Goal: Task Accomplishment & Management: Manage account settings

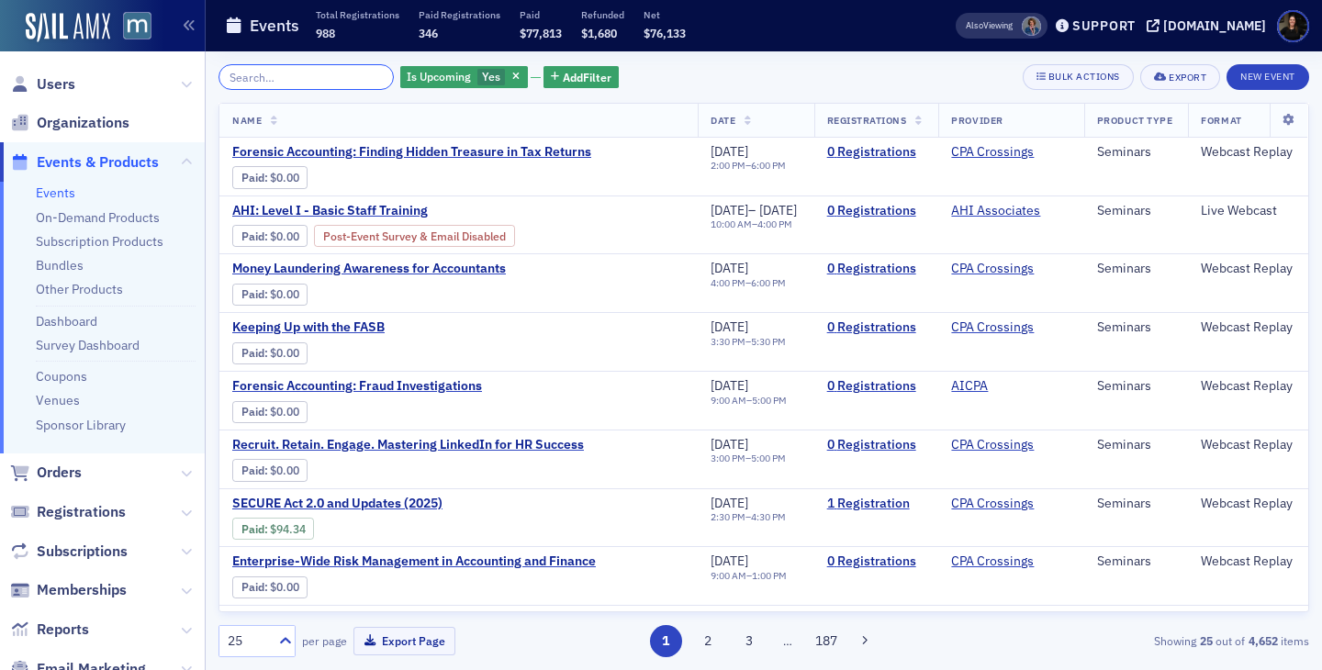
click at [278, 77] on input "search" at bounding box center [306, 77] width 175 height 26
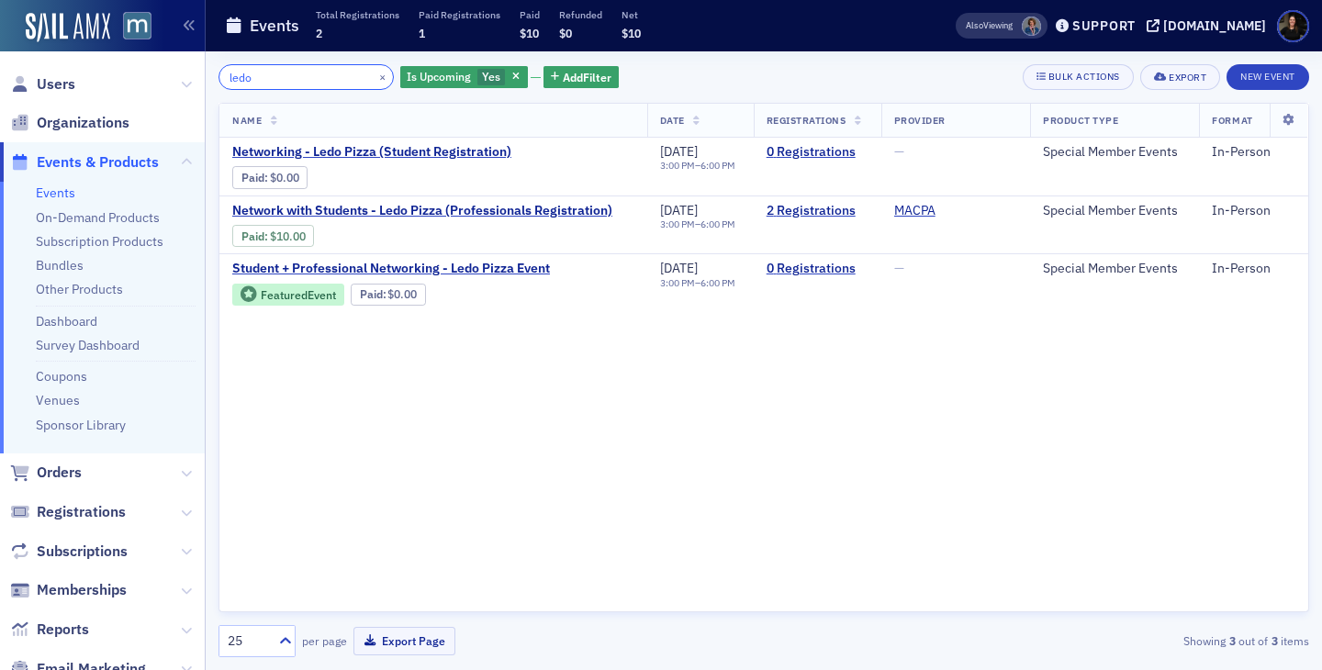
click at [312, 67] on input "ledo" at bounding box center [306, 77] width 175 height 26
type input "ledo"
click at [375, 71] on button "×" at bounding box center [383, 76] width 17 height 17
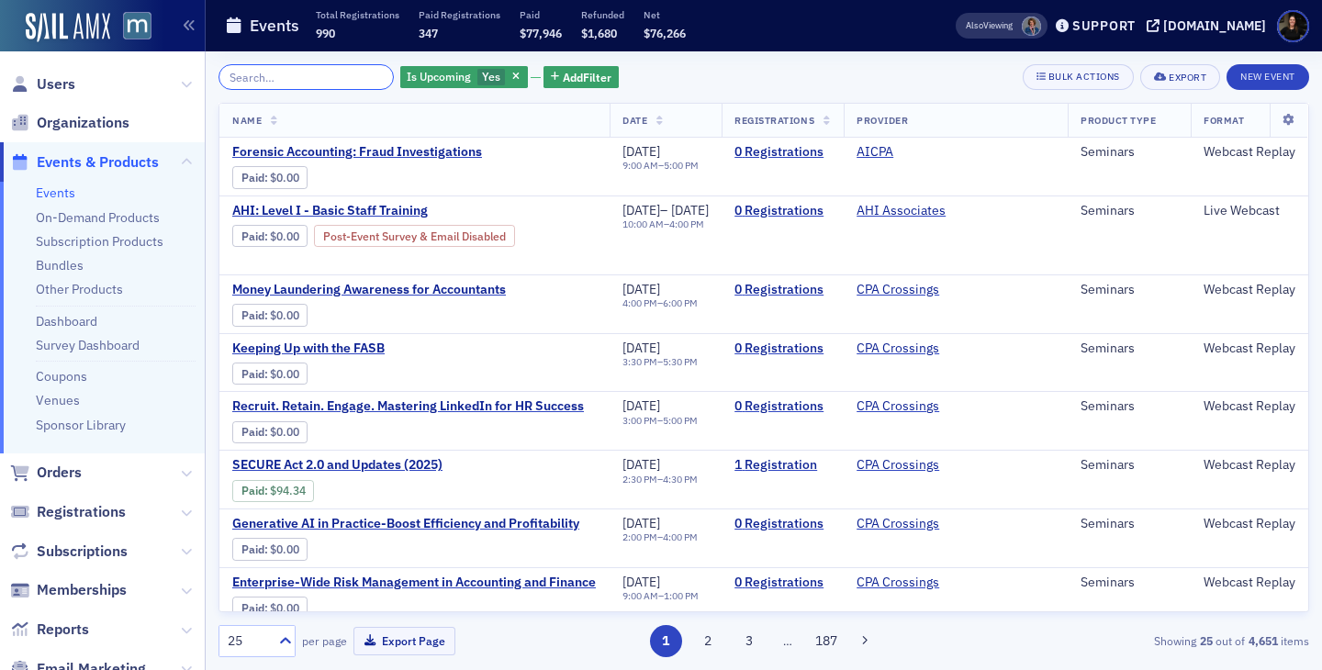
click at [270, 78] on input "search" at bounding box center [306, 77] width 175 height 26
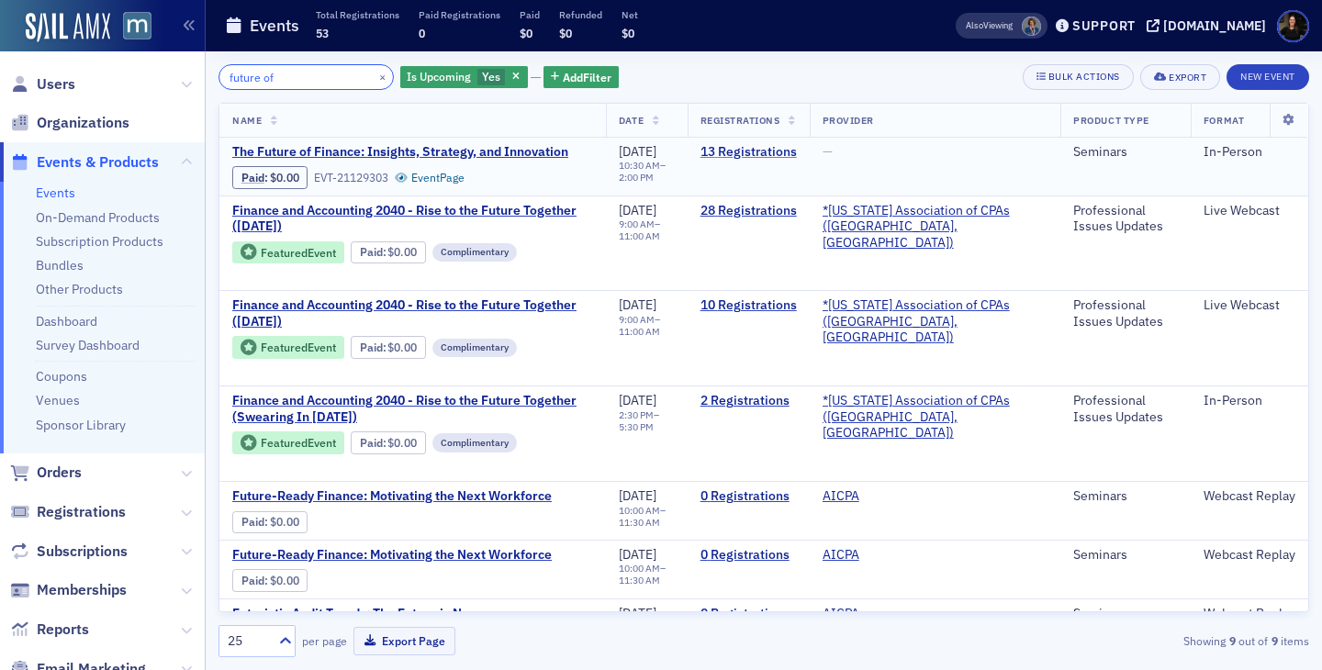
type input "future of"
click at [771, 154] on link "13 Registrations" at bounding box center [749, 152] width 96 height 17
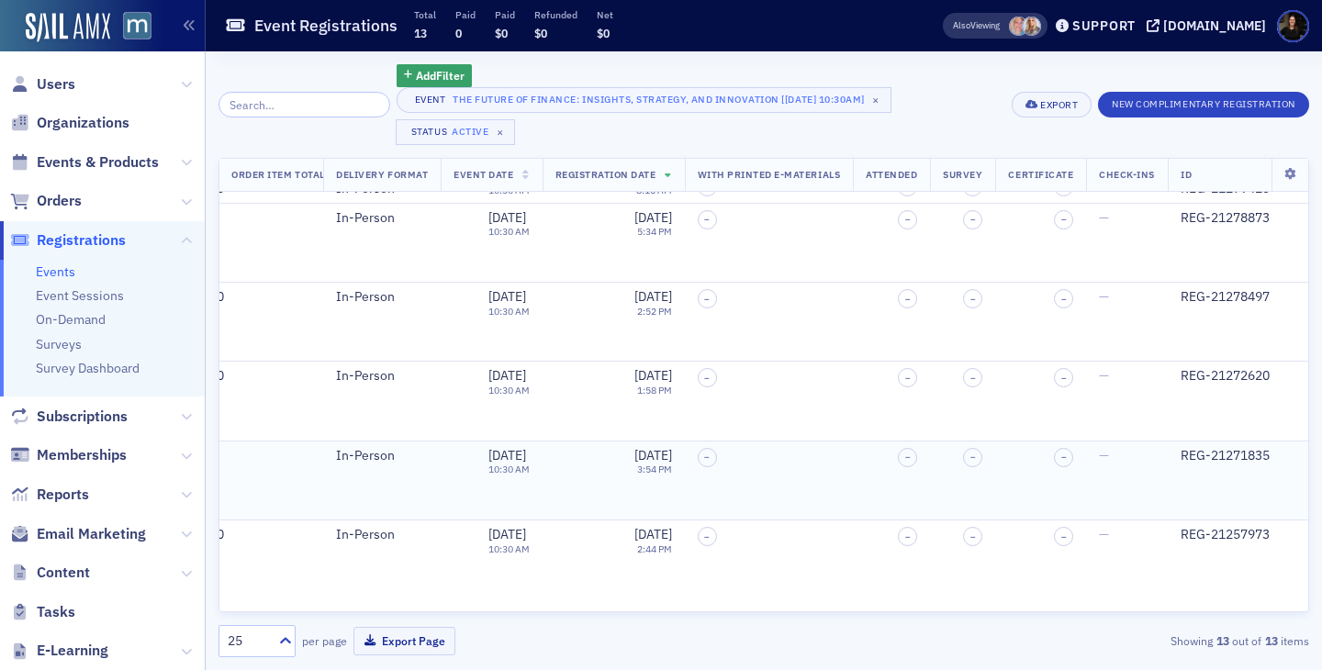
scroll to position [627, 894]
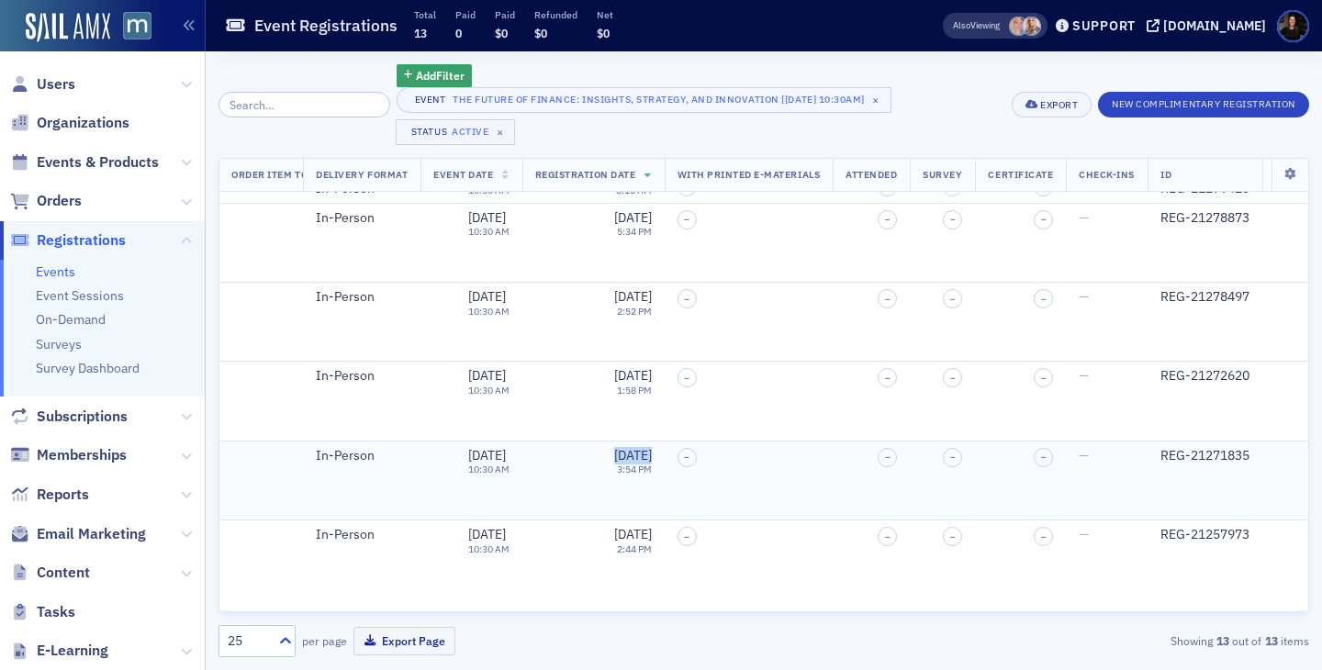
drag, startPoint x: 714, startPoint y: 454, endPoint x: 755, endPoint y: 452, distance: 41.4
click at [652, 452] on span "8/14/2025" at bounding box center [633, 455] width 38 height 17
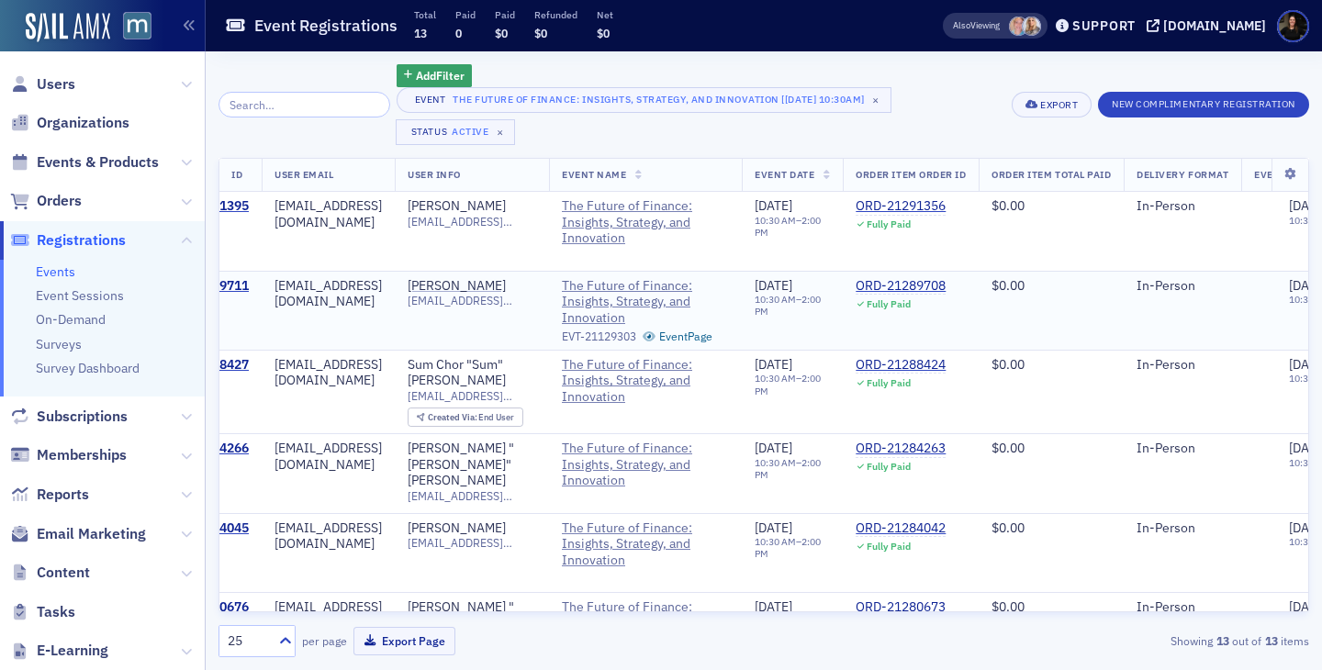
scroll to position [0, 0]
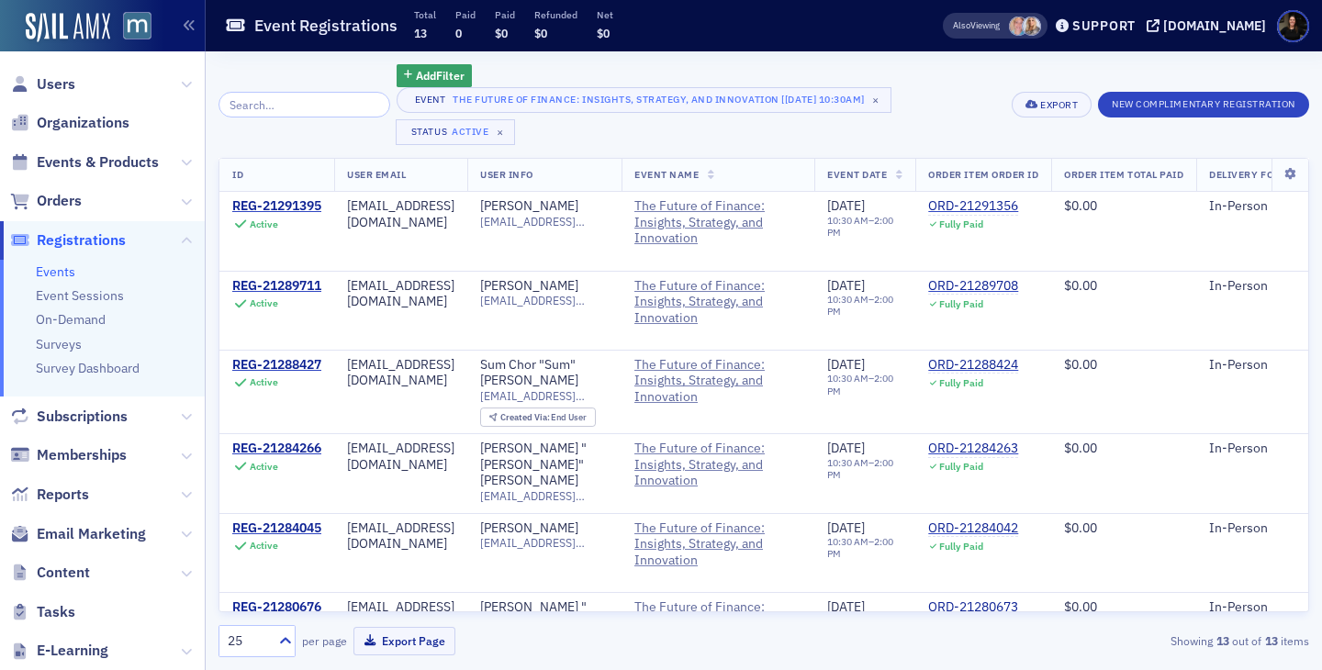
click at [574, 62] on div "Add Filter Event The Future of Finance: Insights, Strategy, and Innovation [9/2…" at bounding box center [764, 360] width 1091 height 619
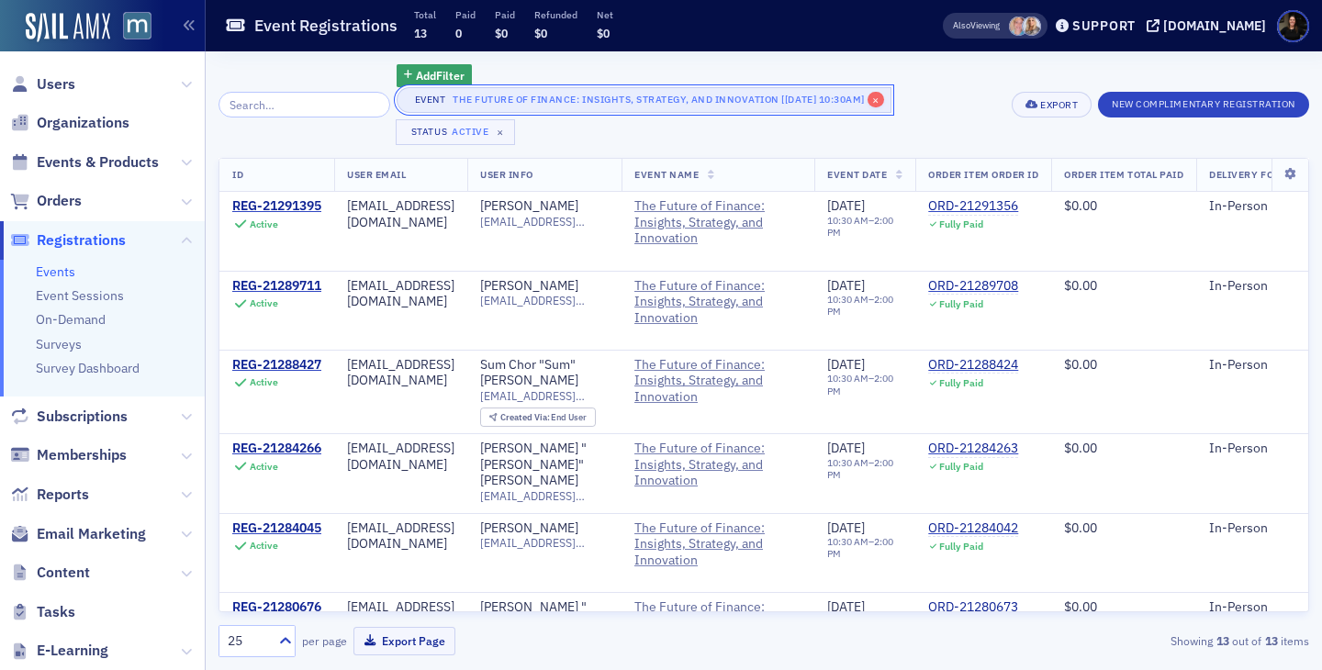
click at [880, 99] on span "×" at bounding box center [876, 100] width 17 height 17
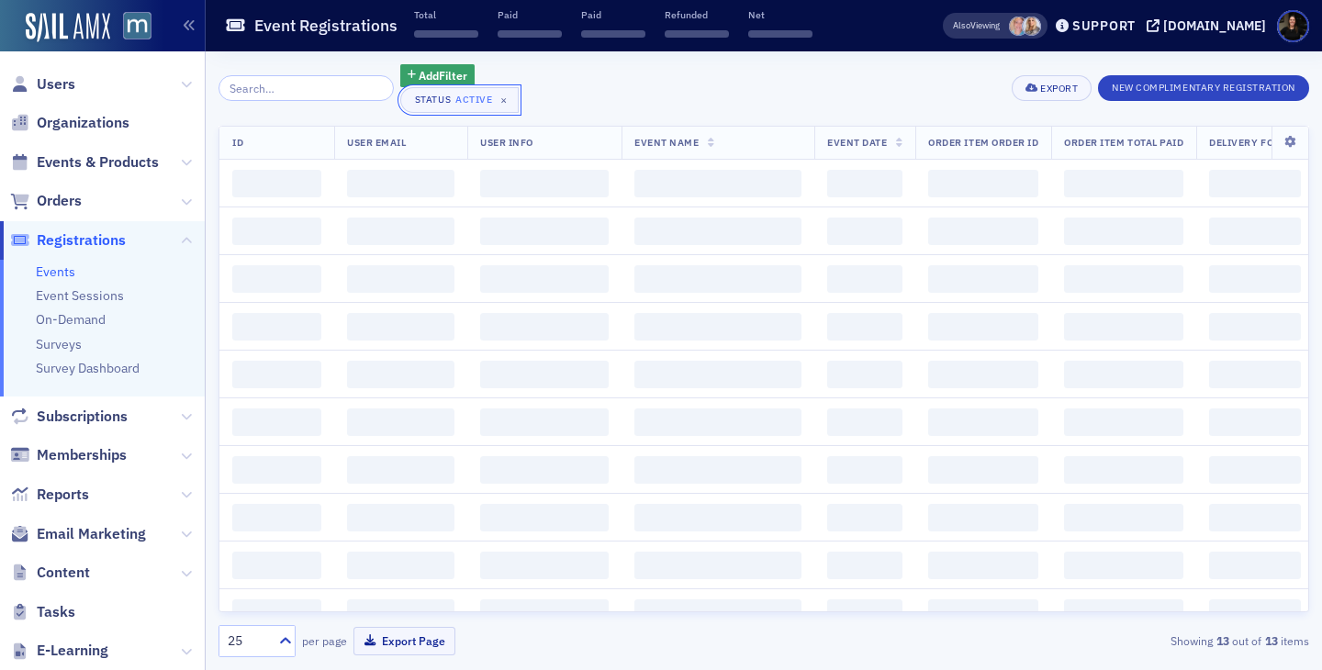
click at [496, 101] on span "×" at bounding box center [504, 100] width 17 height 17
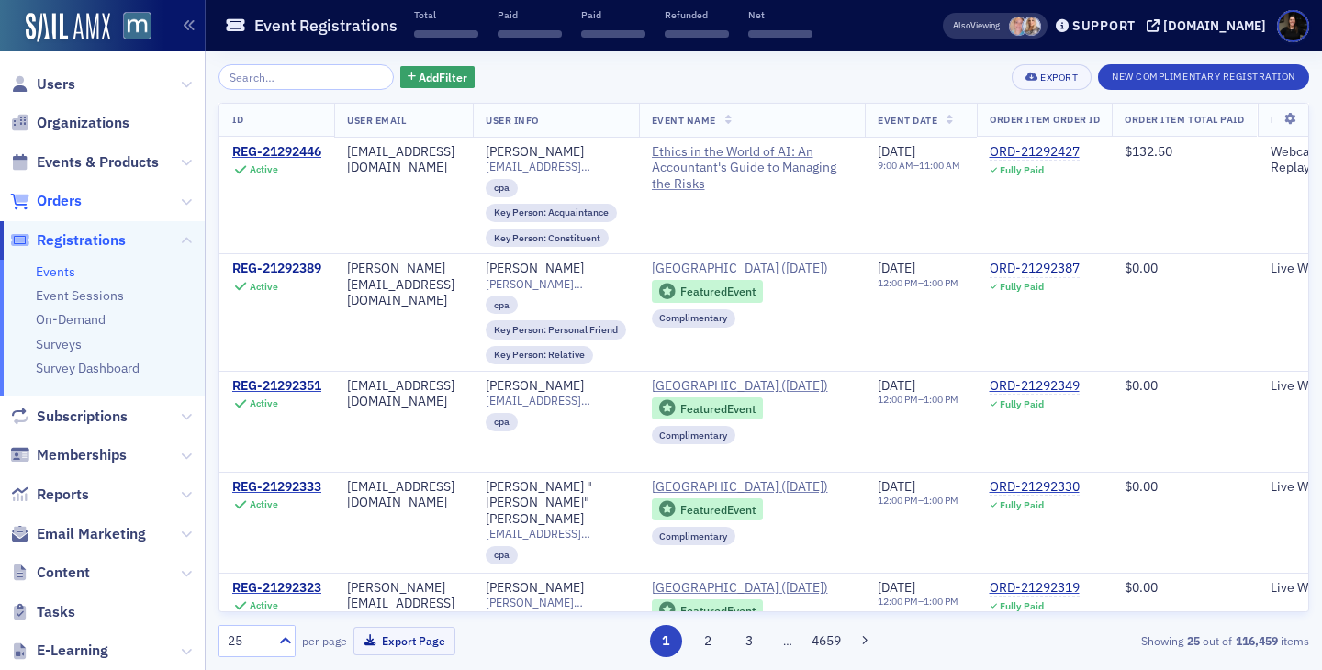
click at [49, 203] on span "Orders" at bounding box center [59, 201] width 45 height 20
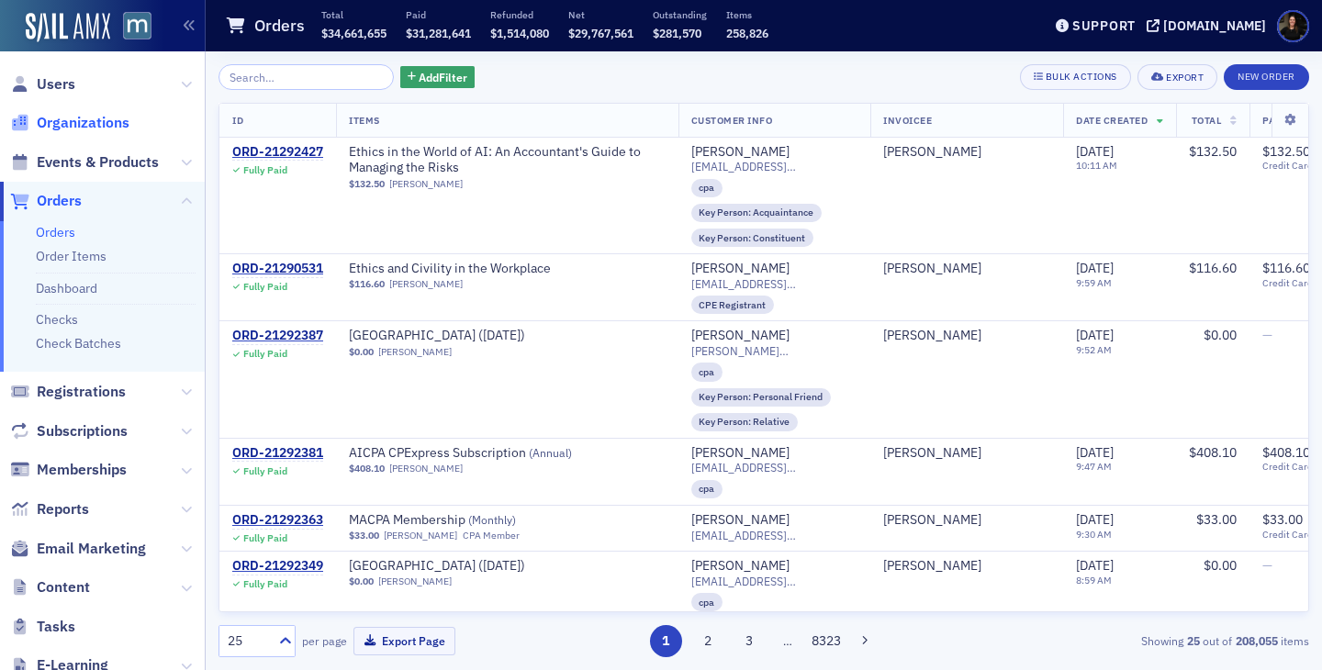
click at [51, 119] on span "Organizations" at bounding box center [83, 123] width 93 height 20
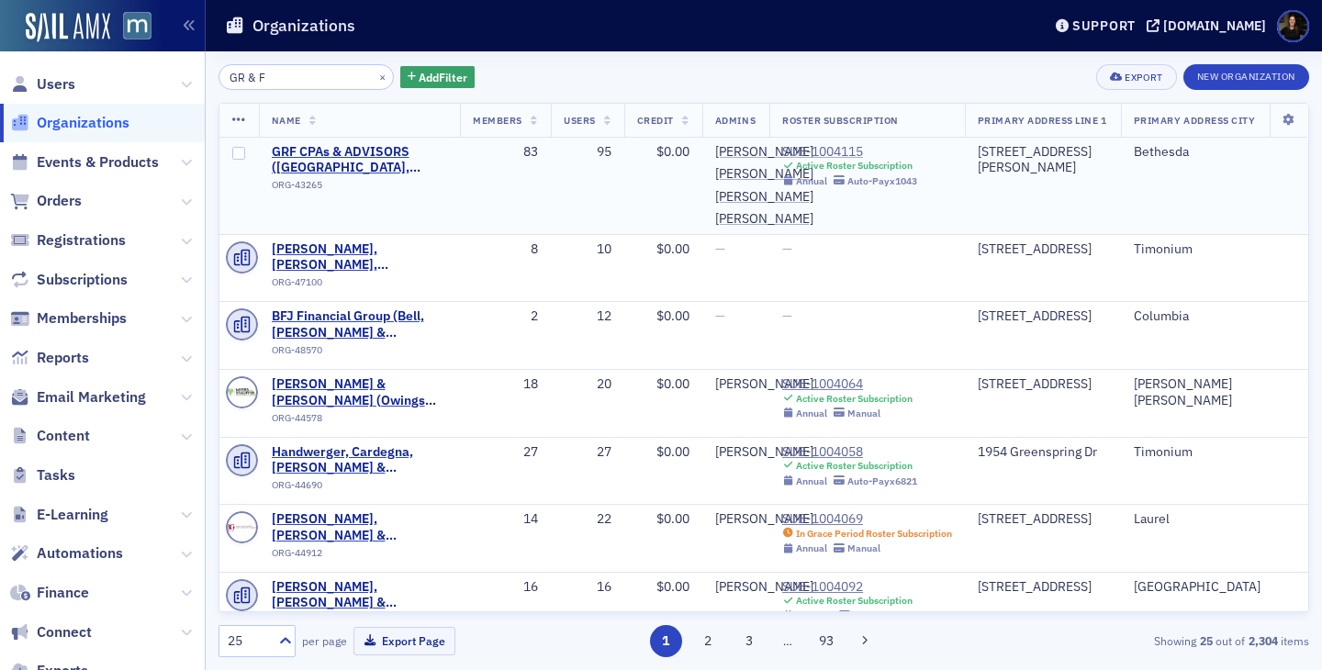
type input "GR & F"
click at [804, 155] on div "SUB-1004115" at bounding box center [849, 152] width 135 height 17
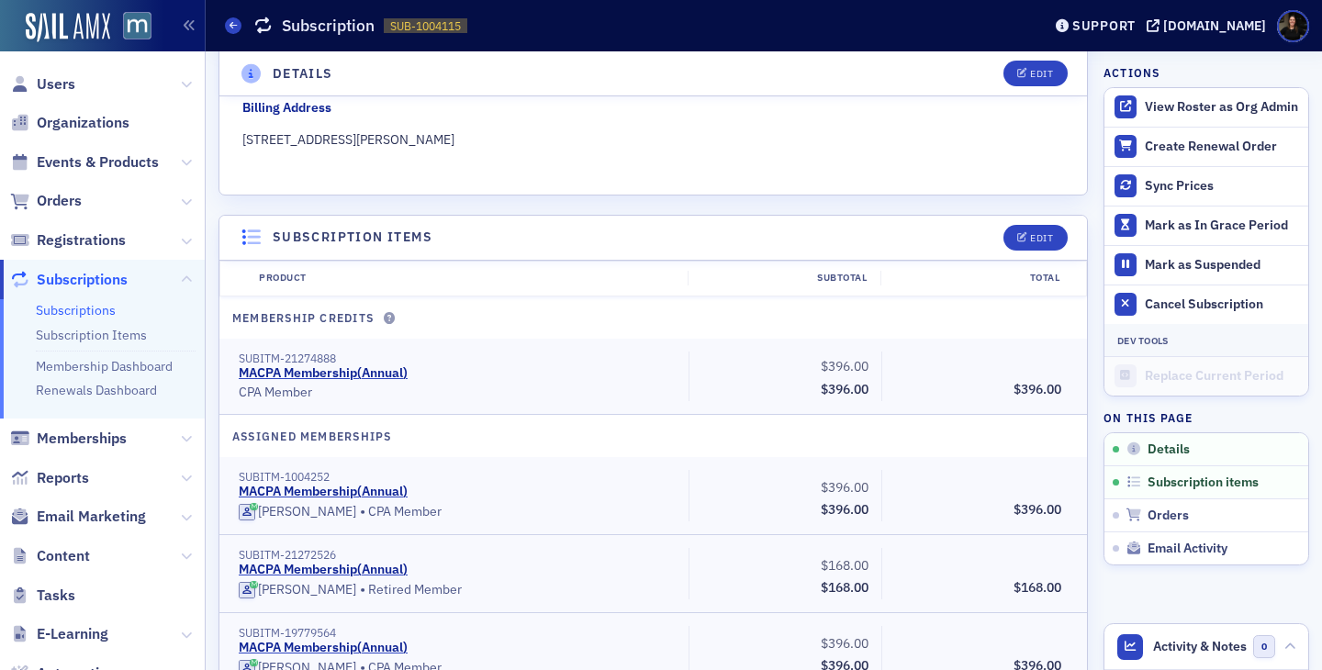
scroll to position [470, 0]
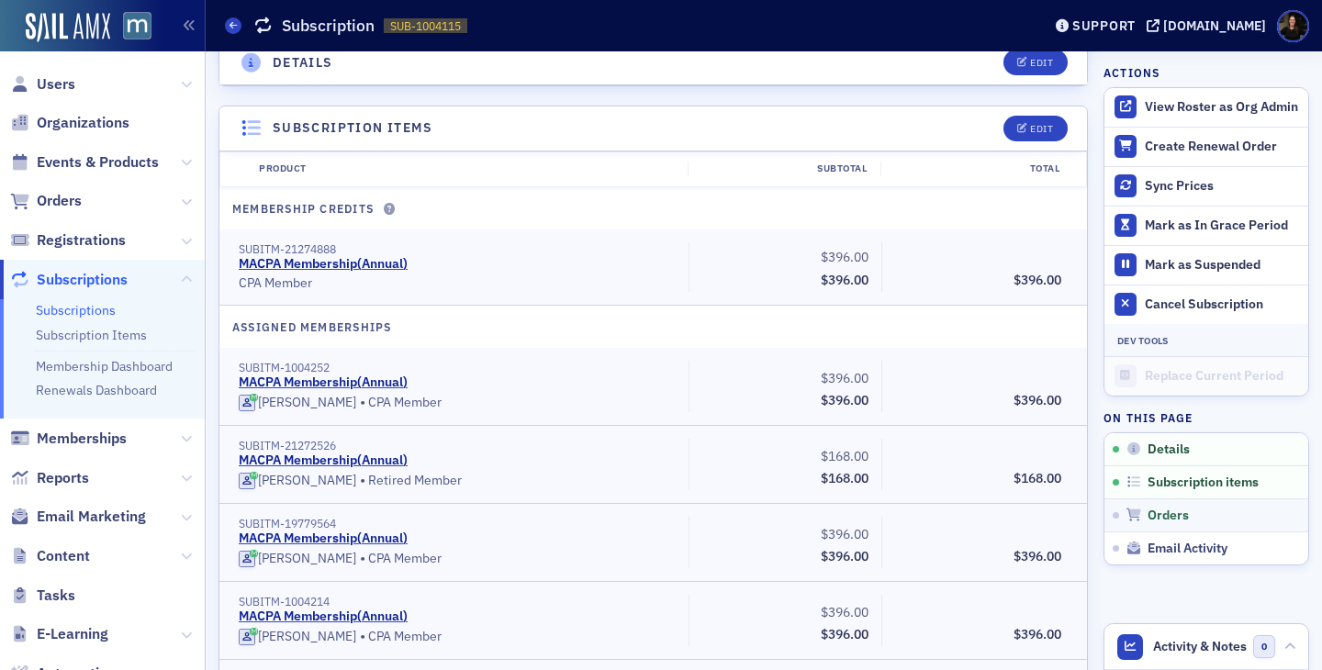
click at [1150, 504] on link "Orders" at bounding box center [1207, 515] width 204 height 33
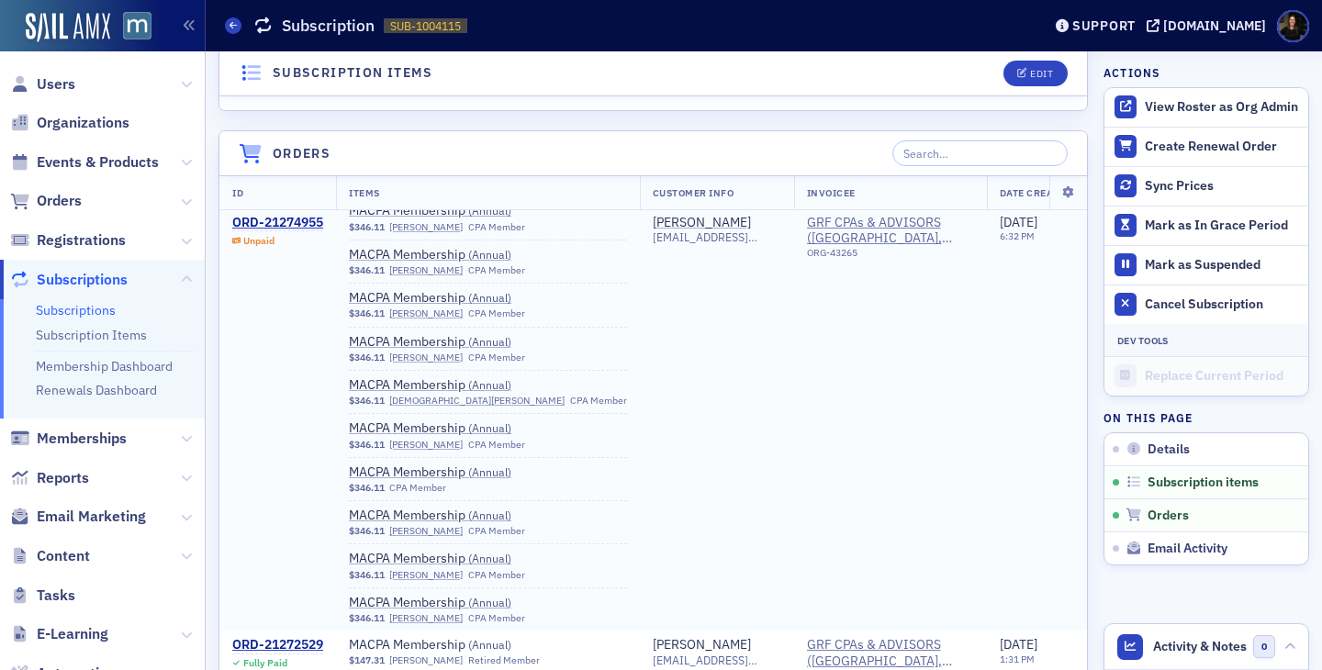
scroll to position [0, 0]
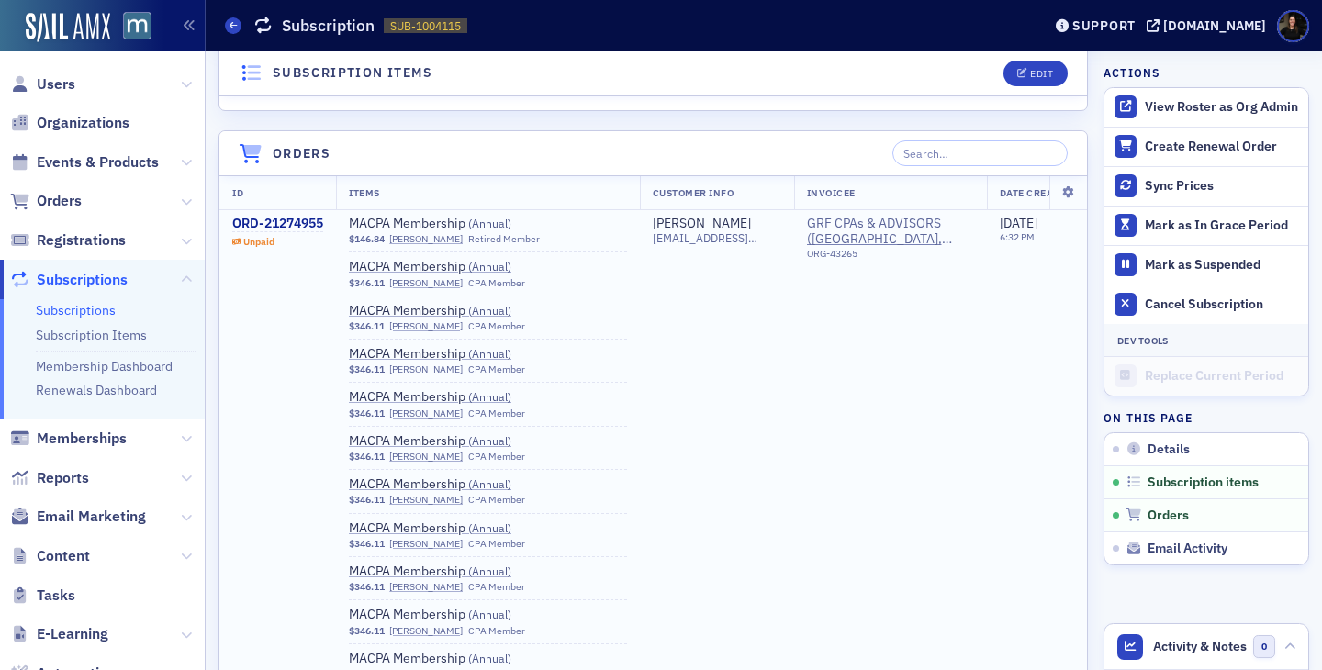
drag, startPoint x: 253, startPoint y: 220, endPoint x: 300, endPoint y: 250, distance: 56.1
click at [253, 220] on div "ORD-21274955" at bounding box center [277, 224] width 91 height 17
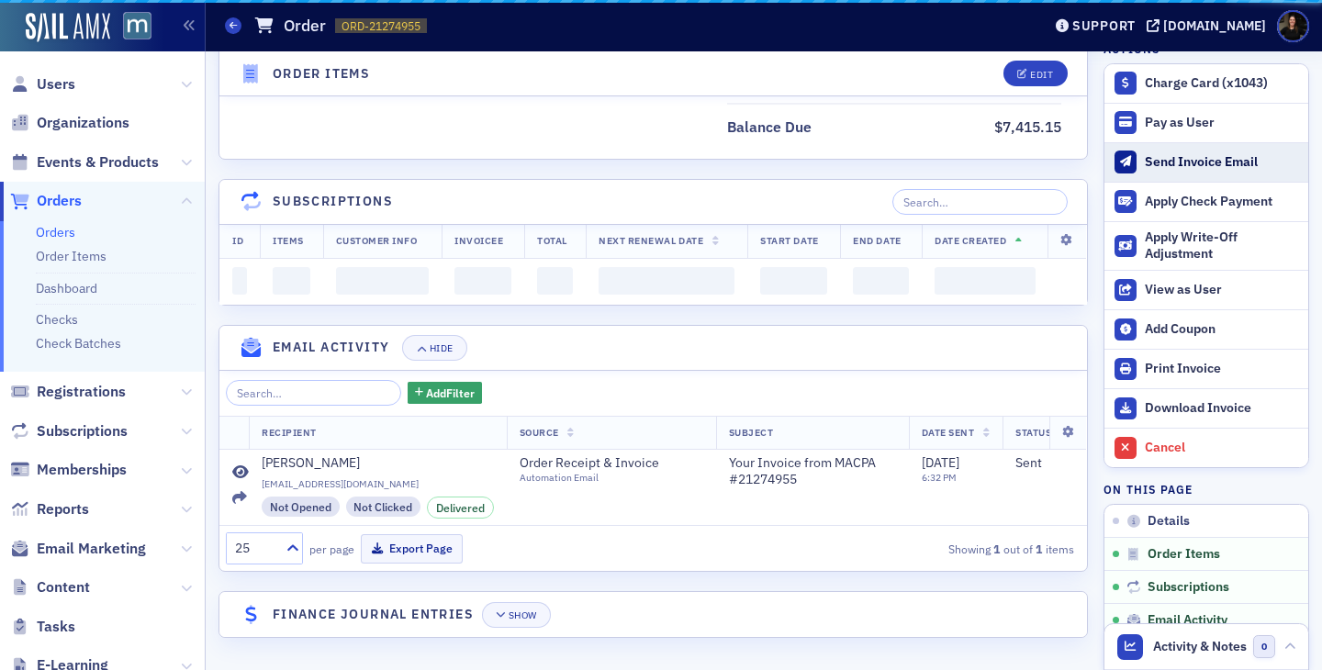
scroll to position [3478, 0]
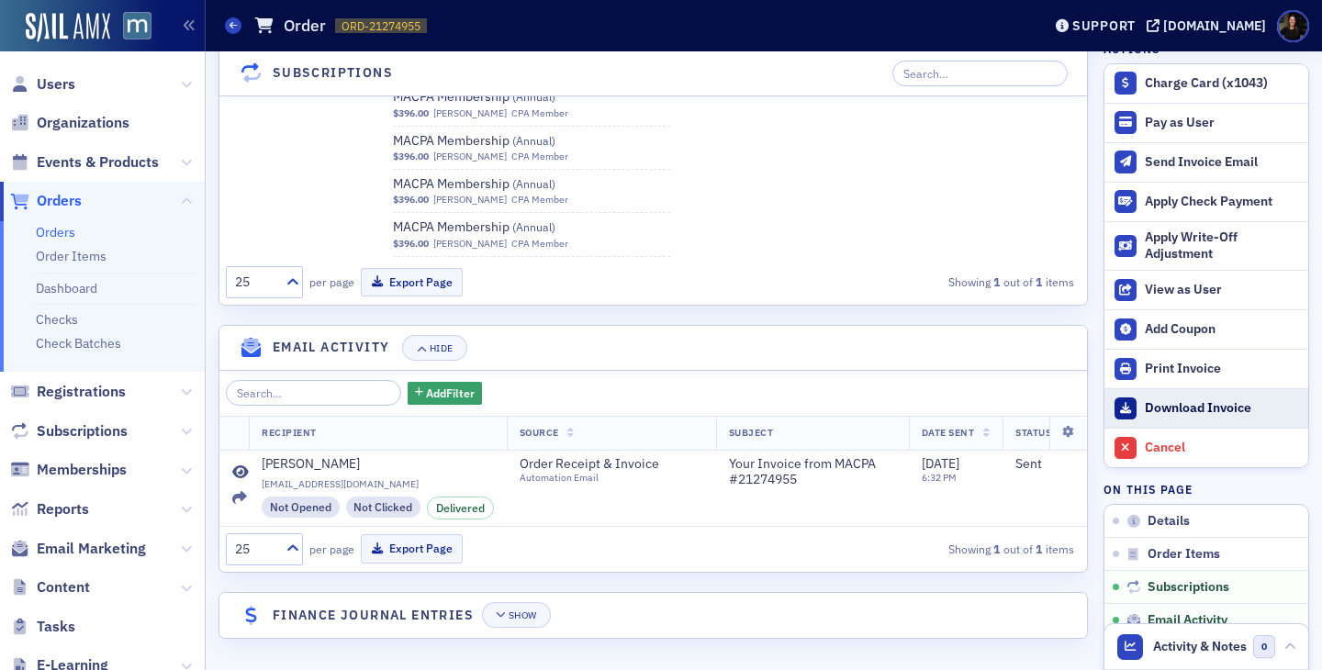
click at [1210, 402] on div "Download Invoice" at bounding box center [1222, 409] width 154 height 17
click at [53, 196] on span "Orders" at bounding box center [59, 201] width 45 height 20
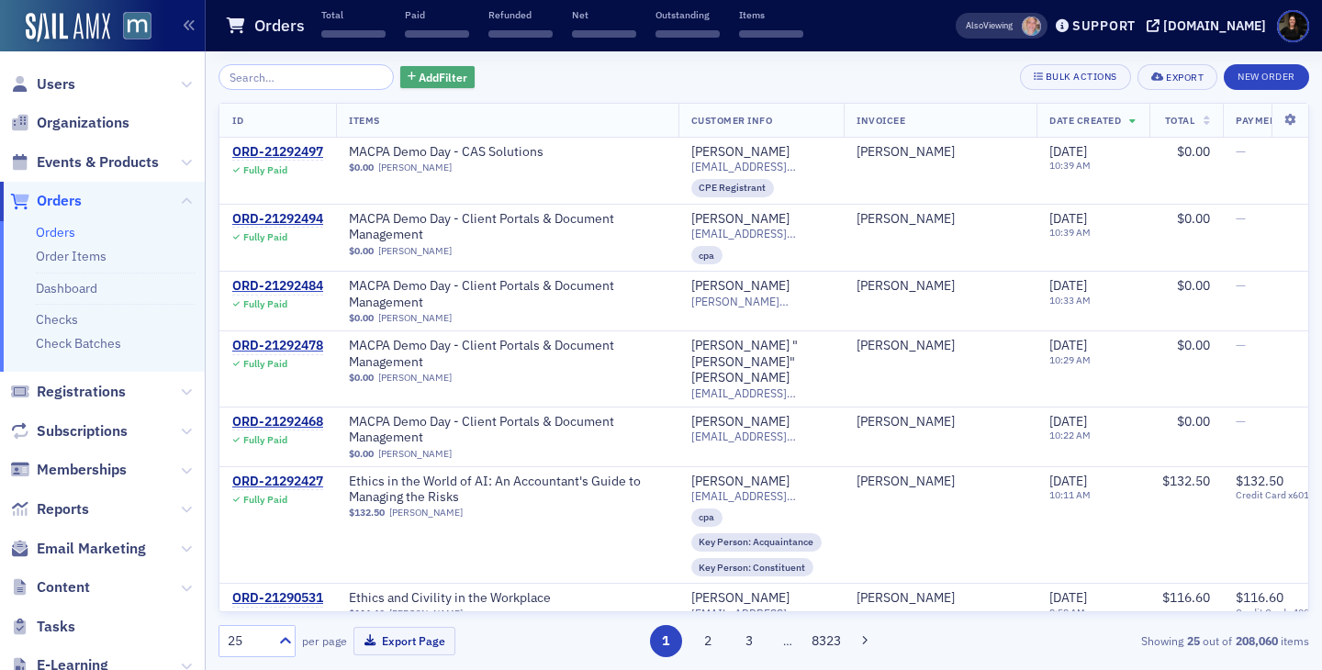
click at [425, 73] on span "Add Filter" at bounding box center [443, 77] width 49 height 17
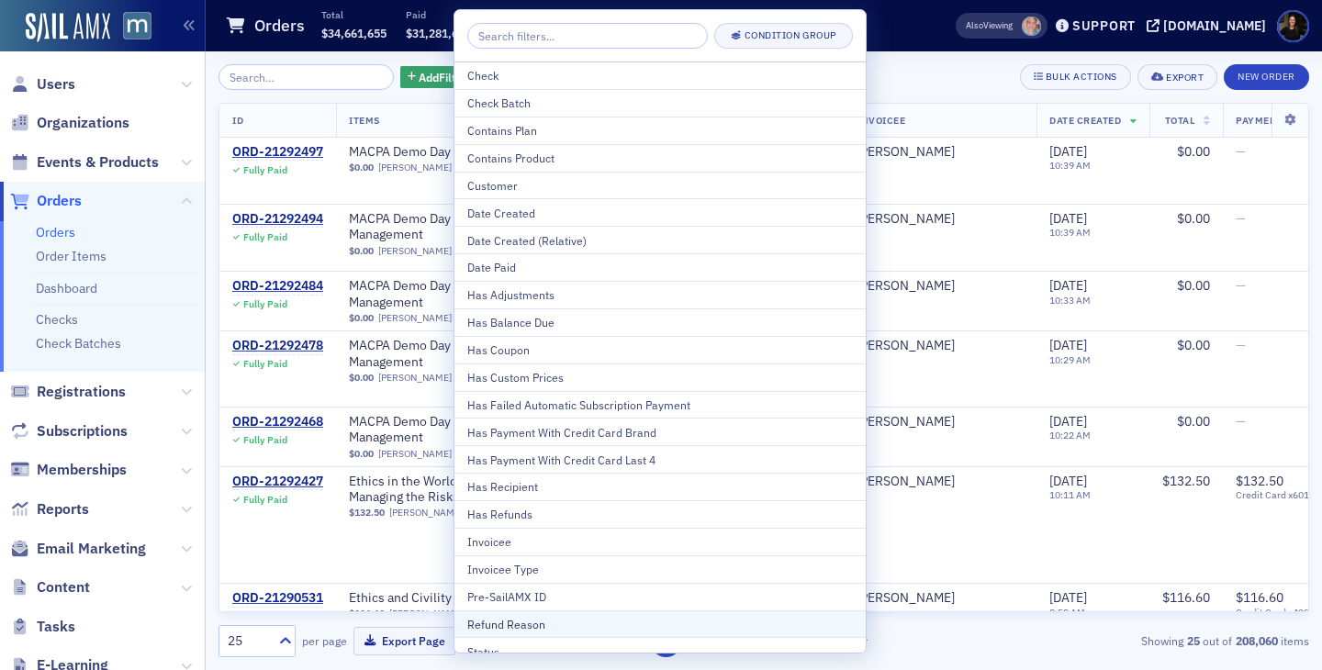
scroll to position [58, 0]
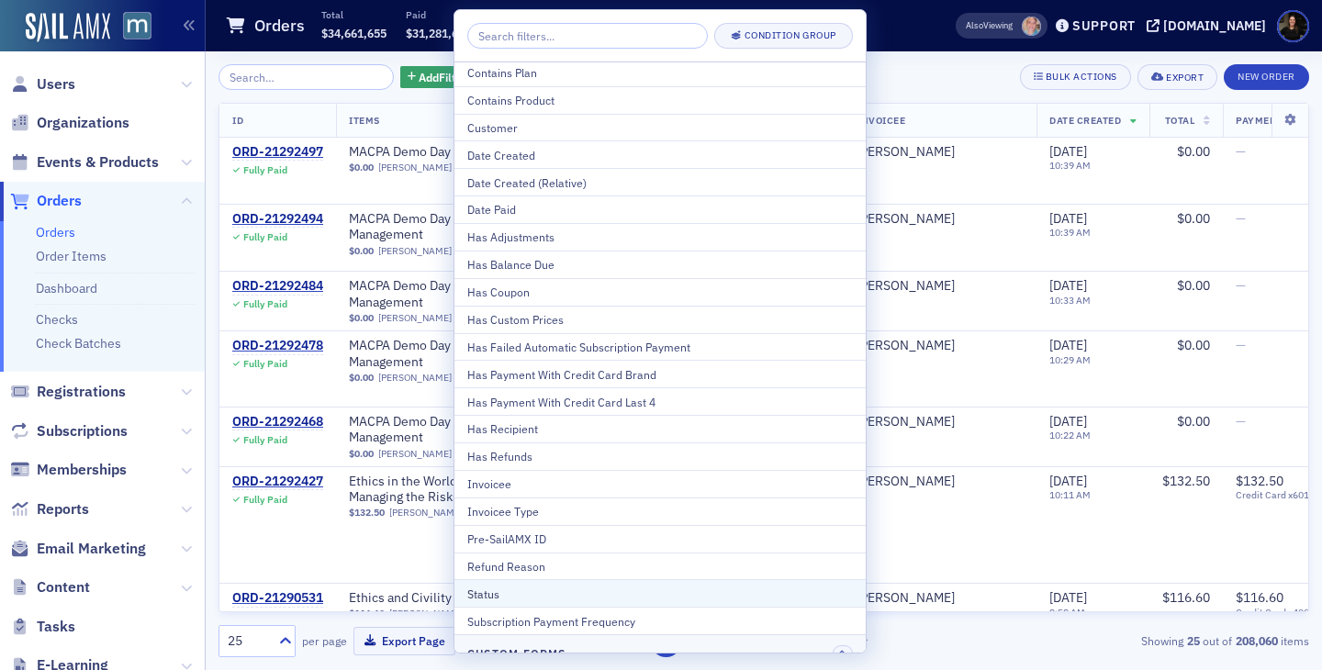
click at [500, 595] on div "Status" at bounding box center [660, 594] width 386 height 17
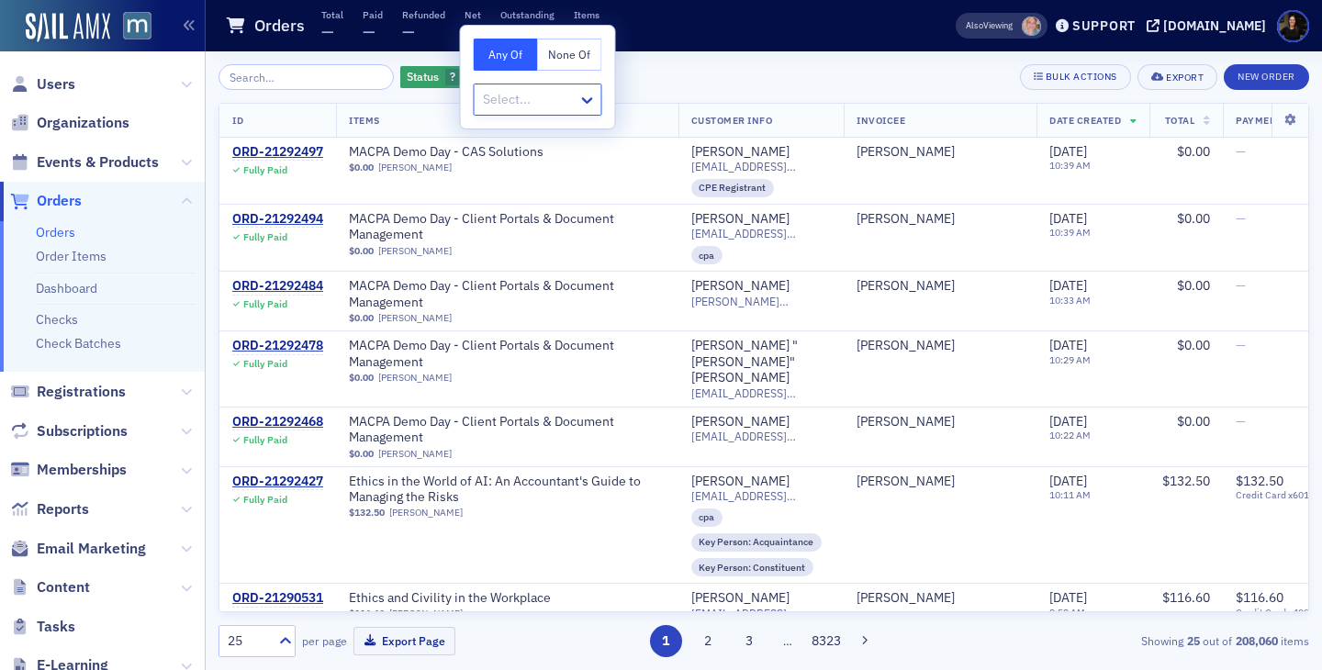
click at [545, 104] on div at bounding box center [529, 99] width 96 height 23
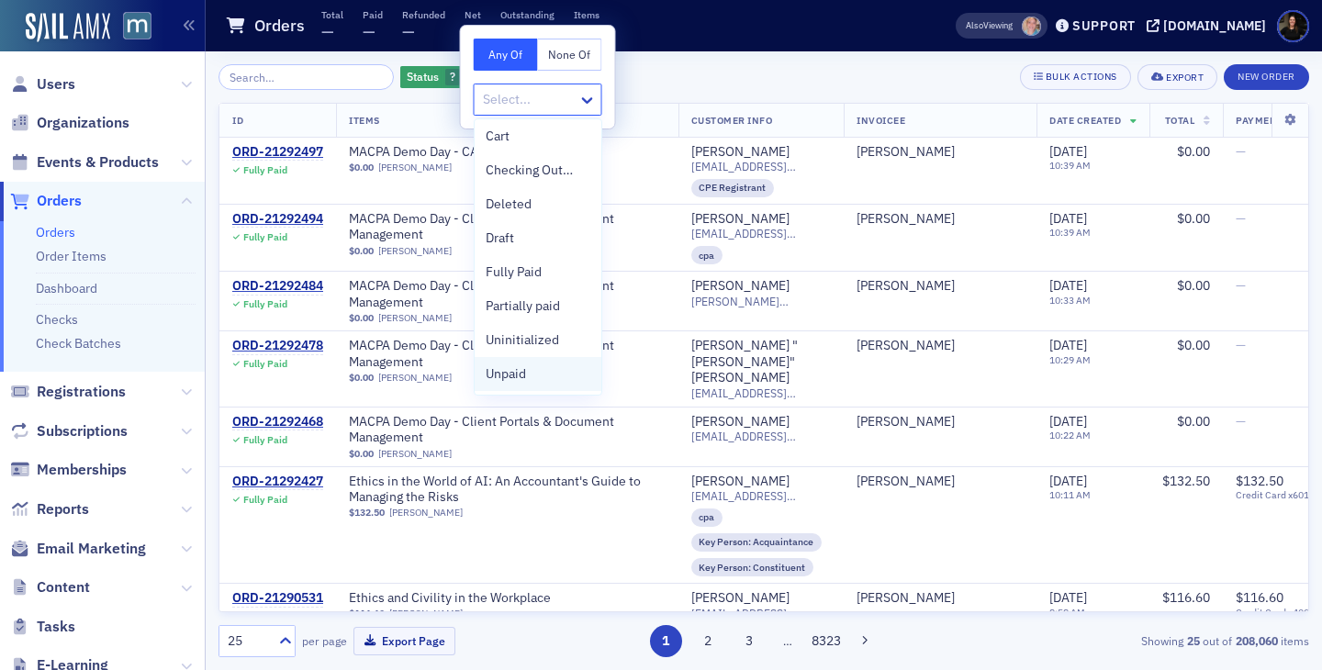
click at [534, 373] on div "Unpaid" at bounding box center [538, 374] width 105 height 19
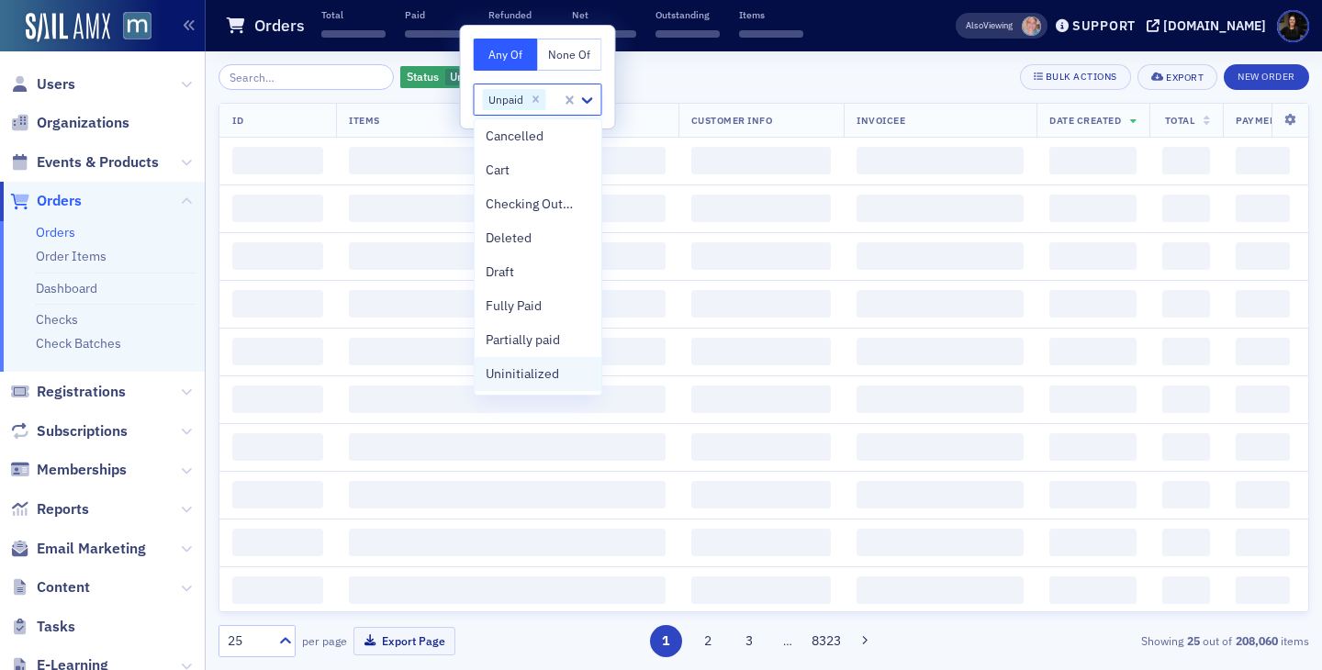
scroll to position [4, 0]
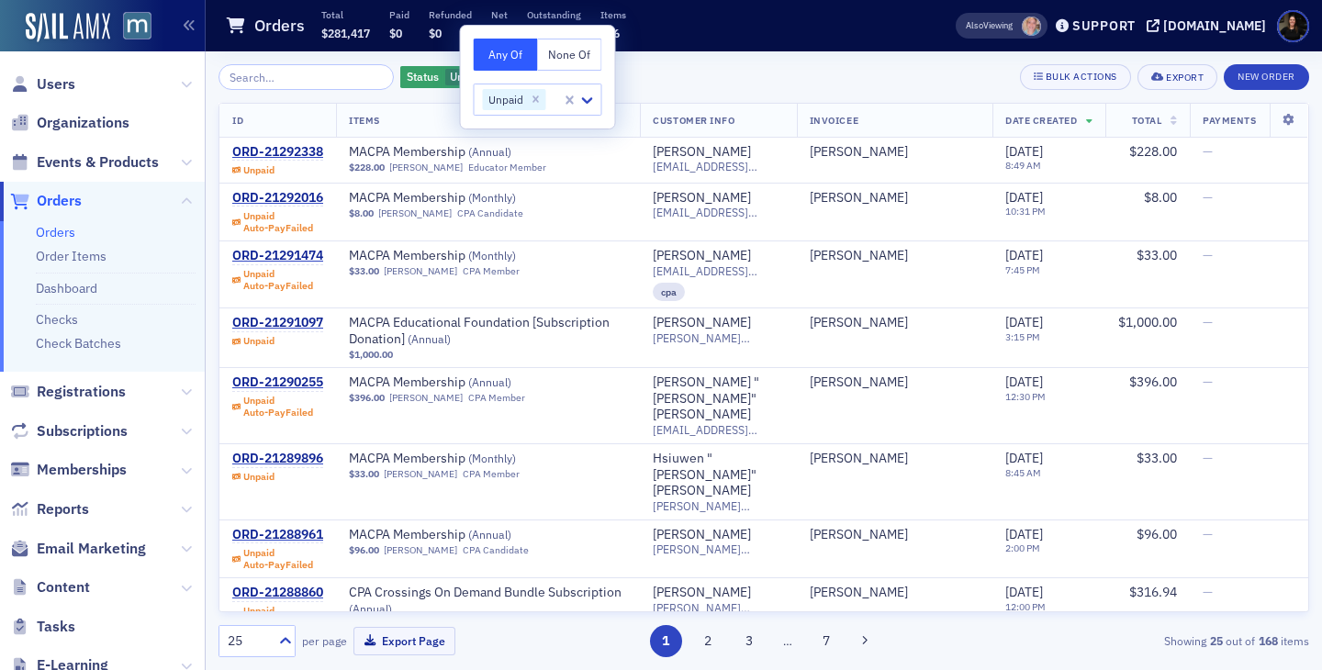
click at [757, 77] on div "Status Unpaid Add Filter Bulk Actions Export New Order" at bounding box center [764, 77] width 1091 height 26
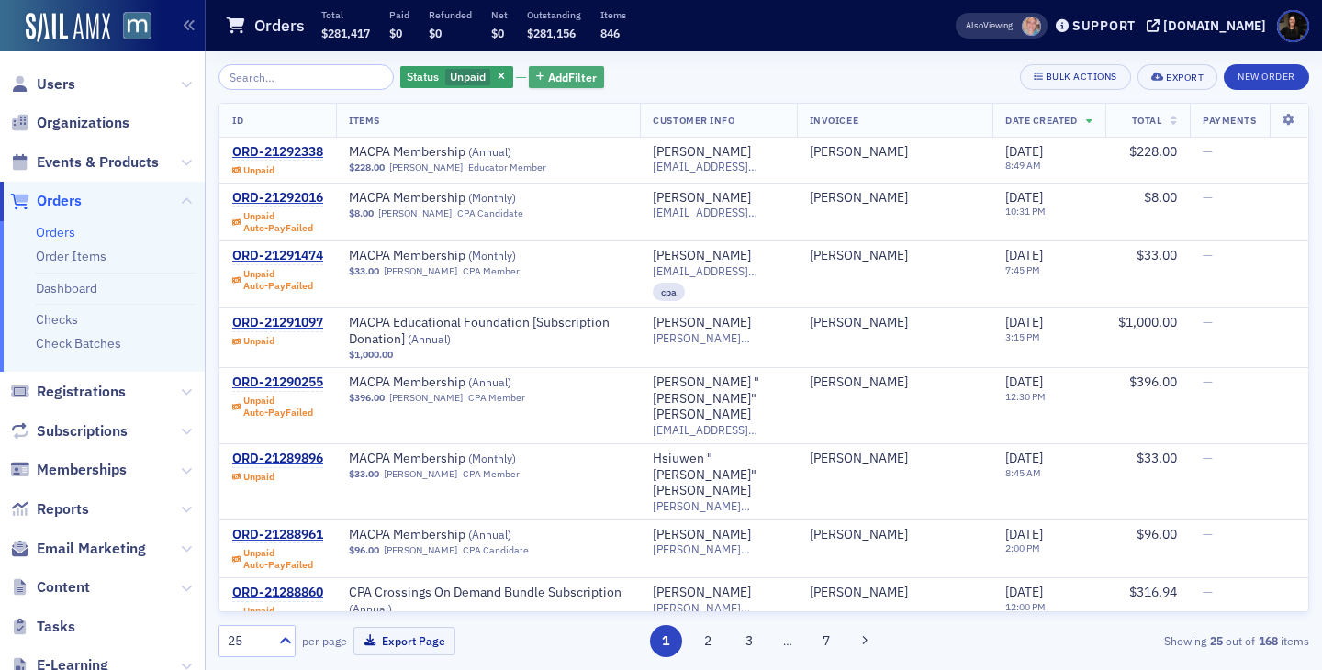
click at [548, 77] on span "Add Filter" at bounding box center [572, 77] width 49 height 17
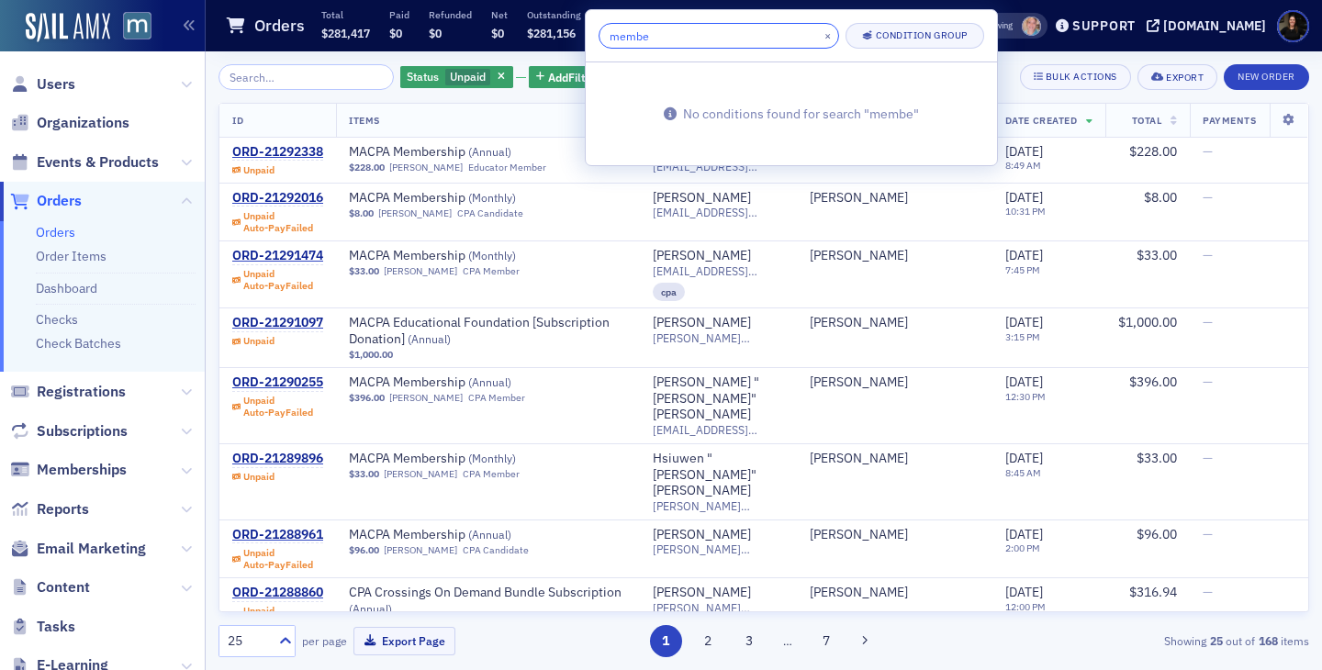
type input "member"
drag, startPoint x: 732, startPoint y: 33, endPoint x: 532, endPoint y: 50, distance: 200.9
click at [546, 39] on body "Users Organizations Events & Products Orders Orders Order Items Dashboard Check…" at bounding box center [661, 335] width 1322 height 670
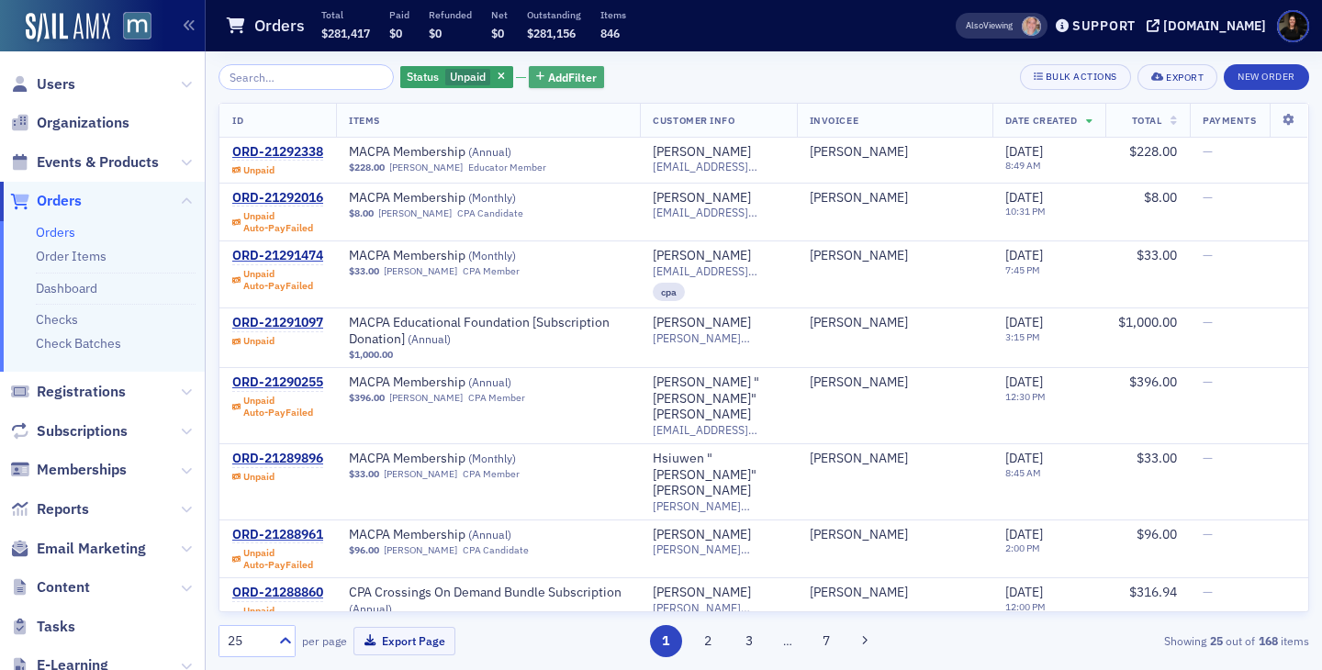
click at [548, 70] on span "Add Filter" at bounding box center [572, 77] width 49 height 17
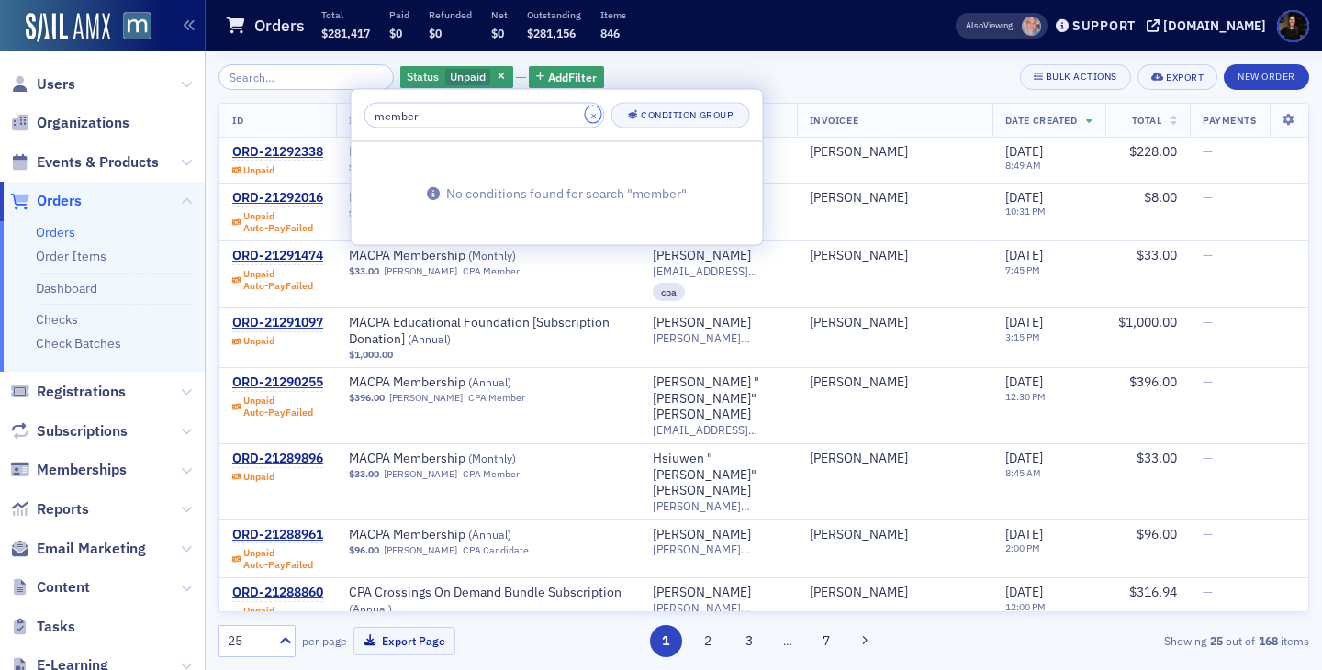
click at [585, 118] on button "×" at bounding box center [593, 115] width 17 height 17
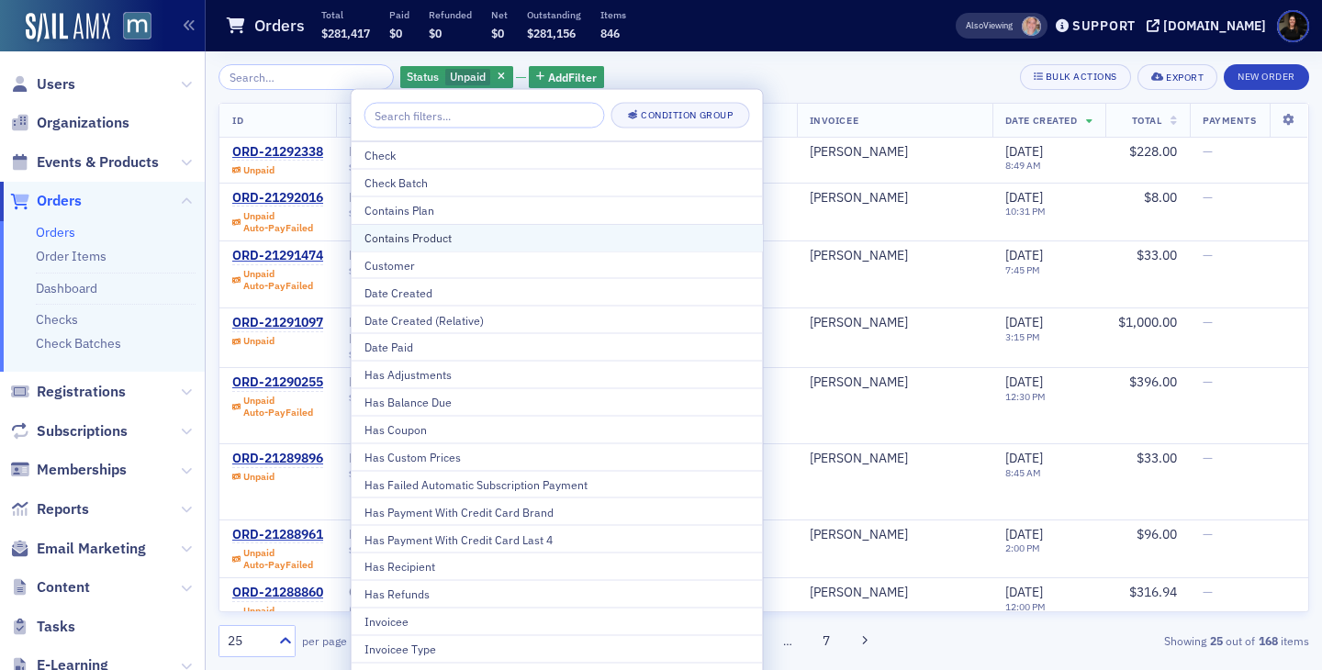
click at [402, 231] on div "Contains Product" at bounding box center [558, 237] width 386 height 17
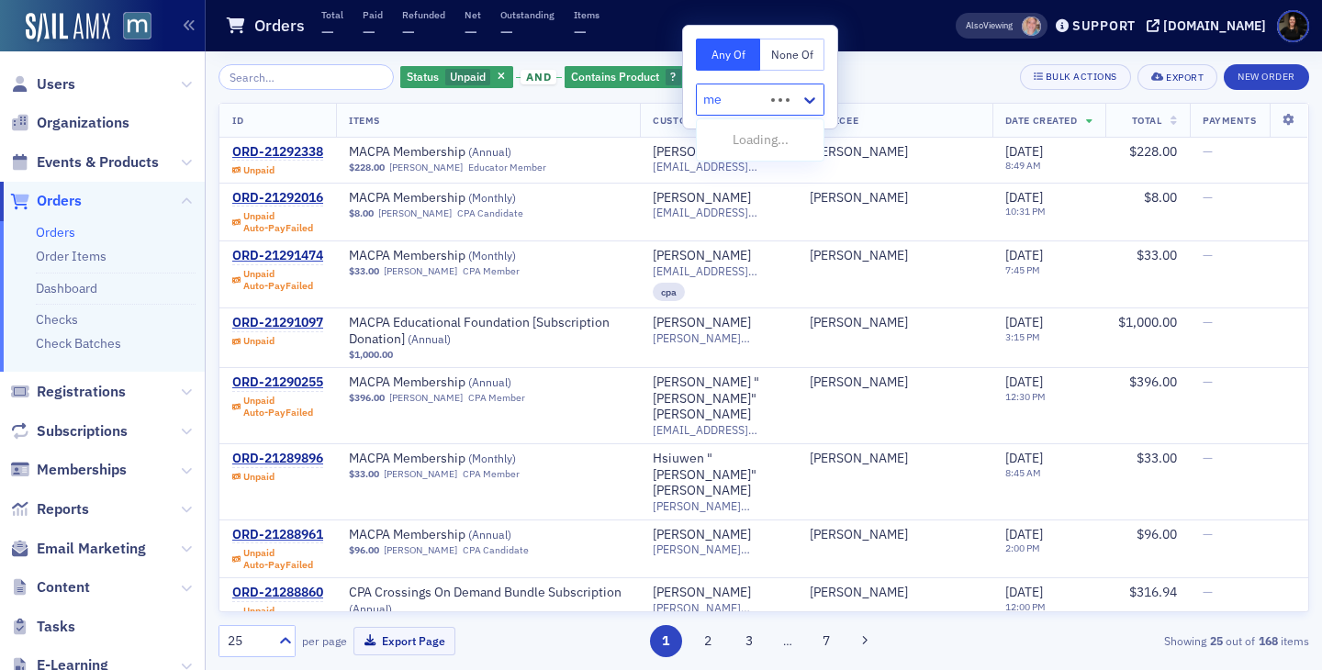
type input "mem"
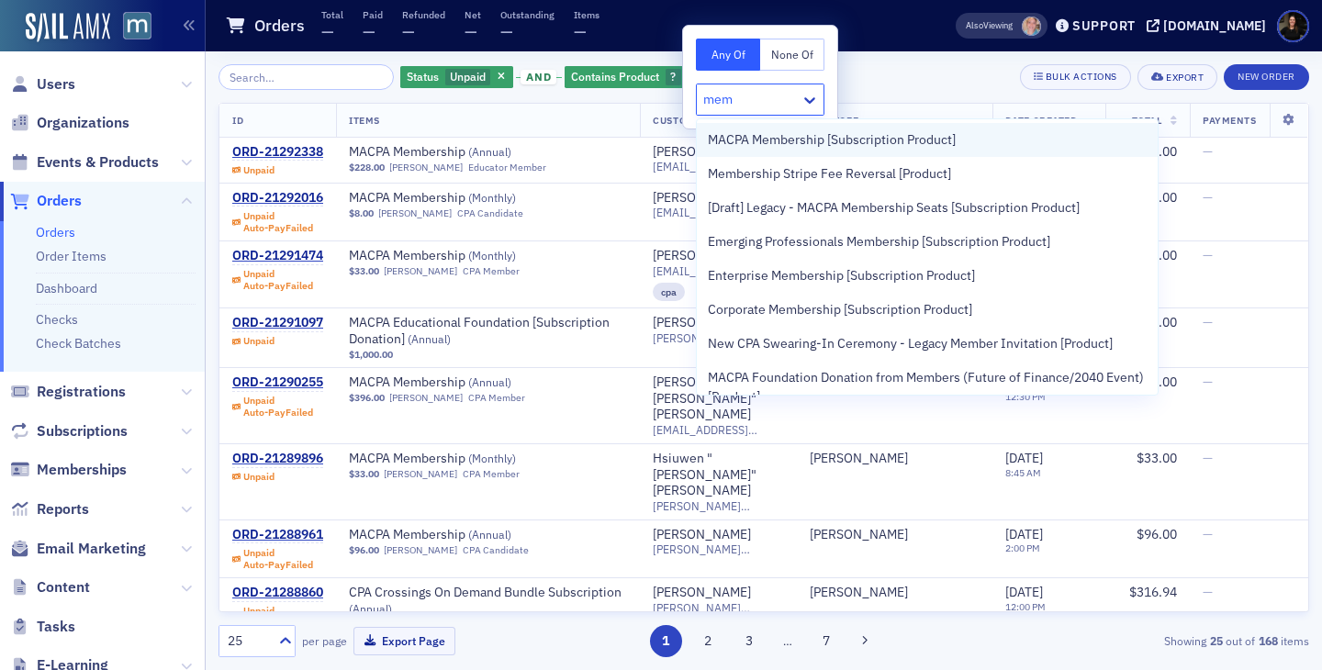
click at [748, 144] on span "MACPA Membership [Subscription Product]" at bounding box center [832, 139] width 248 height 19
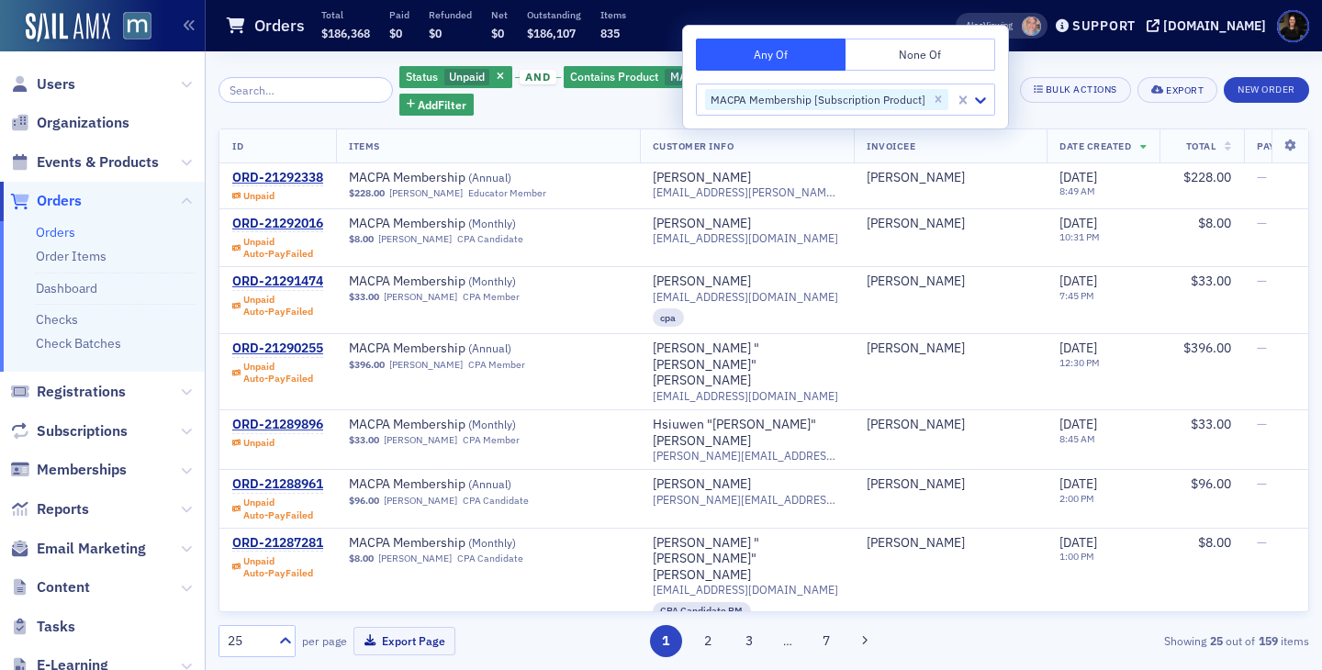
click at [1047, 96] on div "Status Unpaid and Contains Product MACPA Membership [Subscription Product] Add …" at bounding box center [764, 360] width 1091 height 593
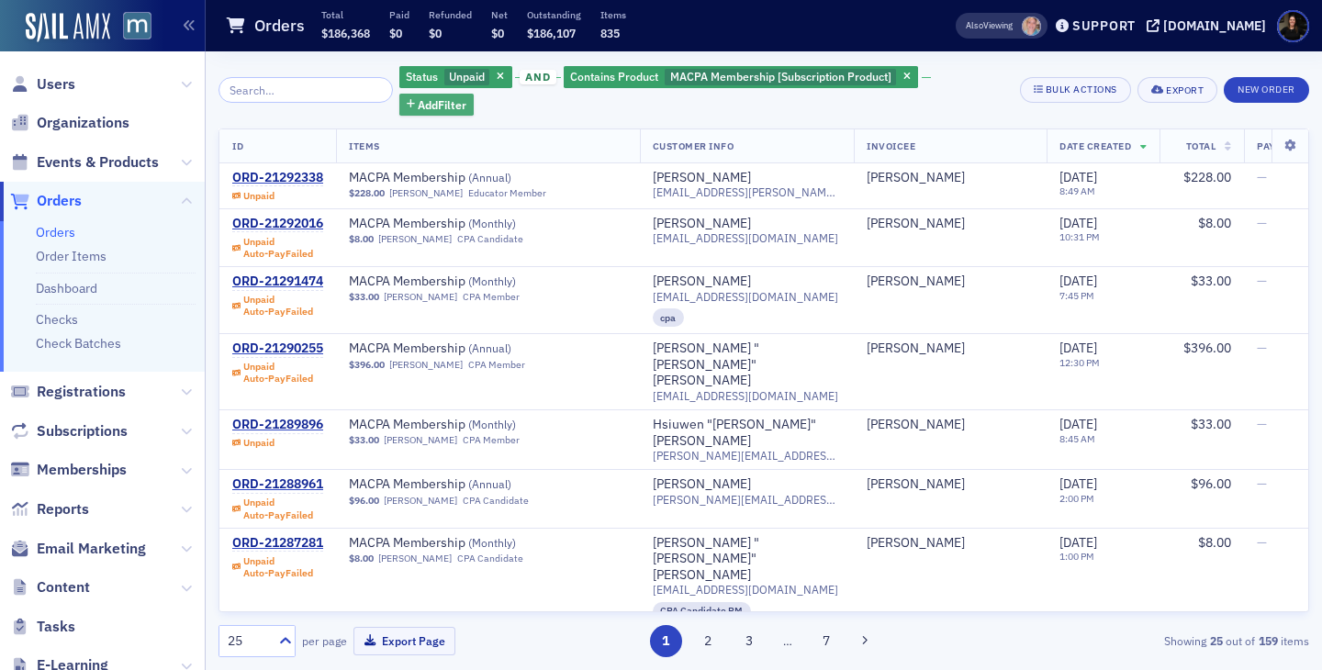
click at [467, 96] on span "Add Filter" at bounding box center [442, 104] width 49 height 17
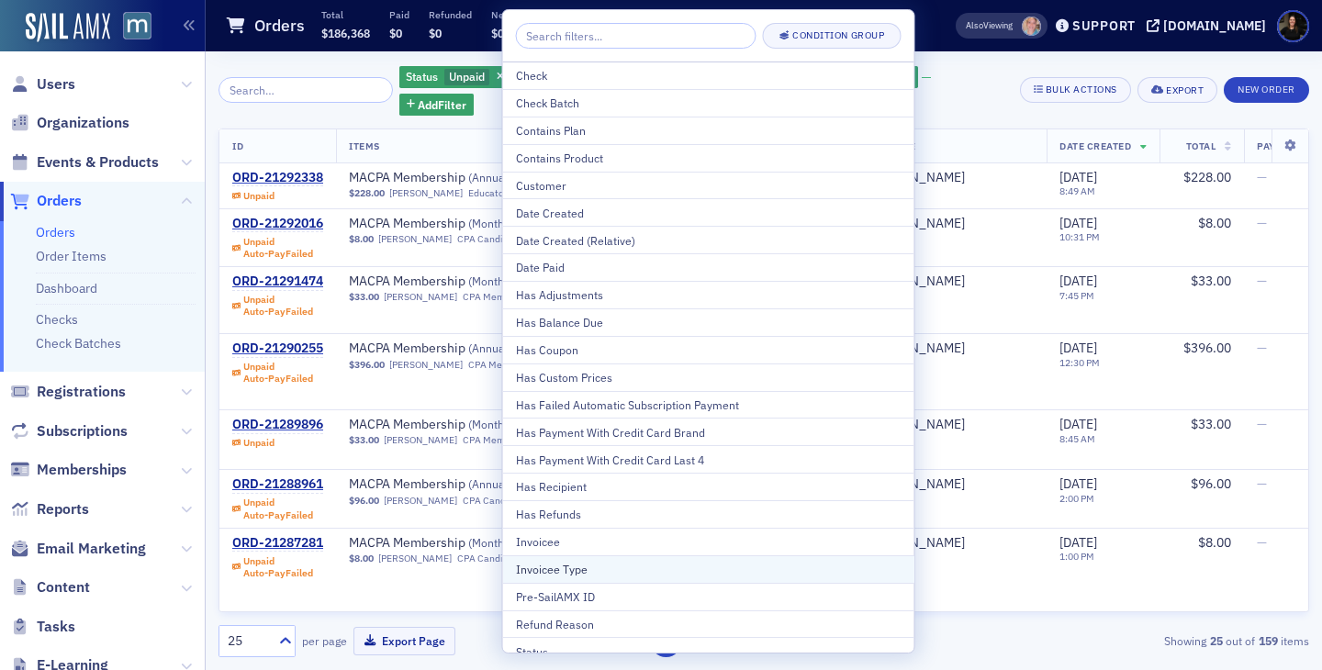
click at [623, 576] on div "Invoicee Type" at bounding box center [709, 569] width 386 height 17
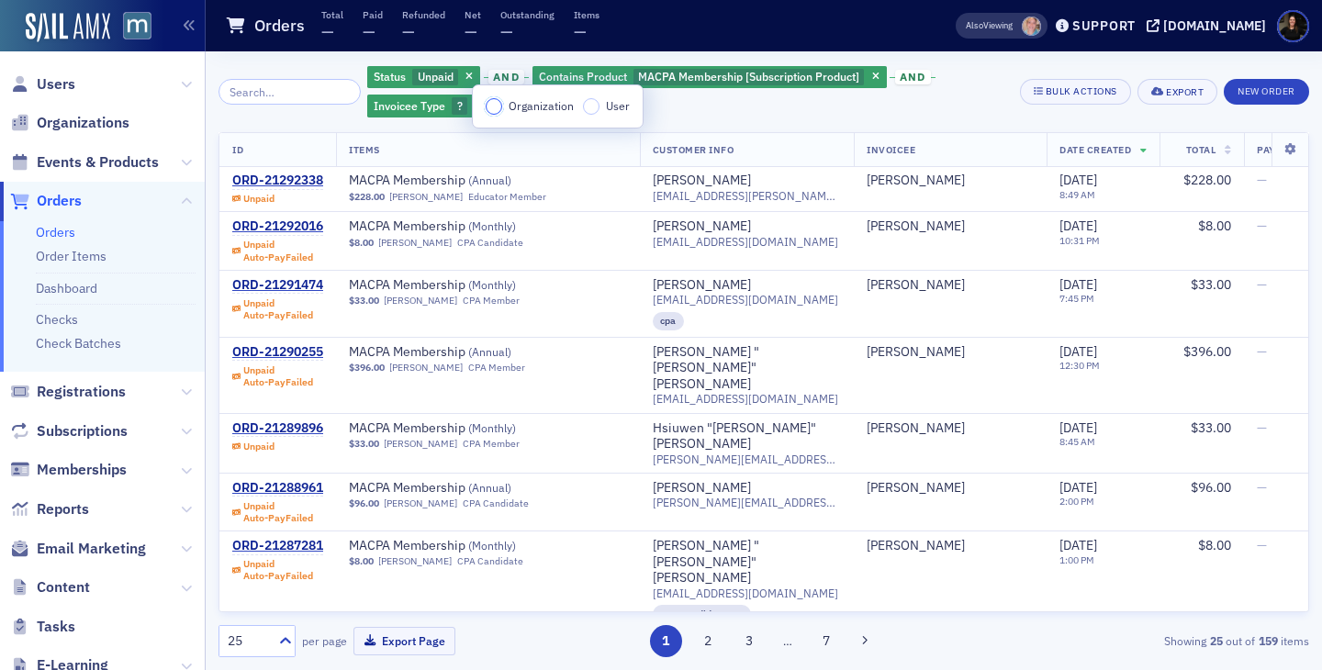
click at [497, 107] on input "Organization" at bounding box center [494, 106] width 17 height 17
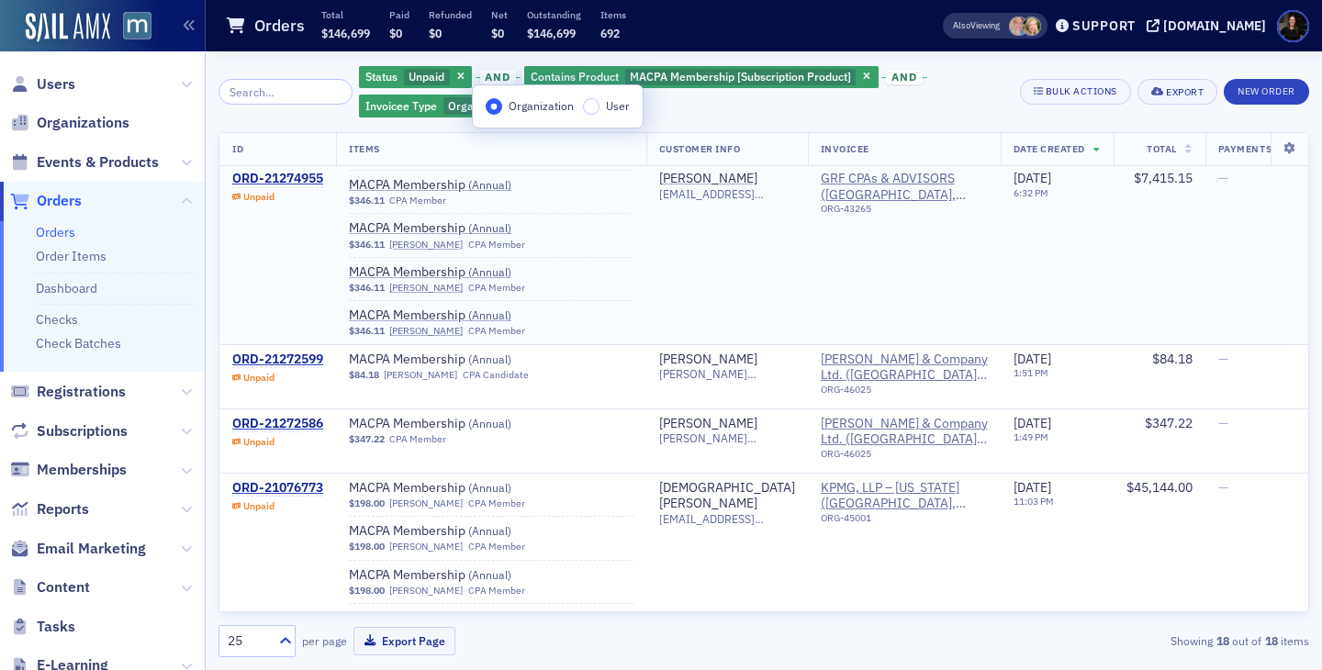
scroll to position [807, 0]
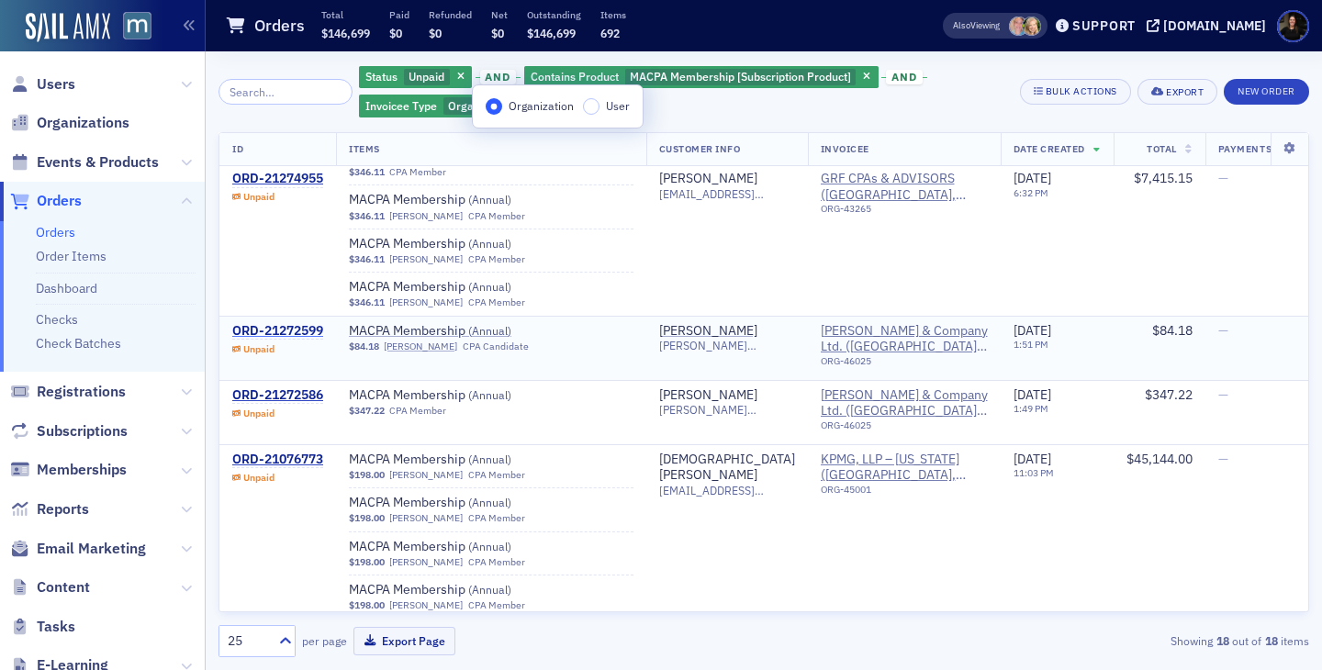
click at [278, 327] on div "ORD-21272599" at bounding box center [277, 331] width 91 height 17
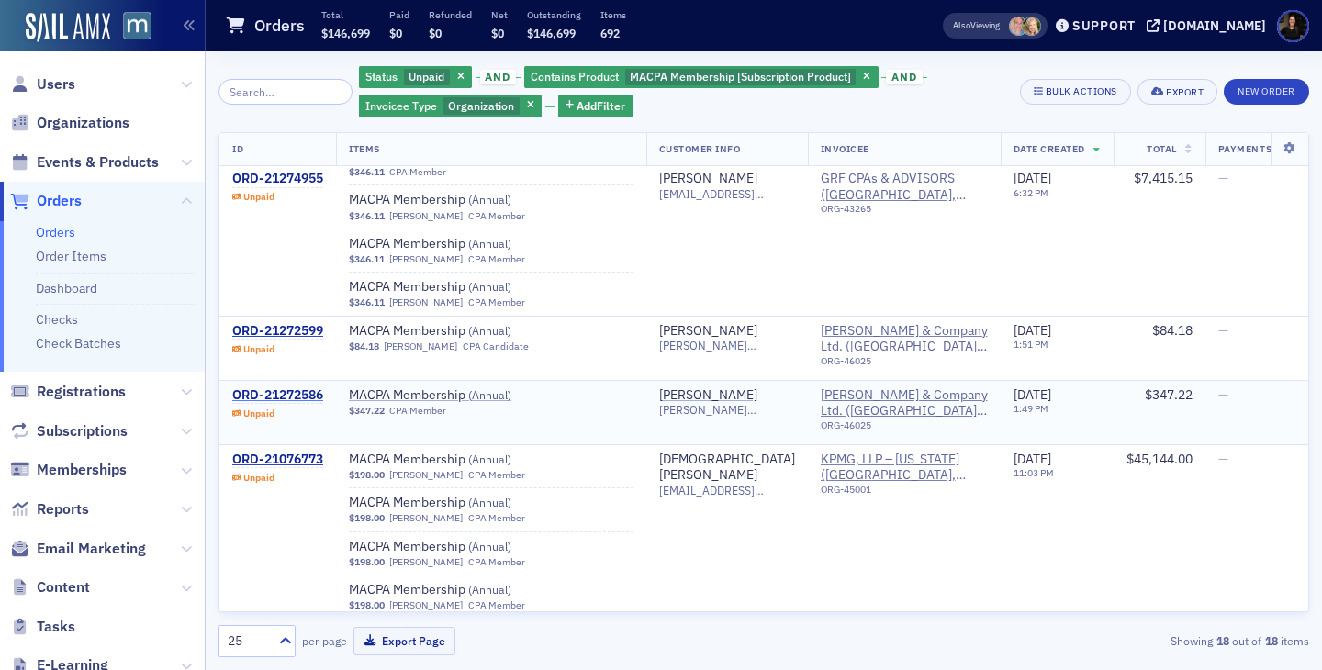
click at [302, 390] on div "ORD-21272586" at bounding box center [277, 396] width 91 height 17
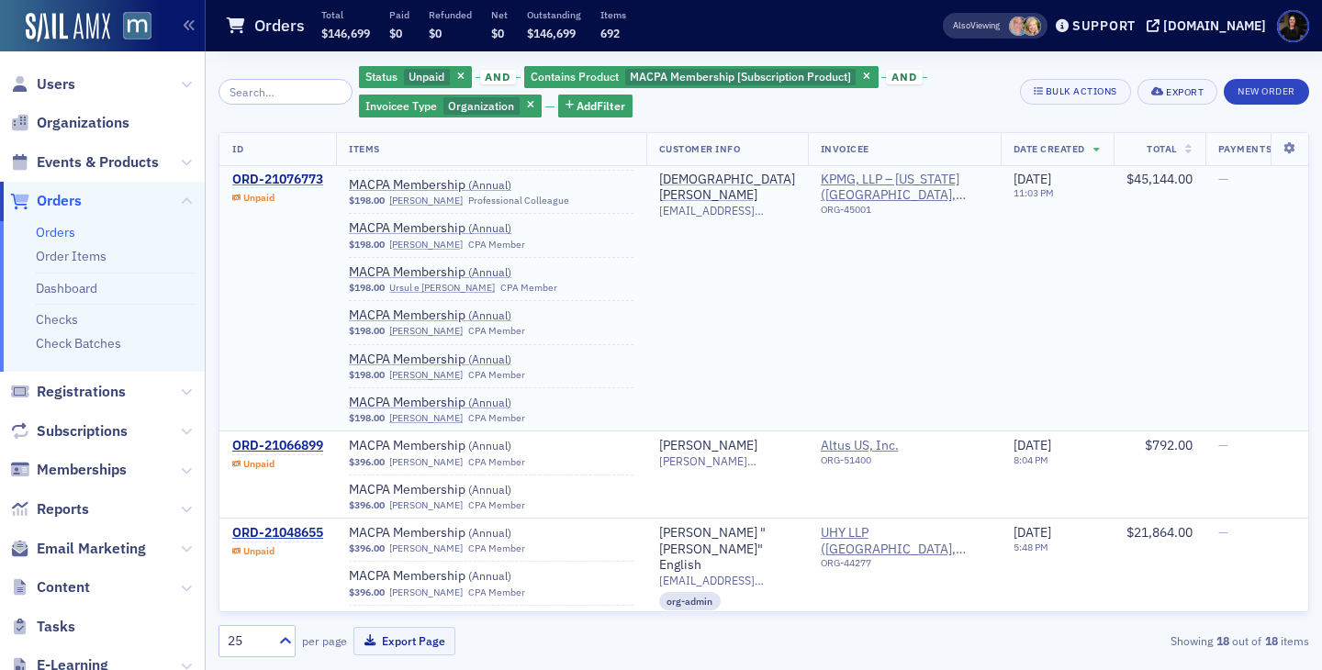
scroll to position [10743, 0]
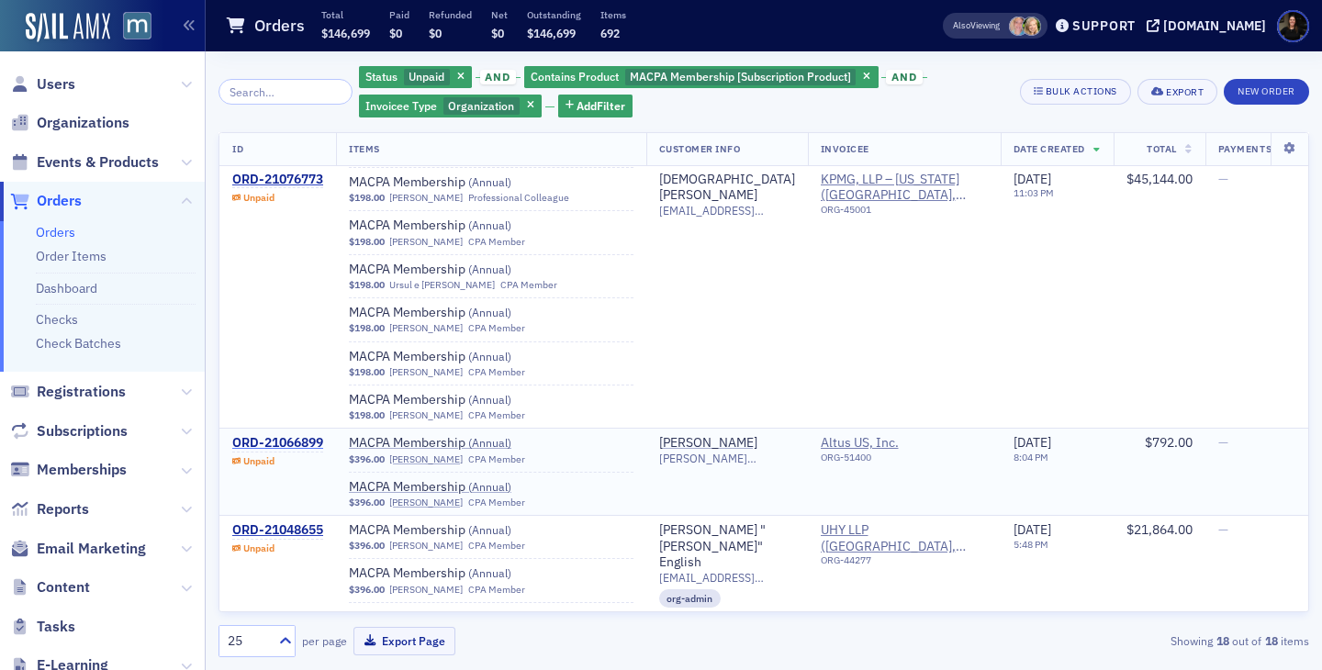
click at [302, 449] on div "ORD-21066899" at bounding box center [277, 443] width 91 height 17
click at [302, 529] on div "ORD-21048655" at bounding box center [277, 531] width 91 height 17
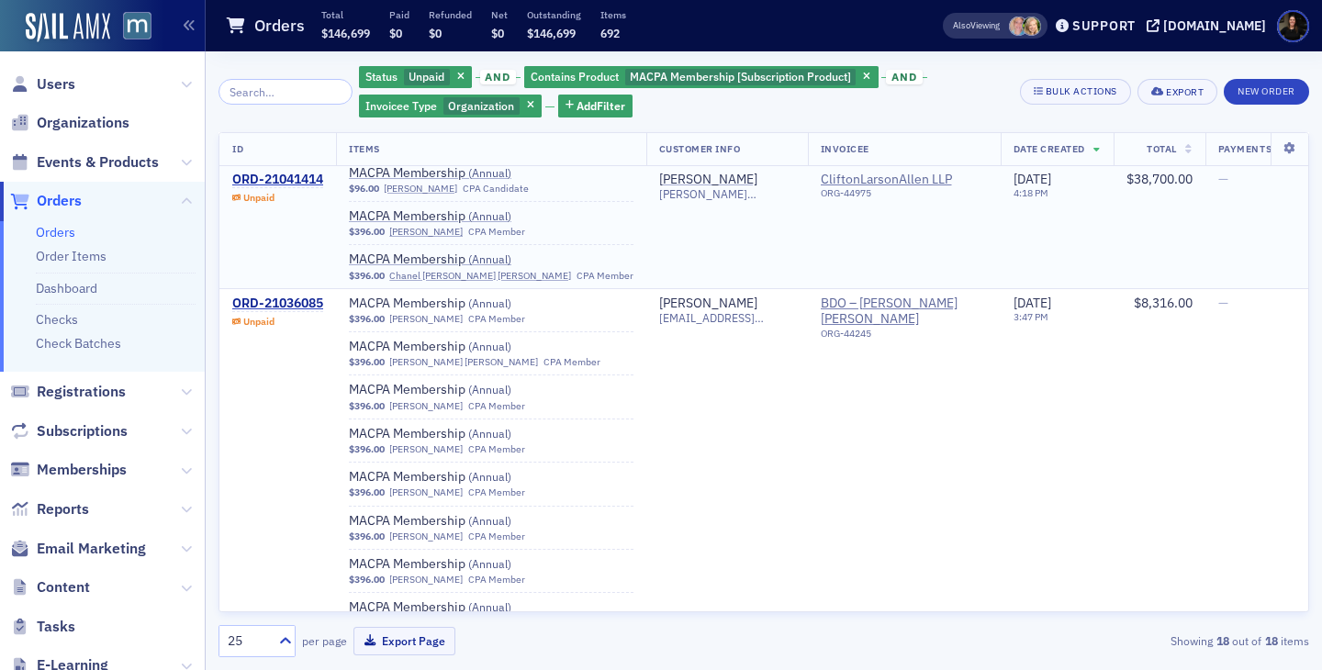
scroll to position [19979, 0]
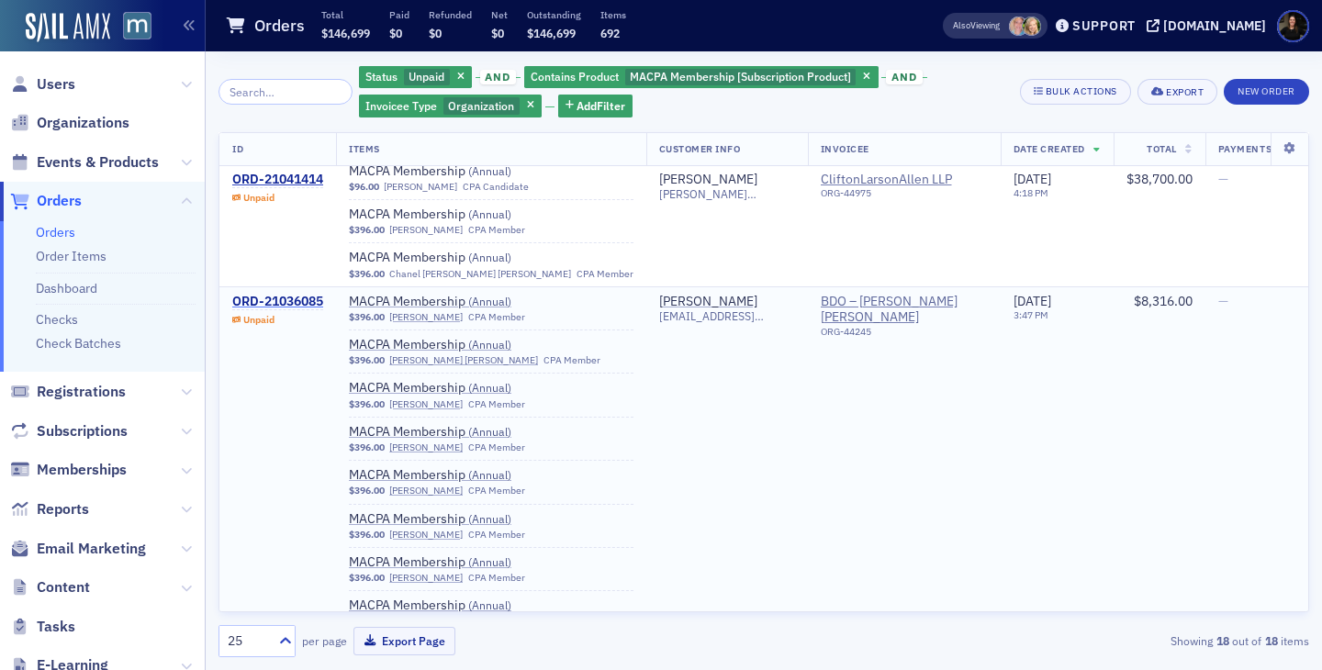
click at [304, 294] on div "ORD-21036085" at bounding box center [277, 302] width 91 height 17
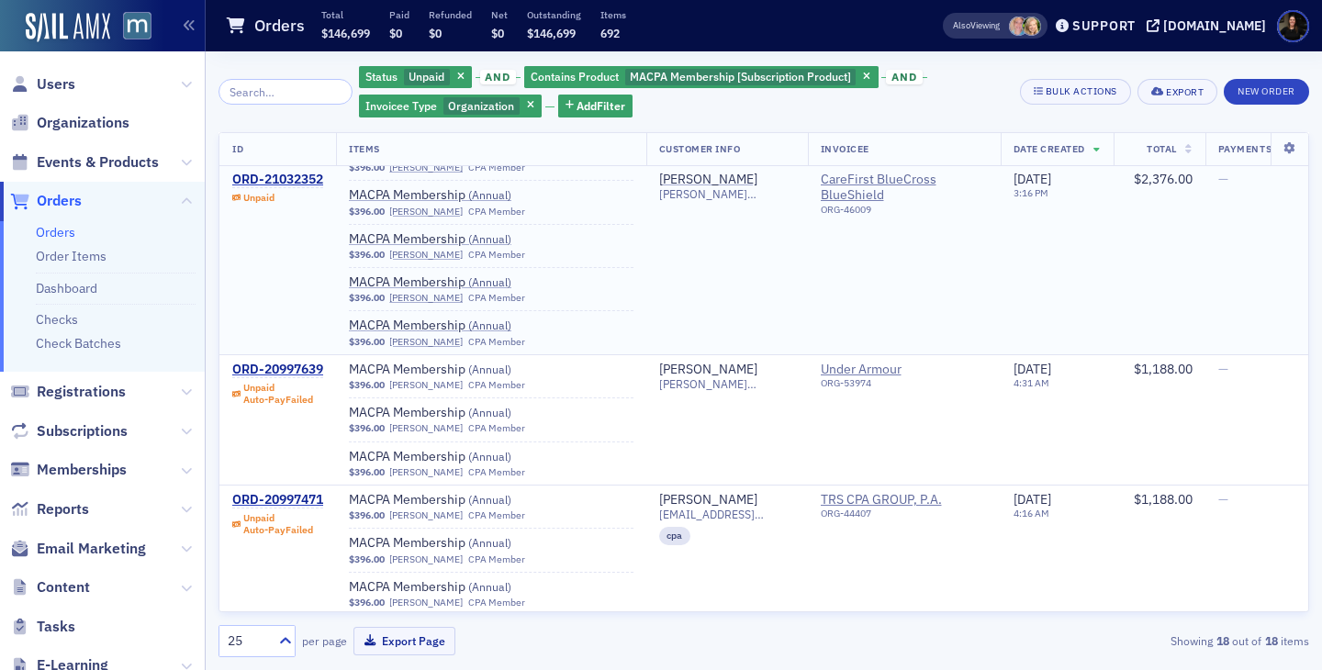
scroll to position [21086, 0]
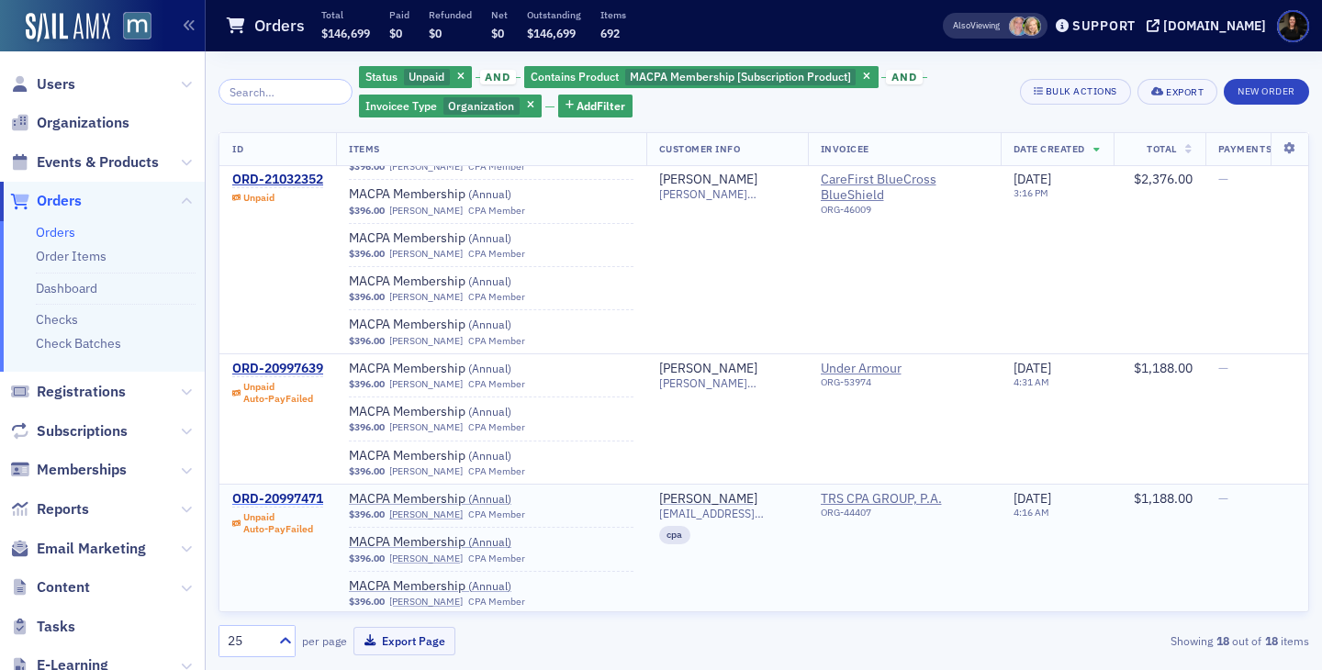
click at [289, 491] on div "ORD-20997471" at bounding box center [277, 499] width 91 height 17
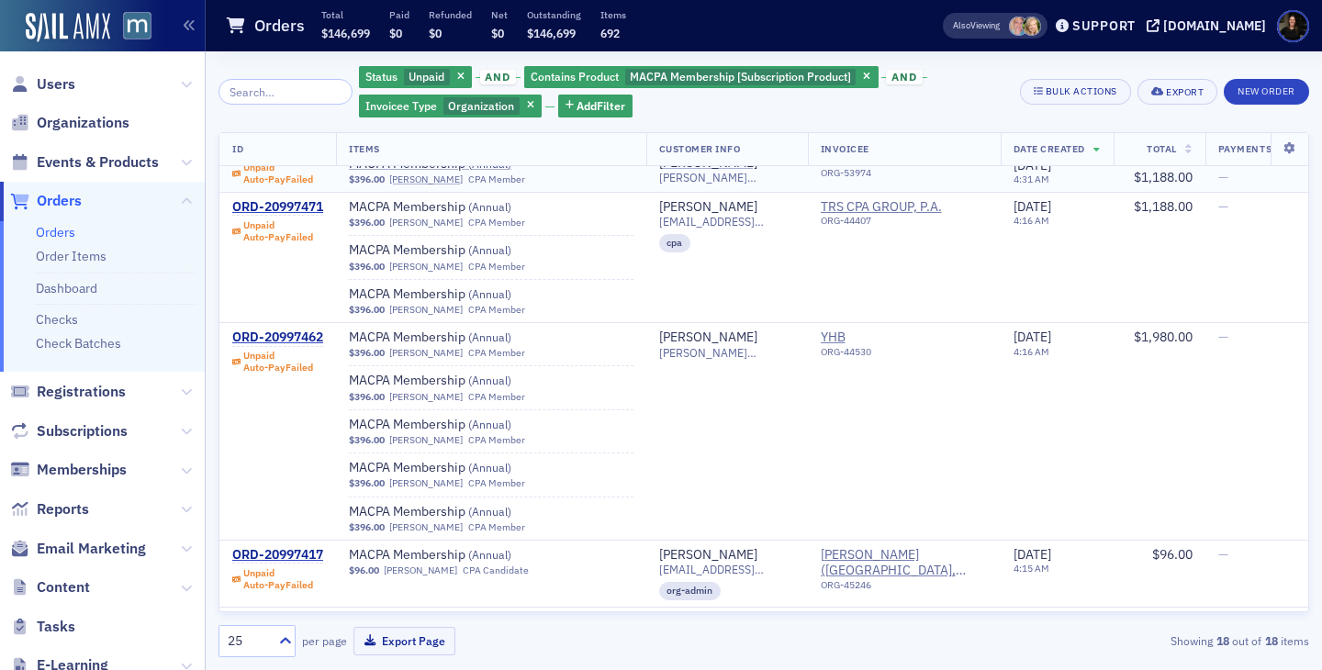
scroll to position [21407, 0]
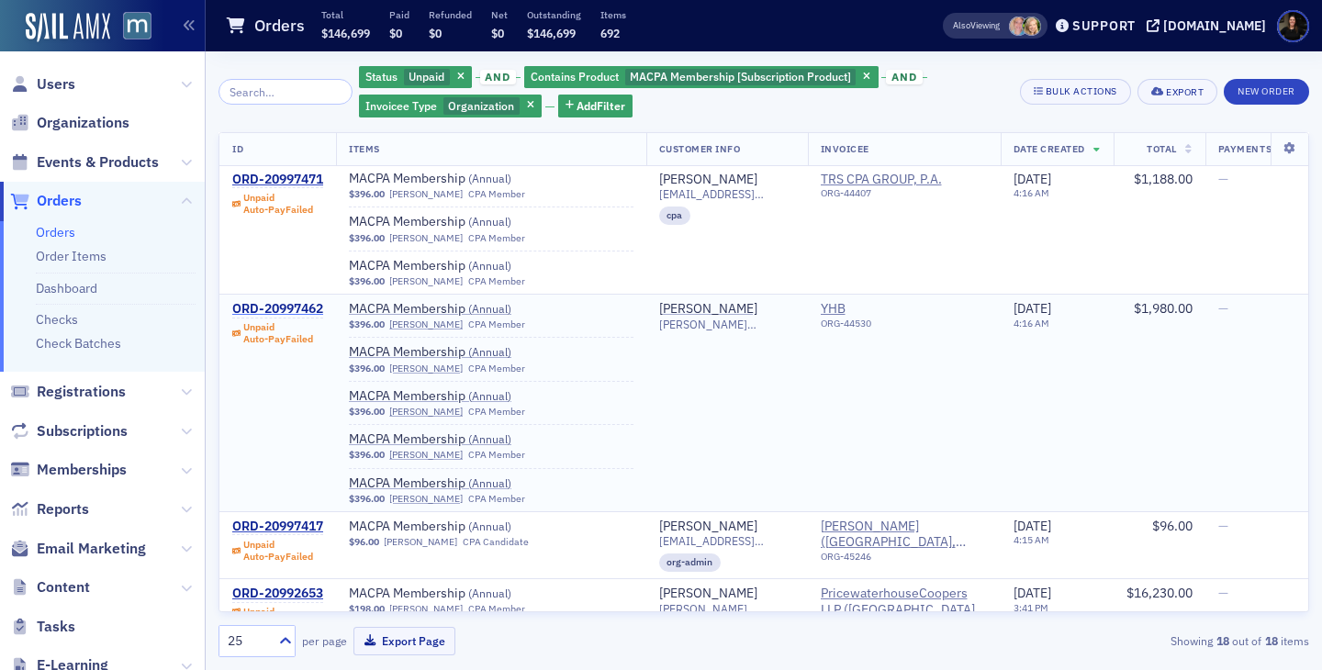
click at [297, 310] on div "ORD-20997462" at bounding box center [277, 309] width 91 height 17
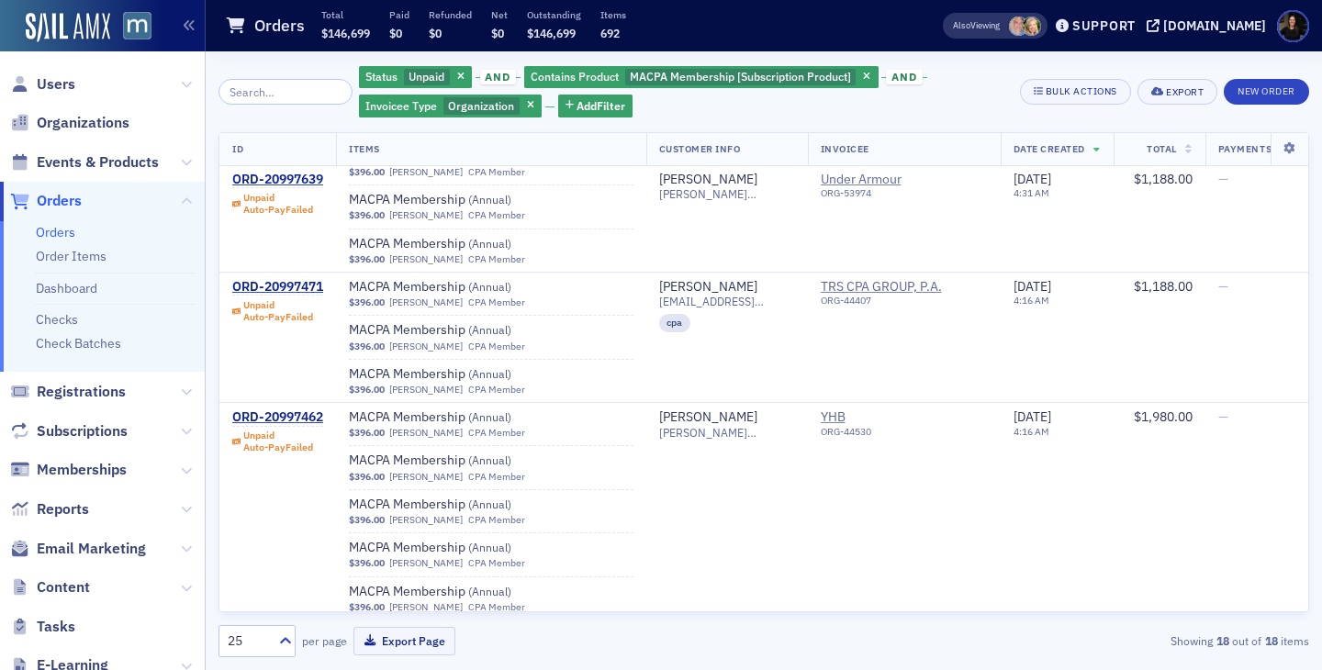
scroll to position [21300, 0]
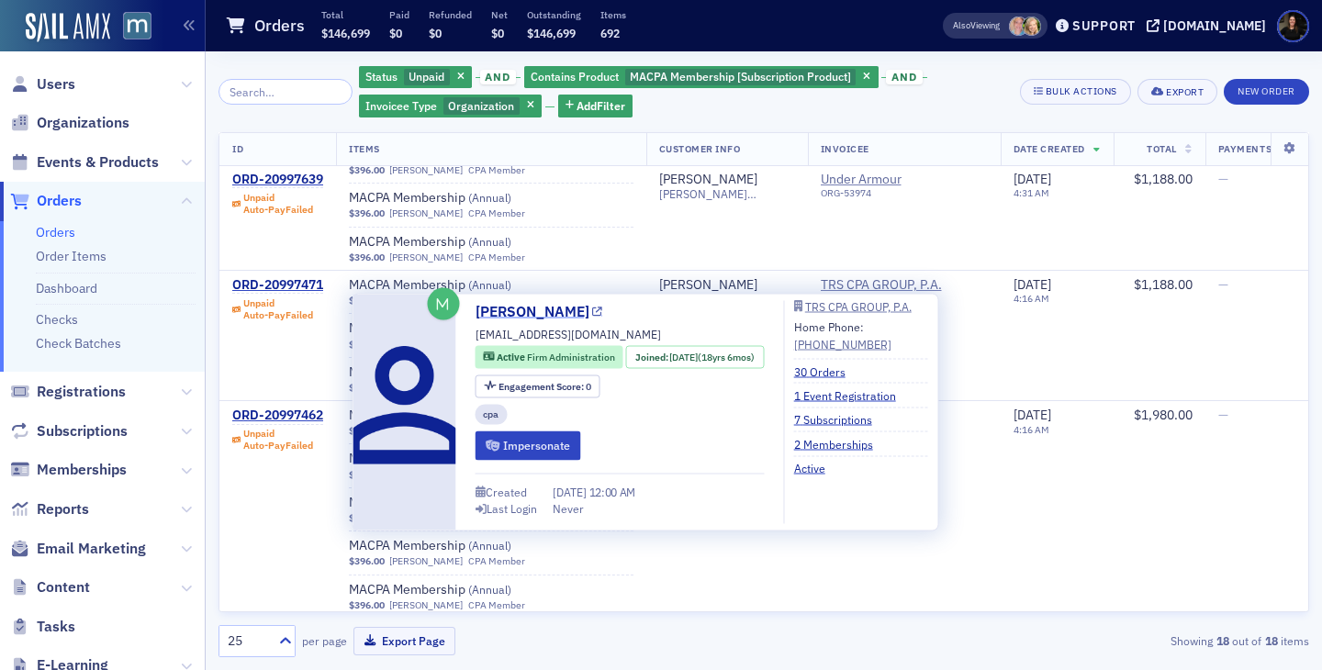
click at [530, 317] on link "Shelby Trenary" at bounding box center [540, 312] width 128 height 22
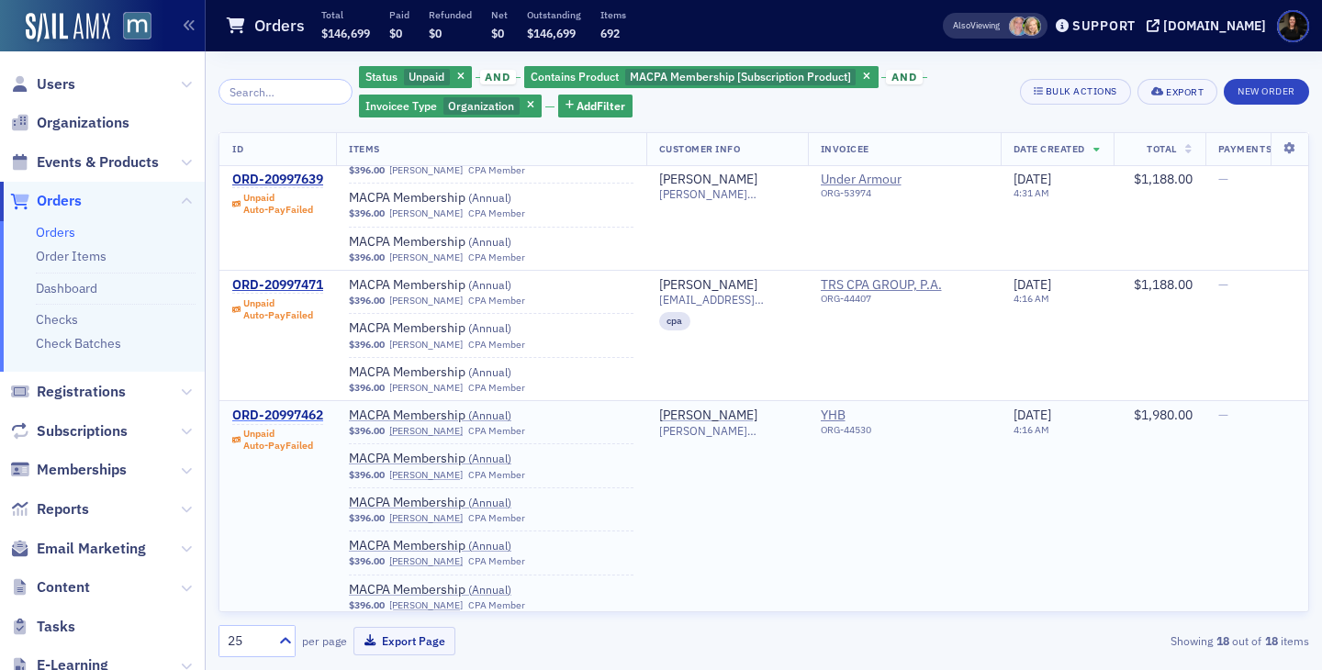
click at [281, 421] on div "ORD-20997462" at bounding box center [277, 416] width 91 height 17
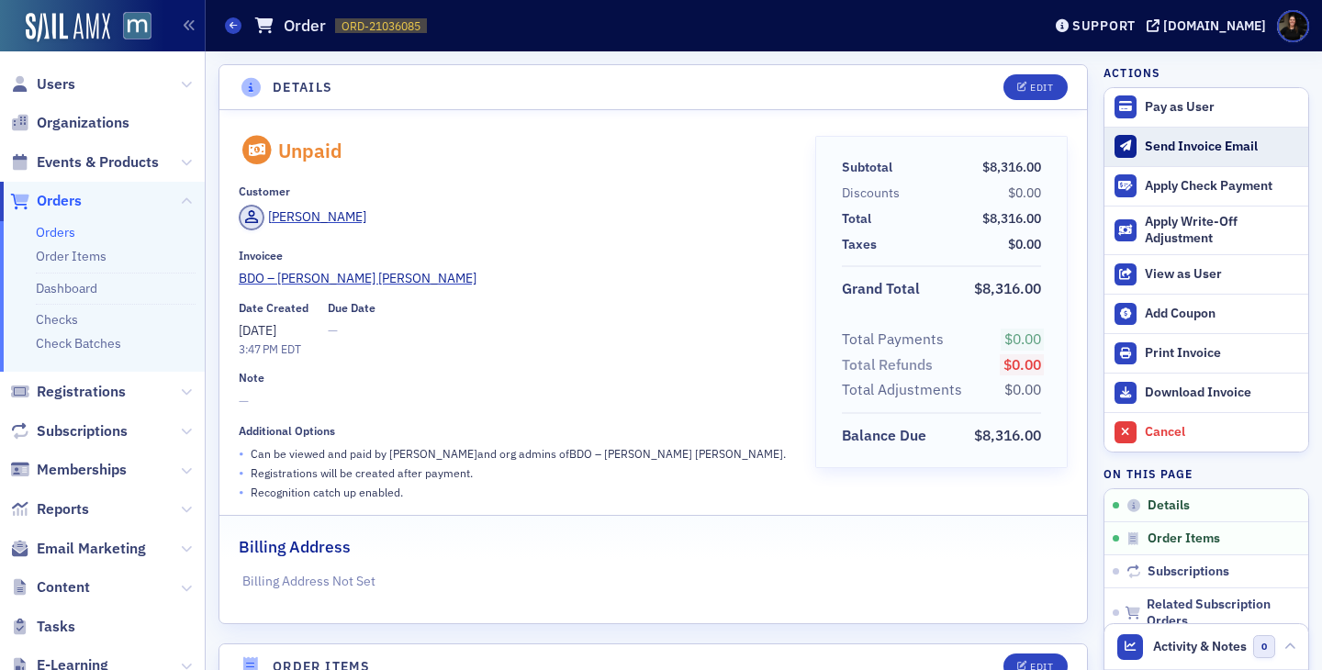
click at [1180, 147] on div "Send Invoice Email" at bounding box center [1222, 147] width 154 height 17
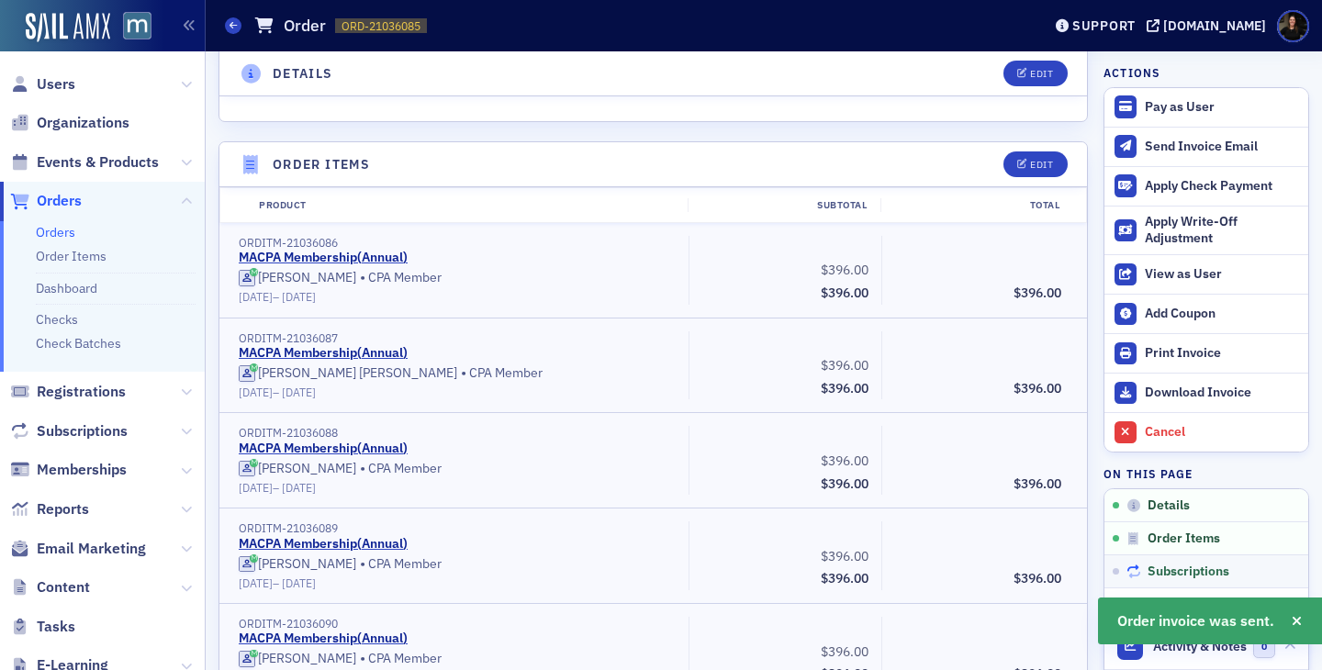
scroll to position [568, 0]
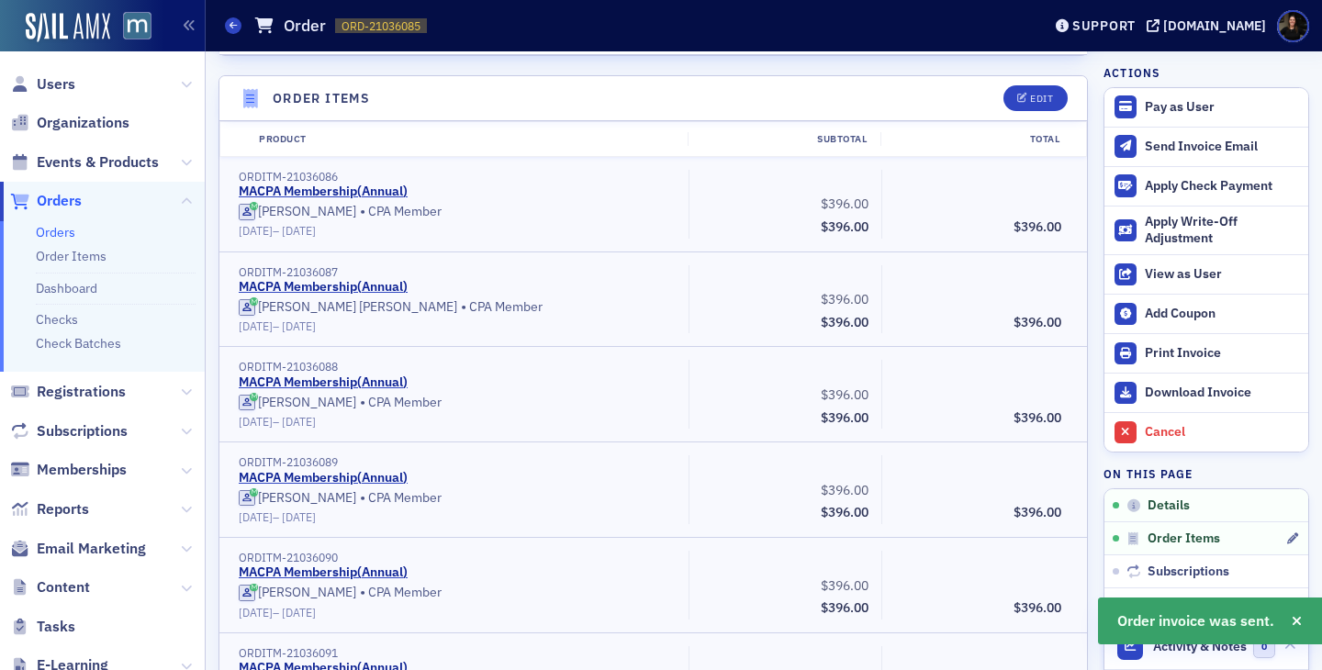
click at [1171, 550] on link "Order Items" at bounding box center [1207, 538] width 204 height 33
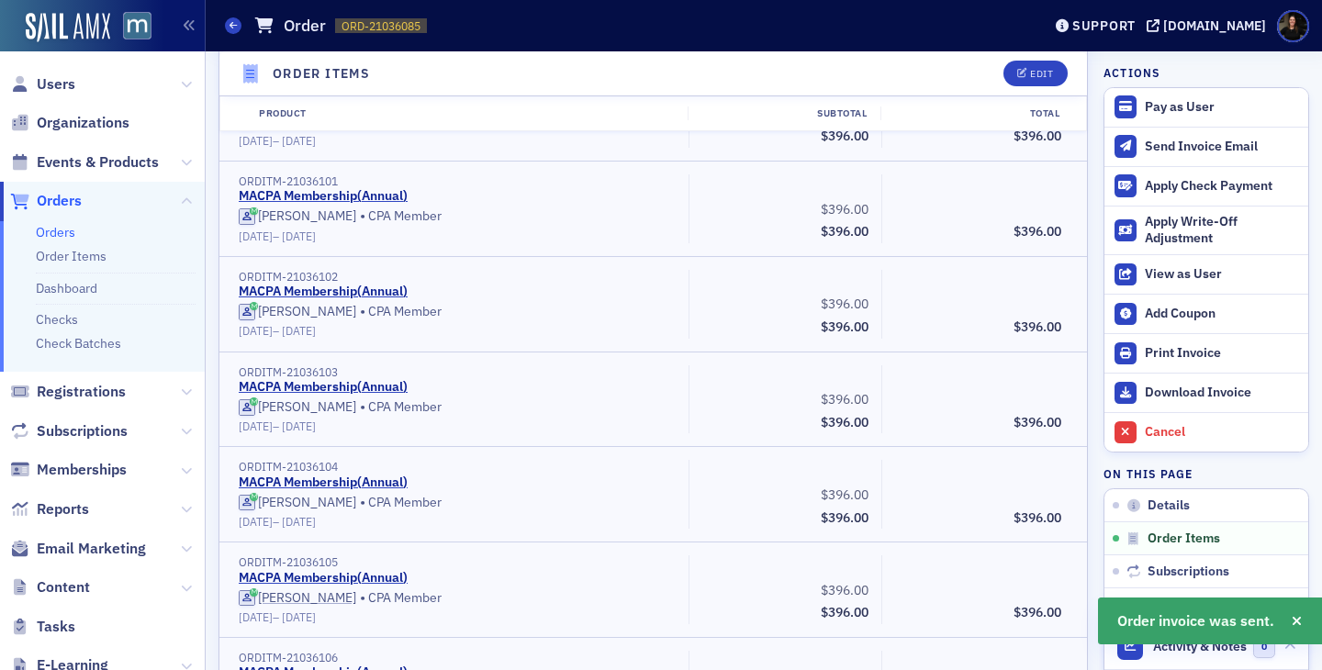
scroll to position [2018, 0]
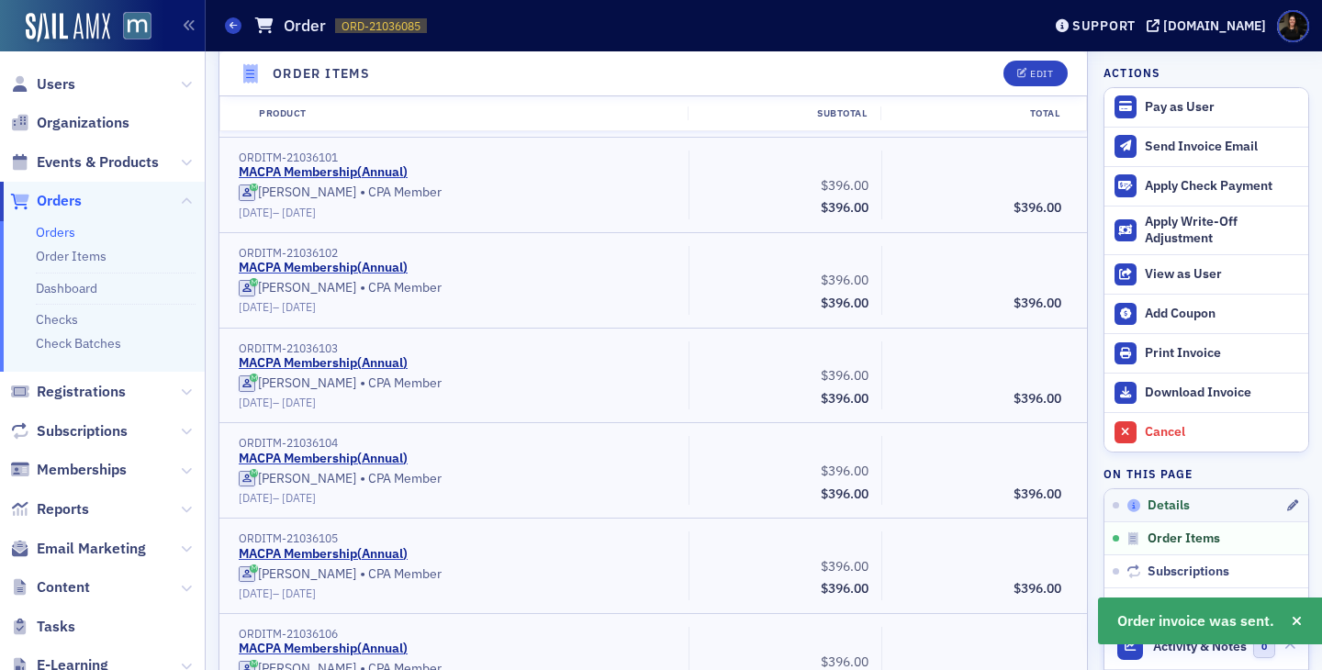
click at [1168, 507] on span "Details" at bounding box center [1169, 506] width 42 height 17
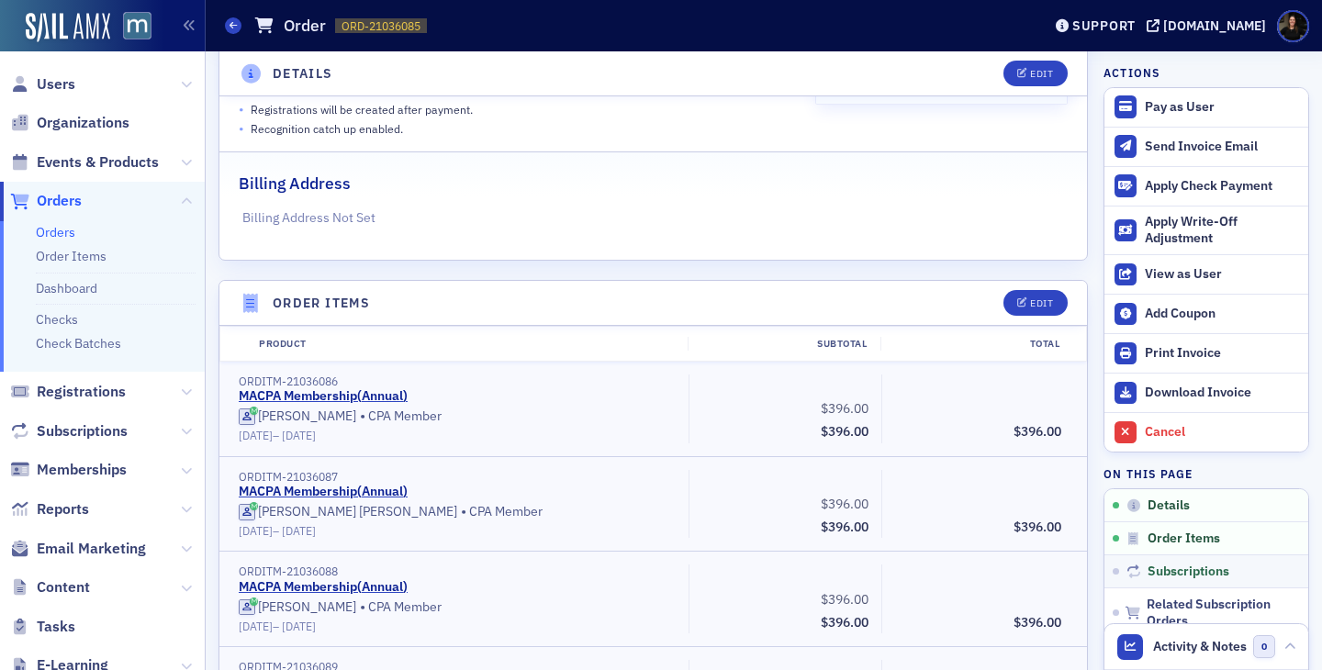
scroll to position [394, 0]
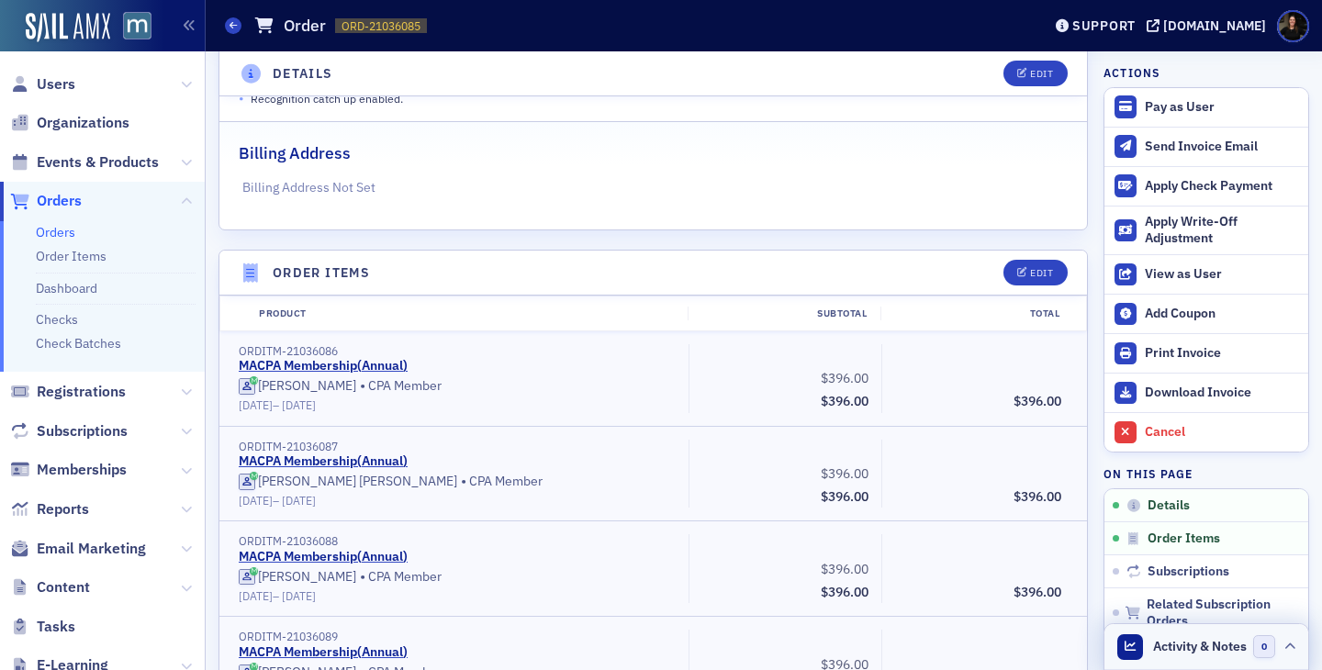
click at [1169, 646] on span "Activity & Notes" at bounding box center [1200, 646] width 94 height 19
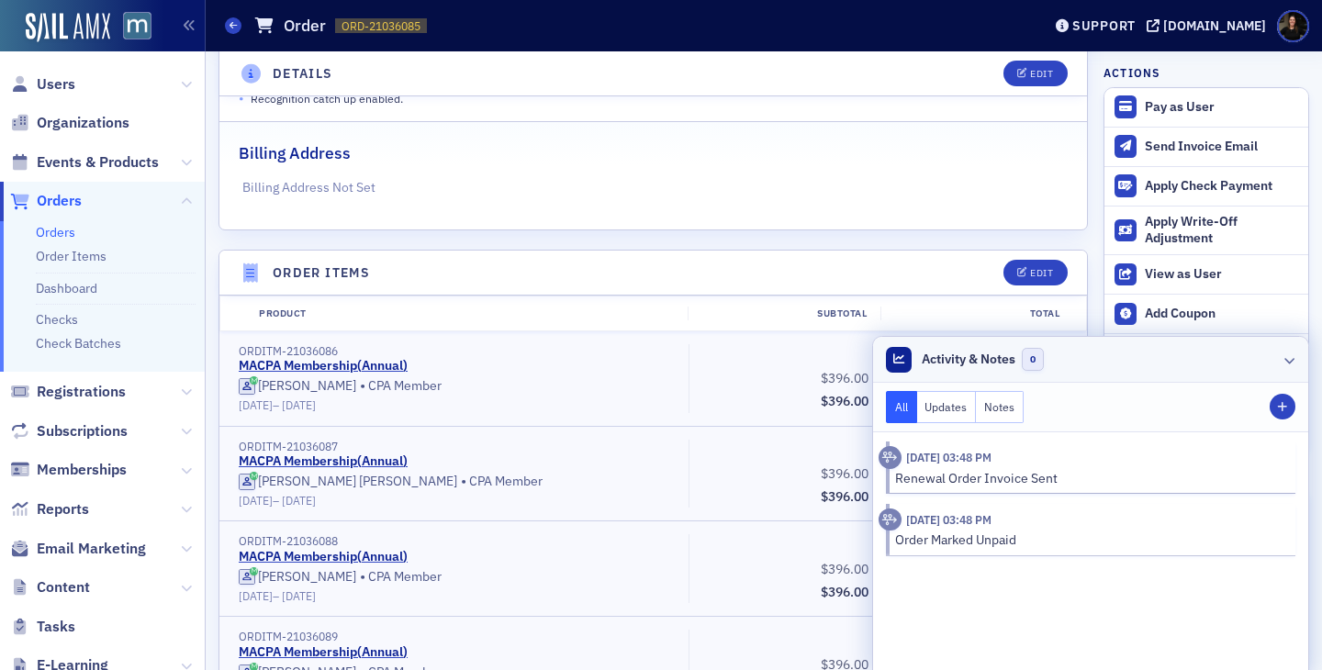
click at [1289, 359] on icon at bounding box center [1290, 359] width 11 height 11
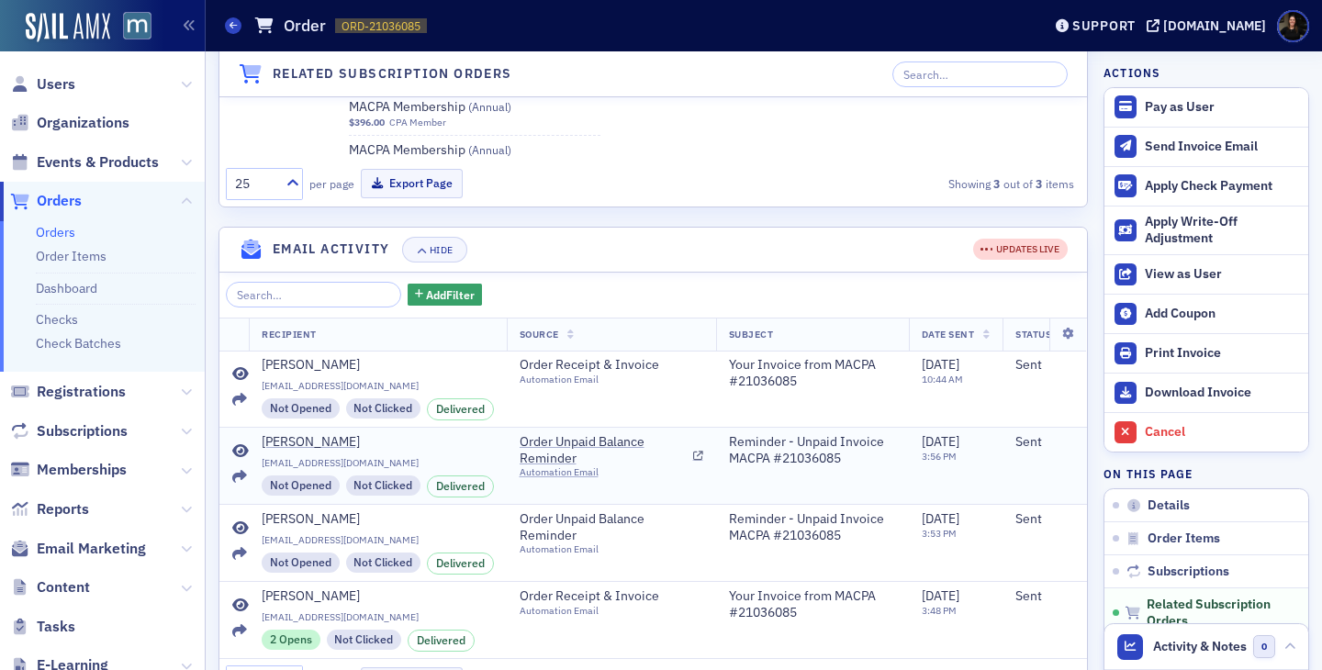
scroll to position [4047, 0]
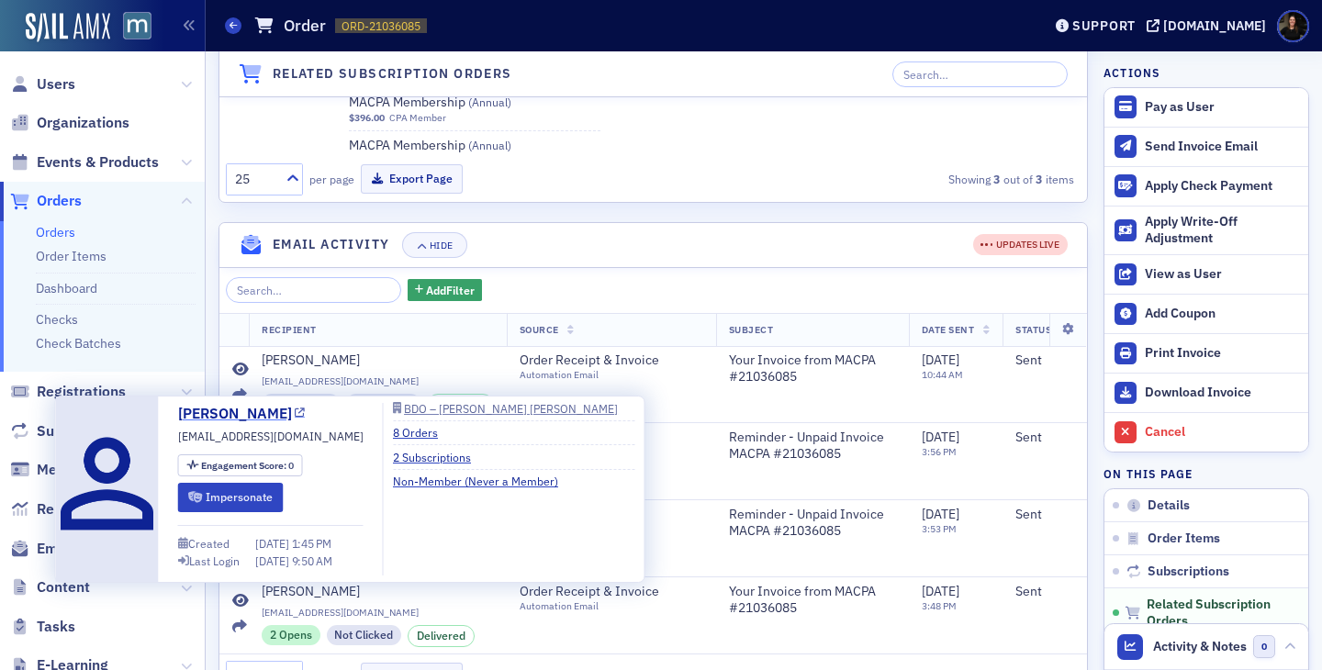
click at [271, 412] on link "Natalie Thompson" at bounding box center [242, 414] width 128 height 22
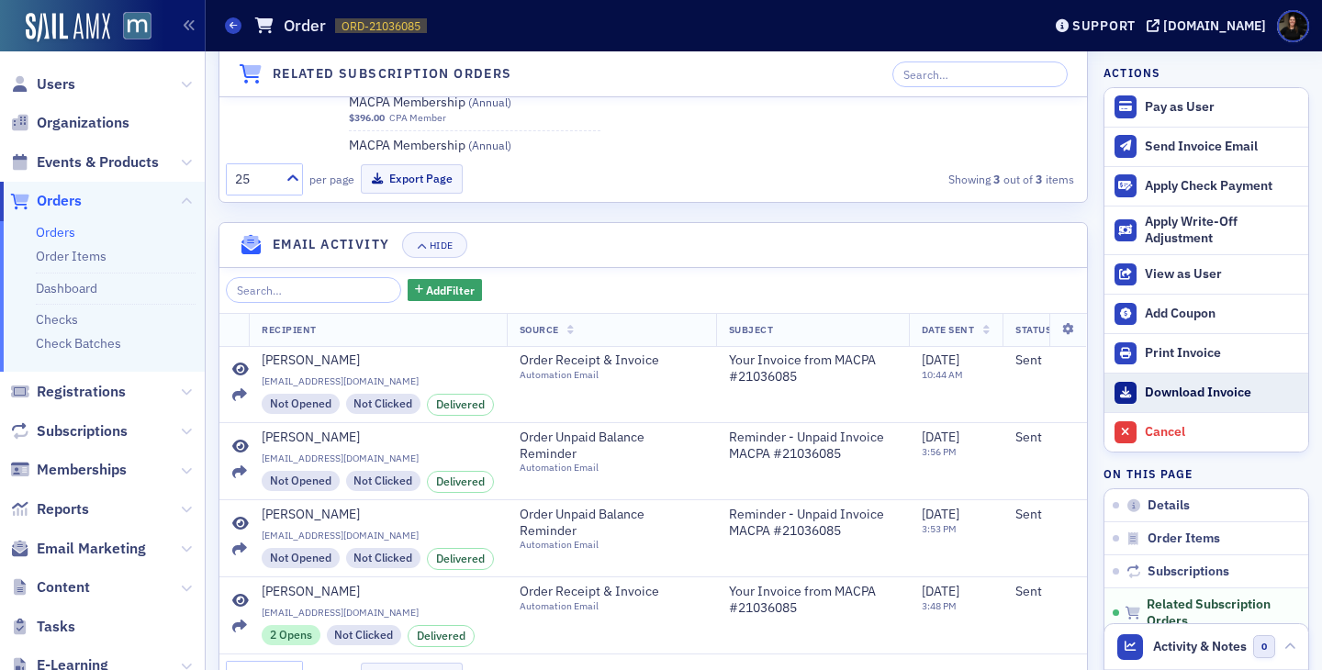
click at [1182, 395] on div "Download Invoice" at bounding box center [1222, 393] width 154 height 17
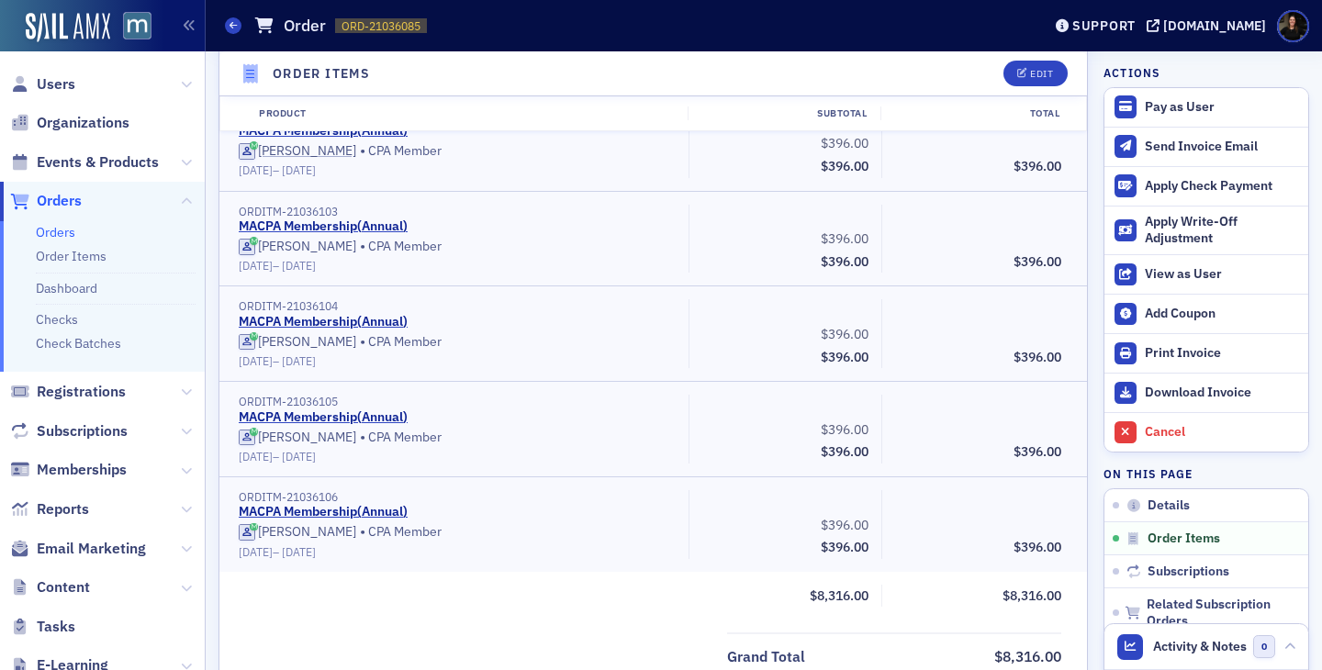
scroll to position [0, 0]
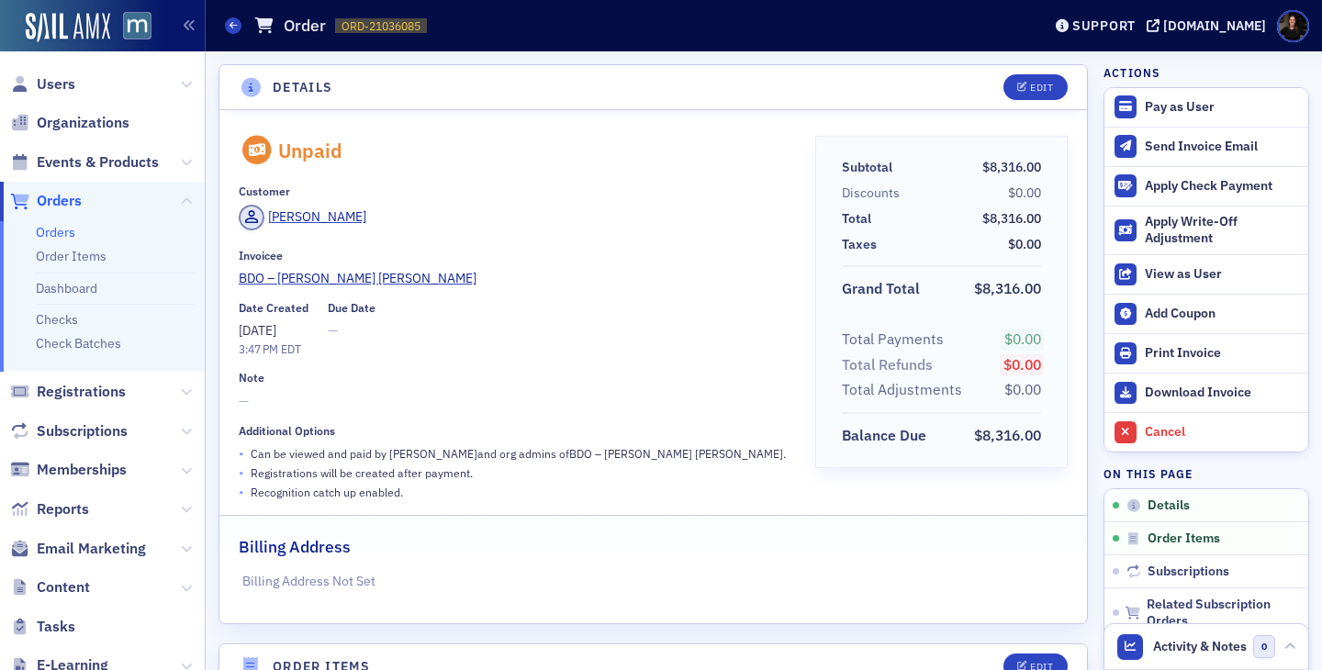
click at [506, 265] on div "Invoicee BDO – Owings Mills" at bounding box center [514, 268] width 551 height 39
click at [1036, 84] on div "Edit" at bounding box center [1041, 88] width 23 height 10
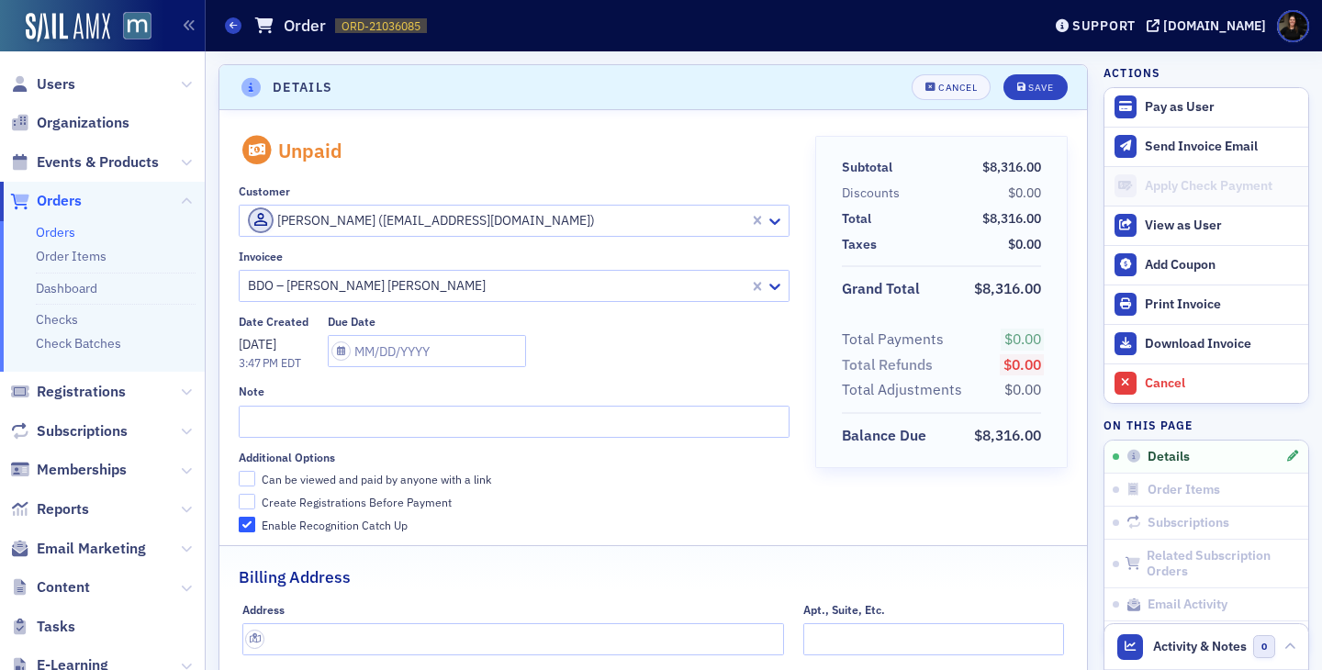
scroll to position [4, 0]
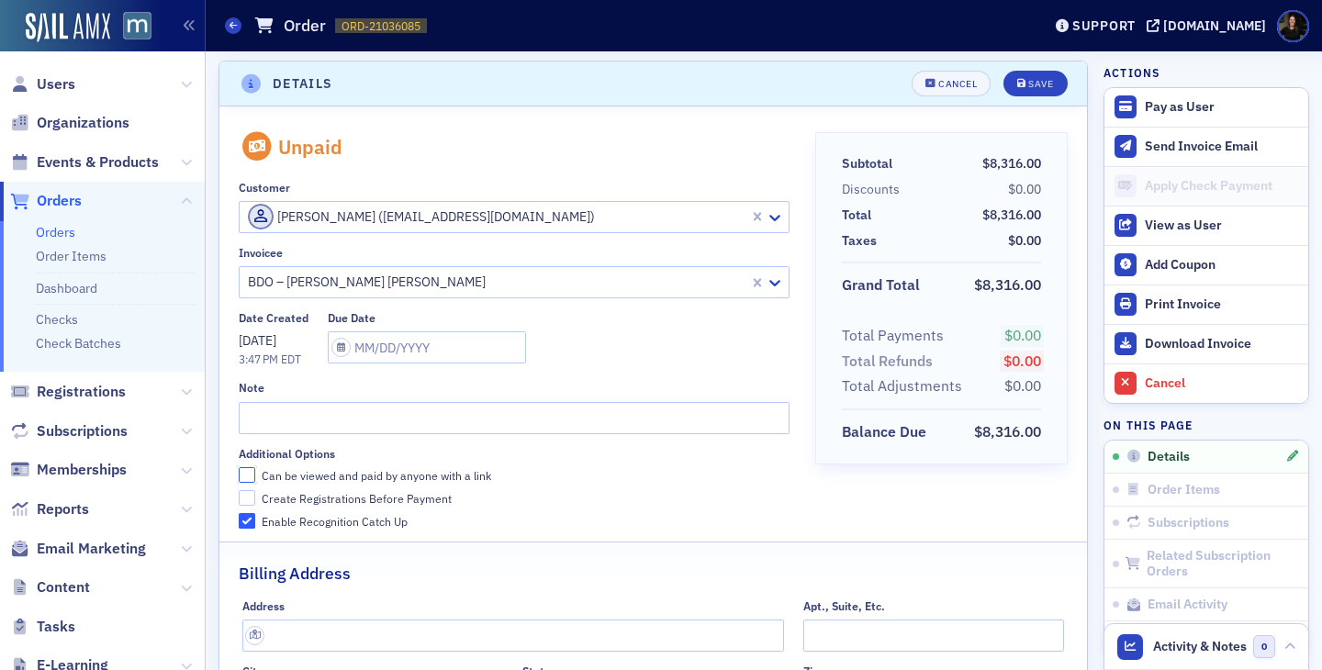
click at [245, 475] on input "Can be viewed and paid by anyone with a link" at bounding box center [247, 475] width 17 height 17
checkbox input "true"
click at [1024, 85] on icon "submit" at bounding box center [1022, 84] width 9 height 10
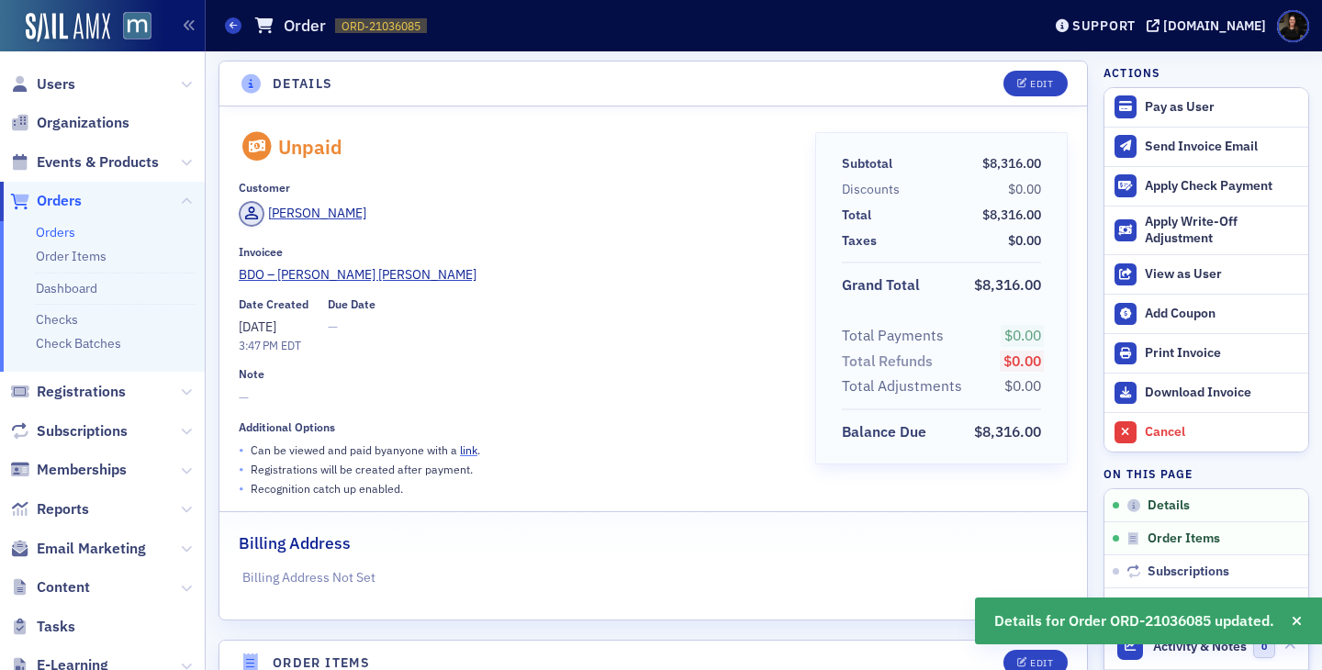
click at [468, 455] on link "link" at bounding box center [468, 450] width 17 height 15
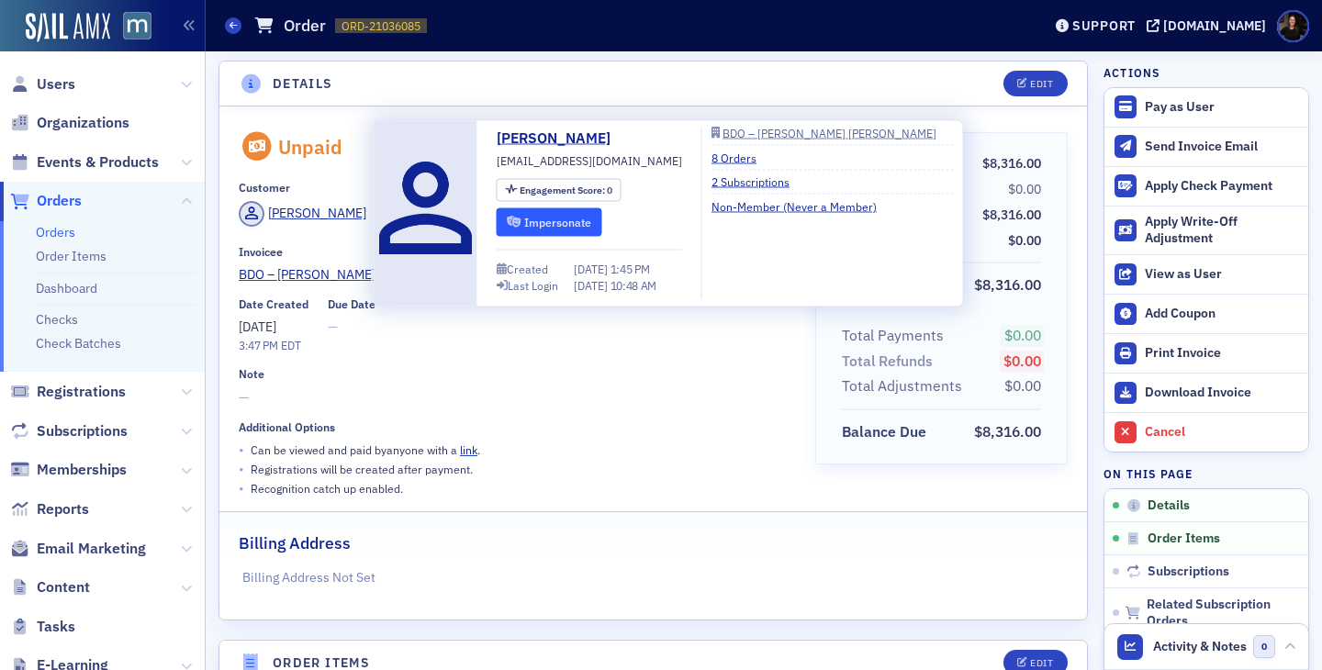
click at [543, 221] on button "Impersonate" at bounding box center [550, 222] width 106 height 28
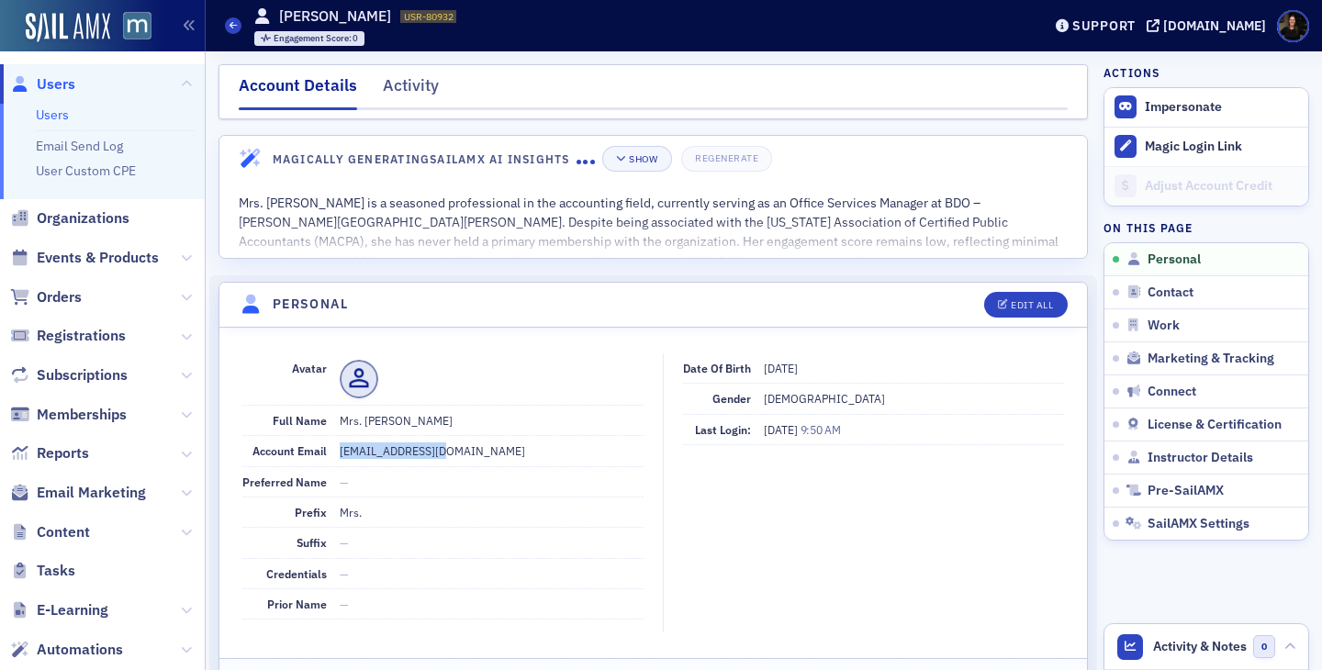
drag, startPoint x: 459, startPoint y: 452, endPoint x: 326, endPoint y: 451, distance: 133.2
click at [327, 453] on div "Account Email [EMAIL_ADDRESS][DOMAIN_NAME]" at bounding box center [442, 451] width 401 height 30
copy div "[EMAIL_ADDRESS][DOMAIN_NAME]"
click at [427, 79] on div "Activity" at bounding box center [411, 90] width 56 height 34
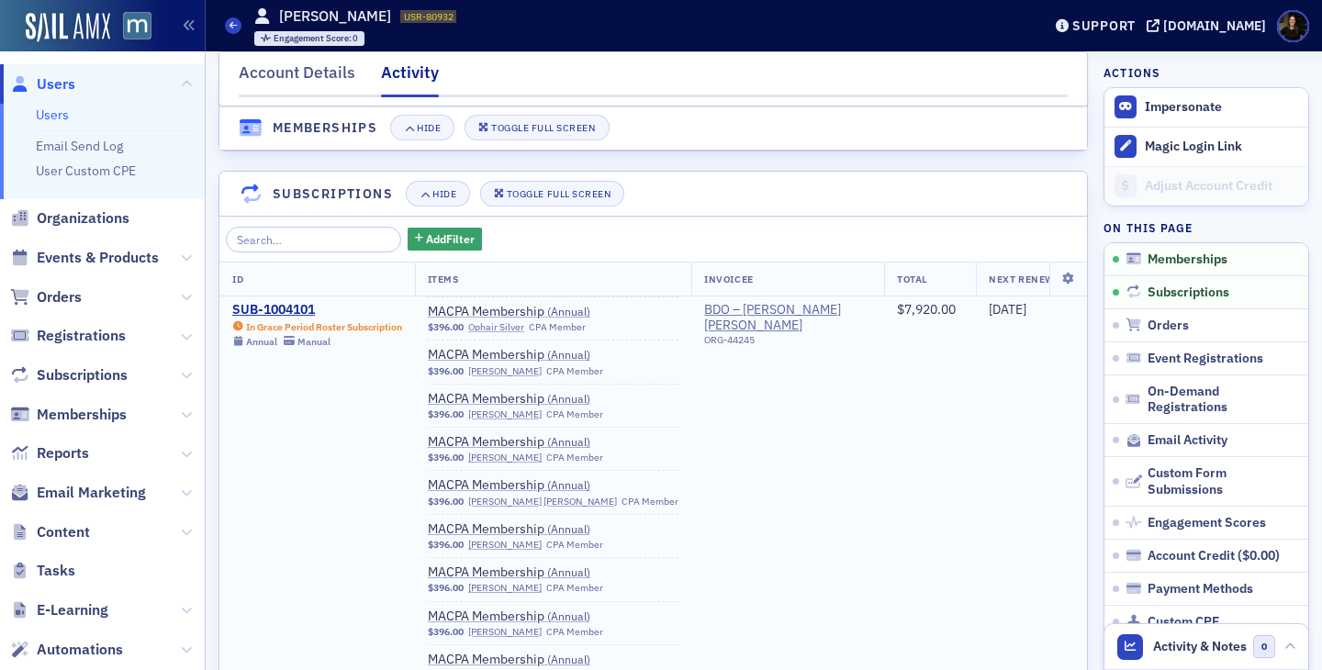
scroll to position [459, 0]
click at [277, 305] on div "SUB-1004101" at bounding box center [317, 309] width 170 height 17
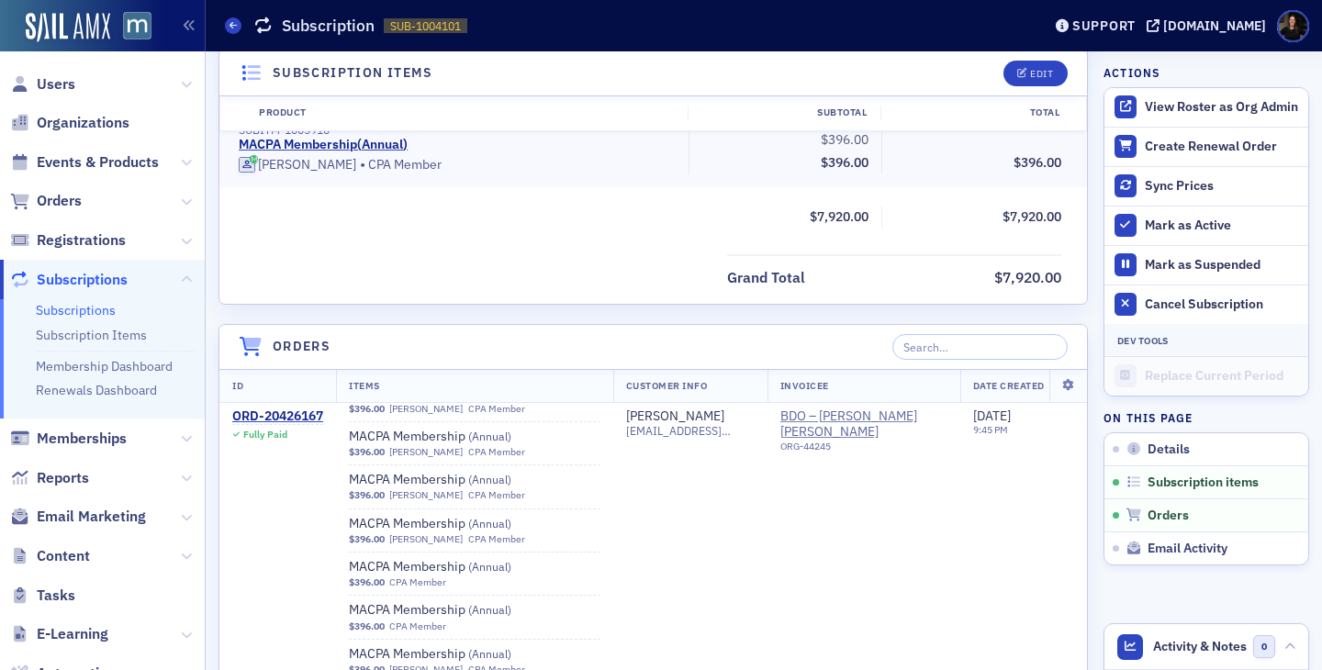
scroll to position [1055, 0]
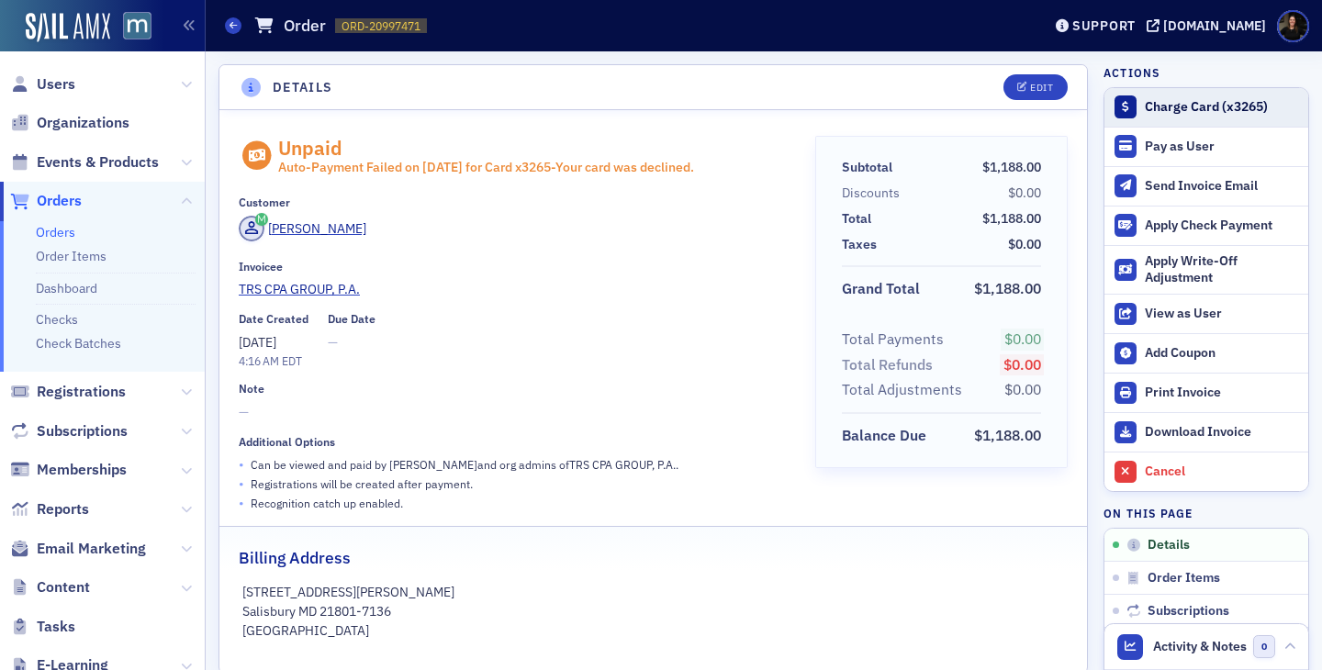
click at [1178, 110] on div "Charge Card (x3265)" at bounding box center [1222, 107] width 154 height 17
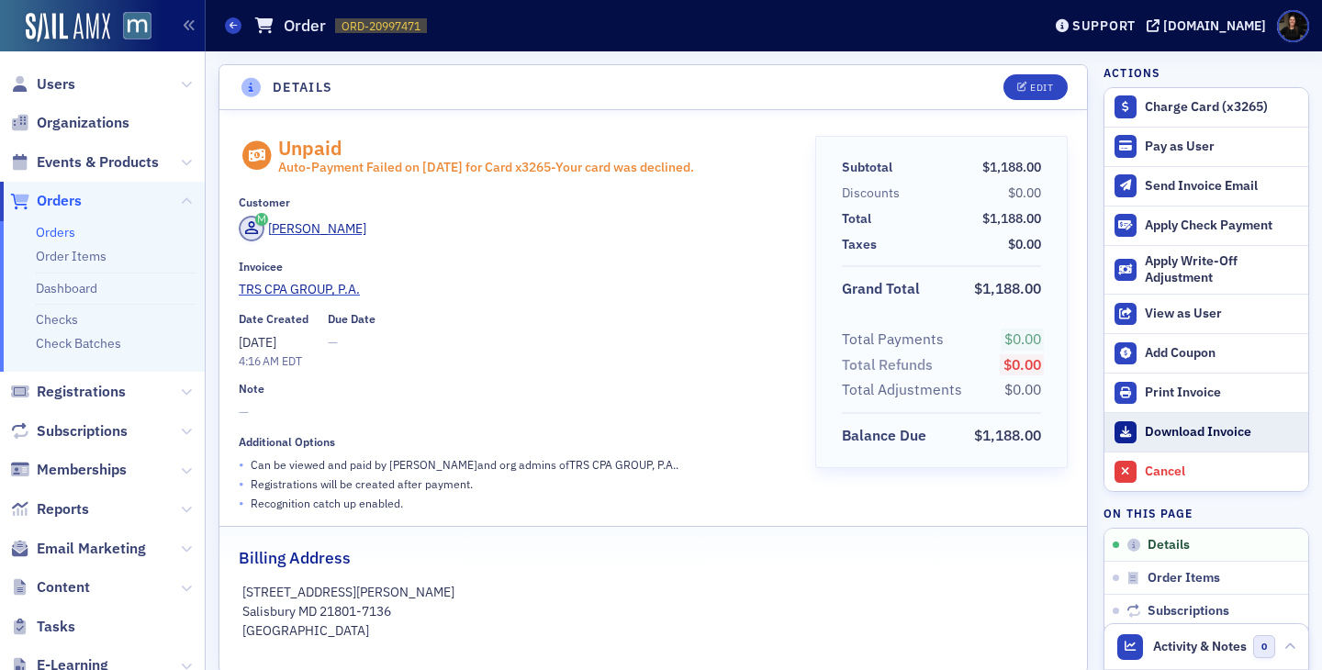
click at [1173, 443] on link "Download Invoice" at bounding box center [1207, 431] width 204 height 39
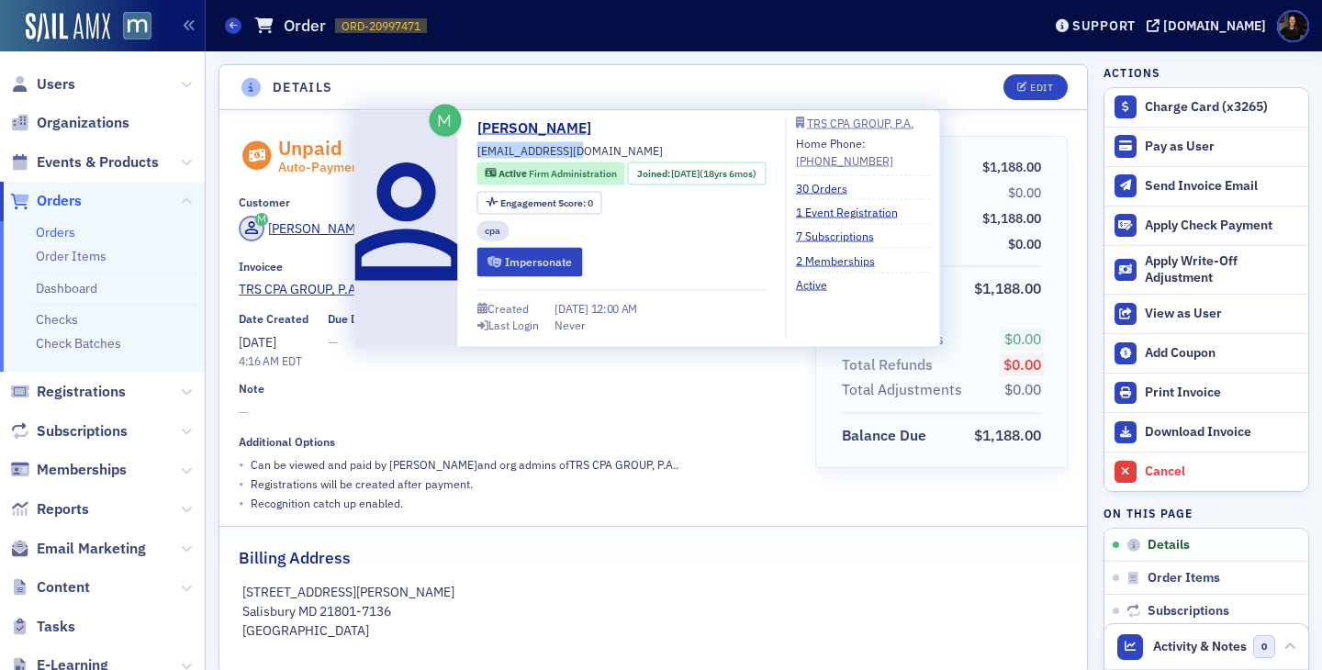
drag, startPoint x: 575, startPoint y: 152, endPoint x: 475, endPoint y: 147, distance: 100.3
click at [475, 148] on div "Shelby Trenary straum@trscpa.com Active Firm Administration Joined : 2/15/2007 …" at bounding box center [648, 229] width 566 height 223
copy span "straum@trscpa.com"
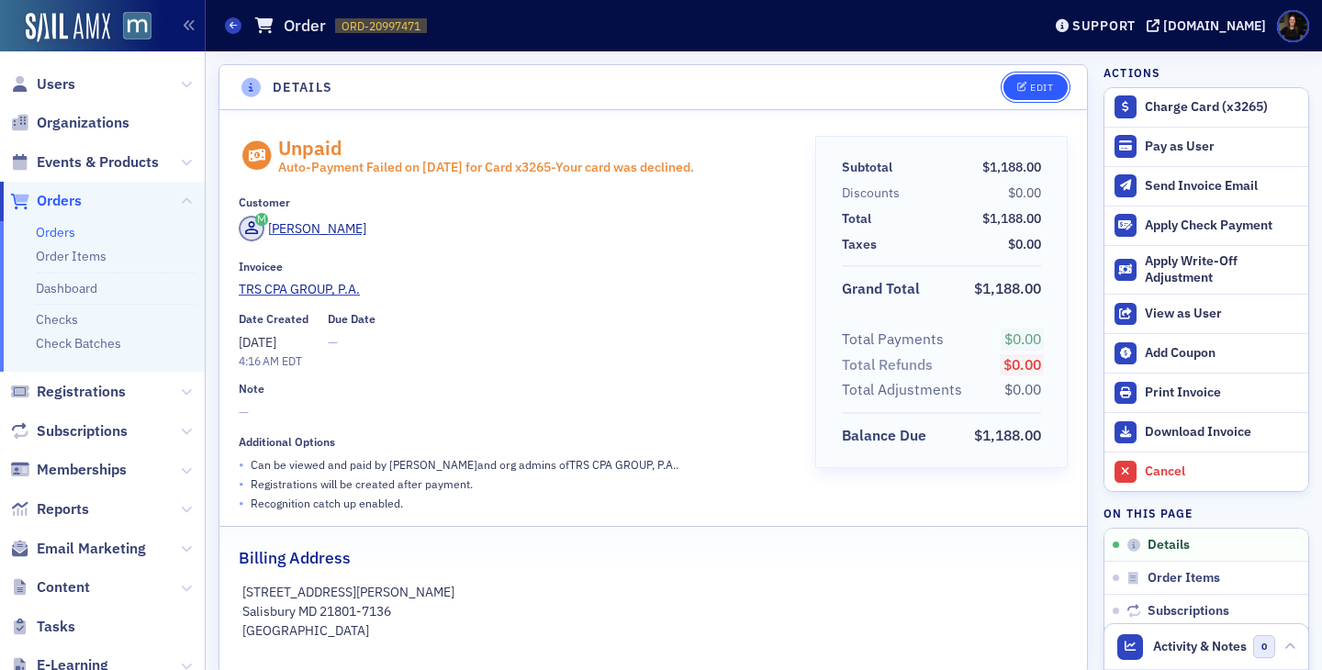
click at [1015, 85] on button "Edit" at bounding box center [1035, 87] width 63 height 26
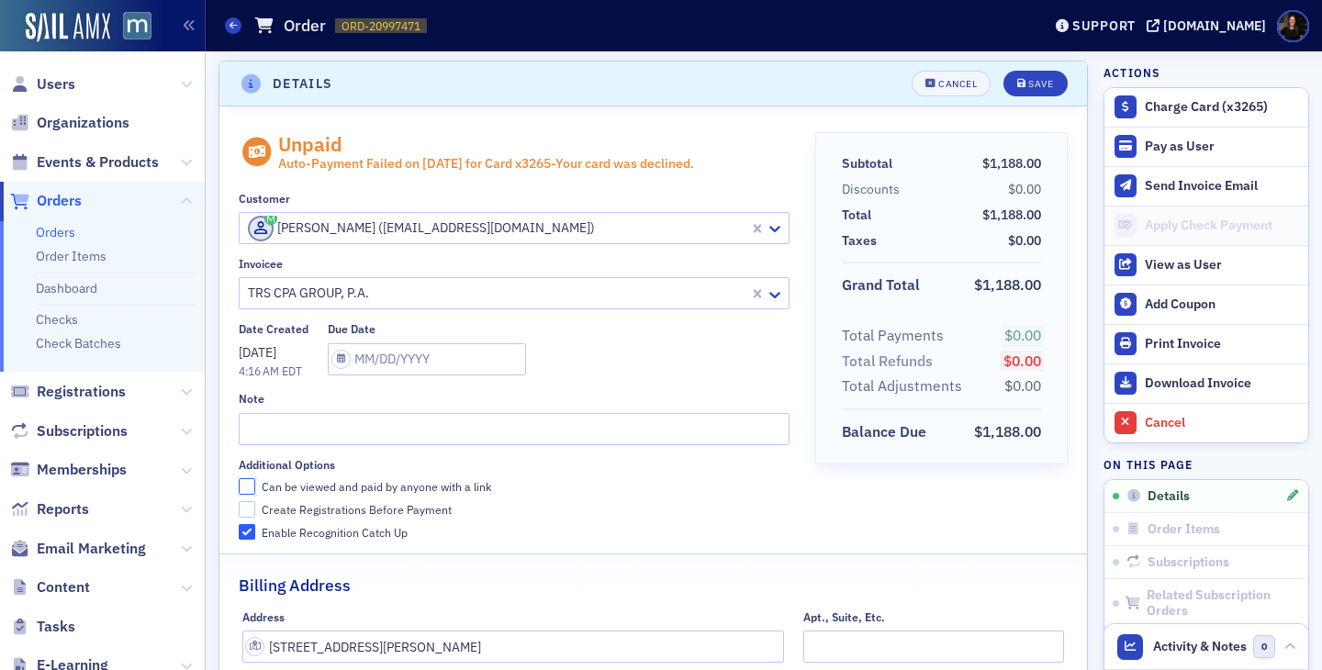
click at [240, 482] on input "Can be viewed and paid by anyone with a link" at bounding box center [247, 486] width 17 height 17
checkbox input "true"
click at [1036, 74] on button "Save" at bounding box center [1035, 84] width 63 height 26
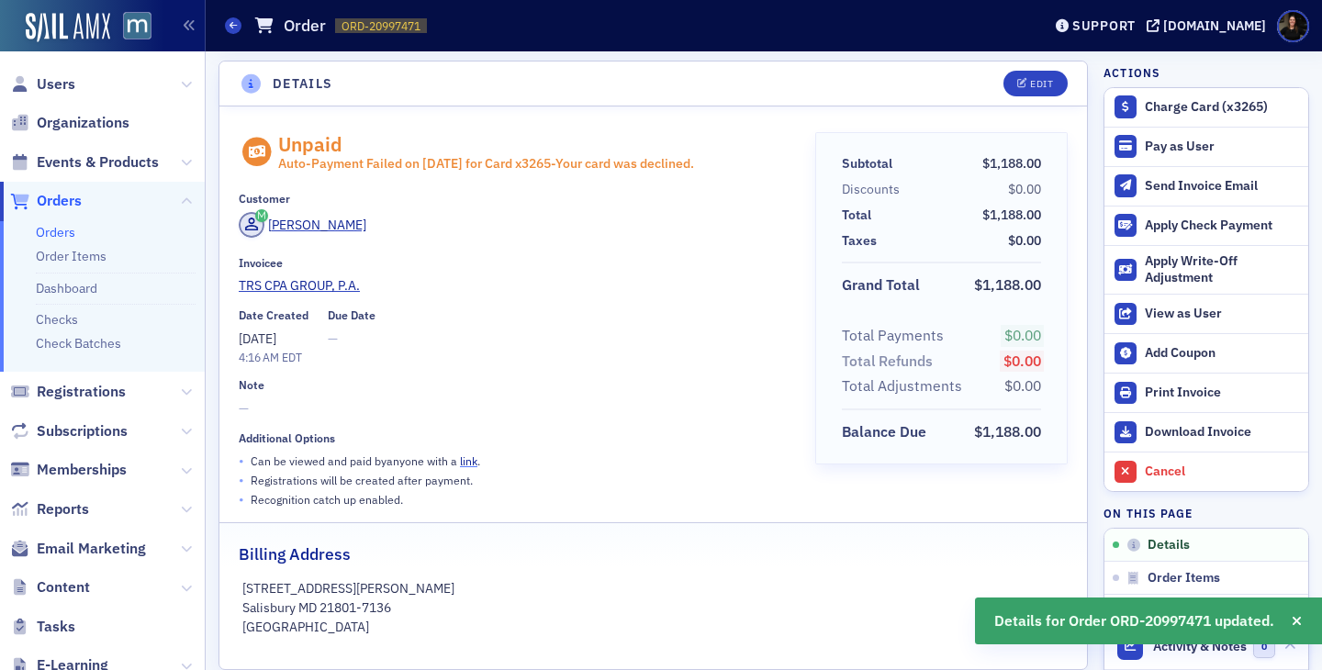
click at [462, 457] on link "link" at bounding box center [468, 461] width 17 height 15
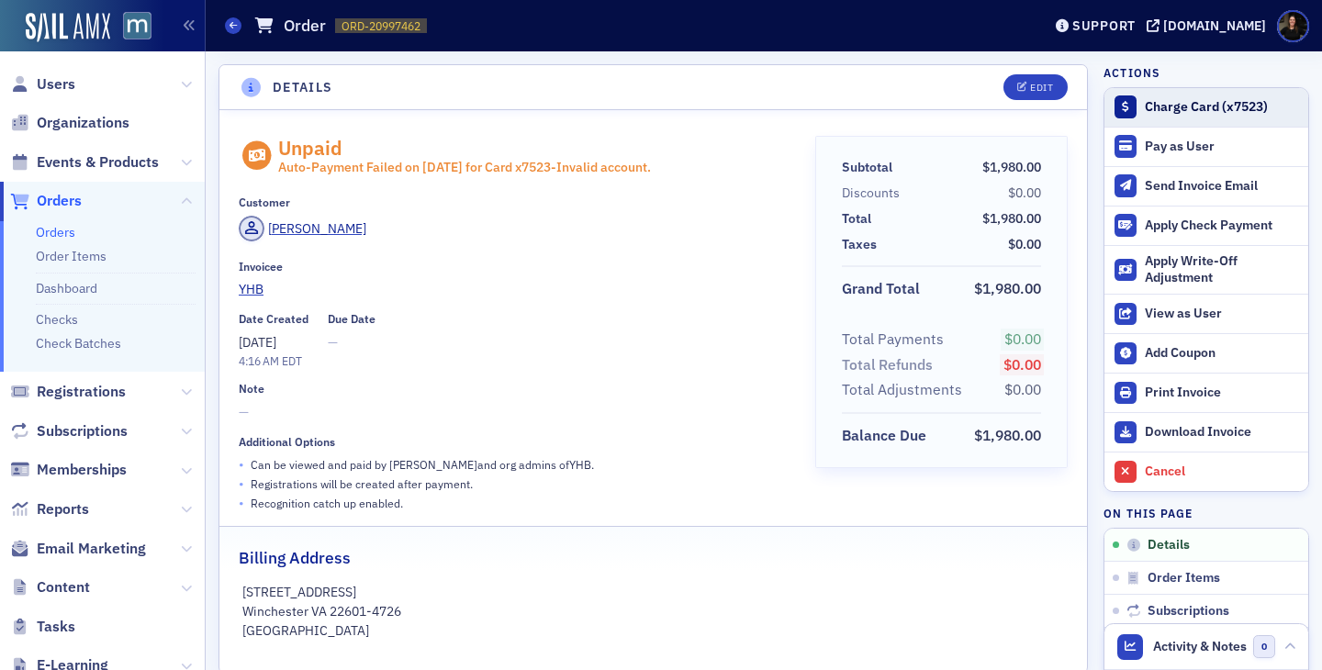
click at [1186, 103] on div "Charge Card (x7523)" at bounding box center [1222, 107] width 154 height 17
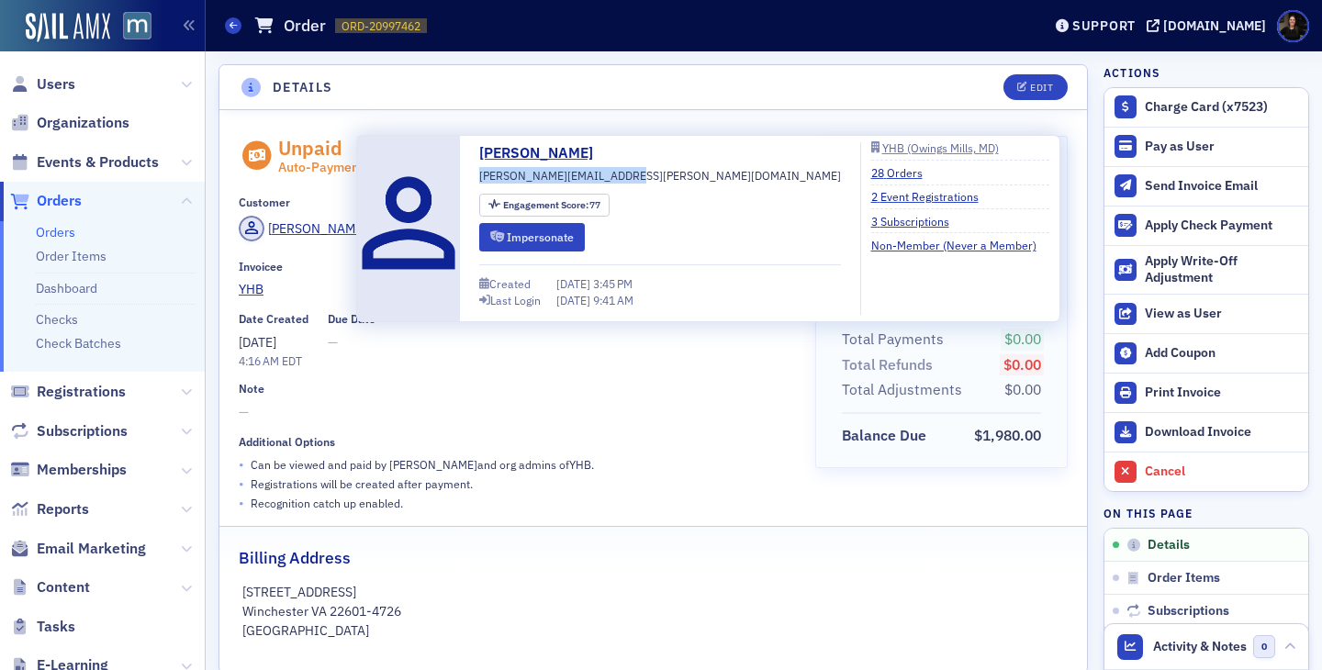
drag, startPoint x: 630, startPoint y: 178, endPoint x: 478, endPoint y: 172, distance: 151.7
click at [478, 173] on div "[PERSON_NAME] [PERSON_NAME][EMAIL_ADDRESS][PERSON_NAME][DOMAIN_NAME] Engagement…" at bounding box center [708, 228] width 683 height 173
copy span "[PERSON_NAME][EMAIL_ADDRESS][PERSON_NAME][DOMAIN_NAME]"
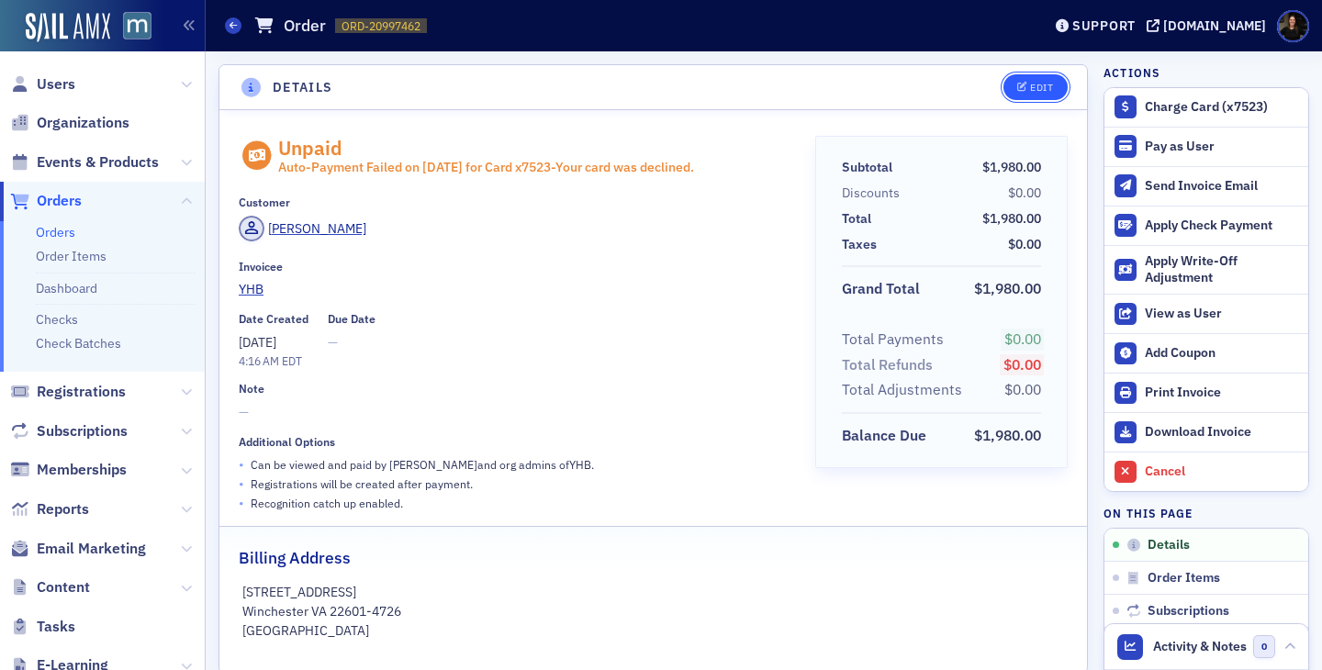
click at [1018, 88] on icon "button" at bounding box center [1023, 88] width 11 height 10
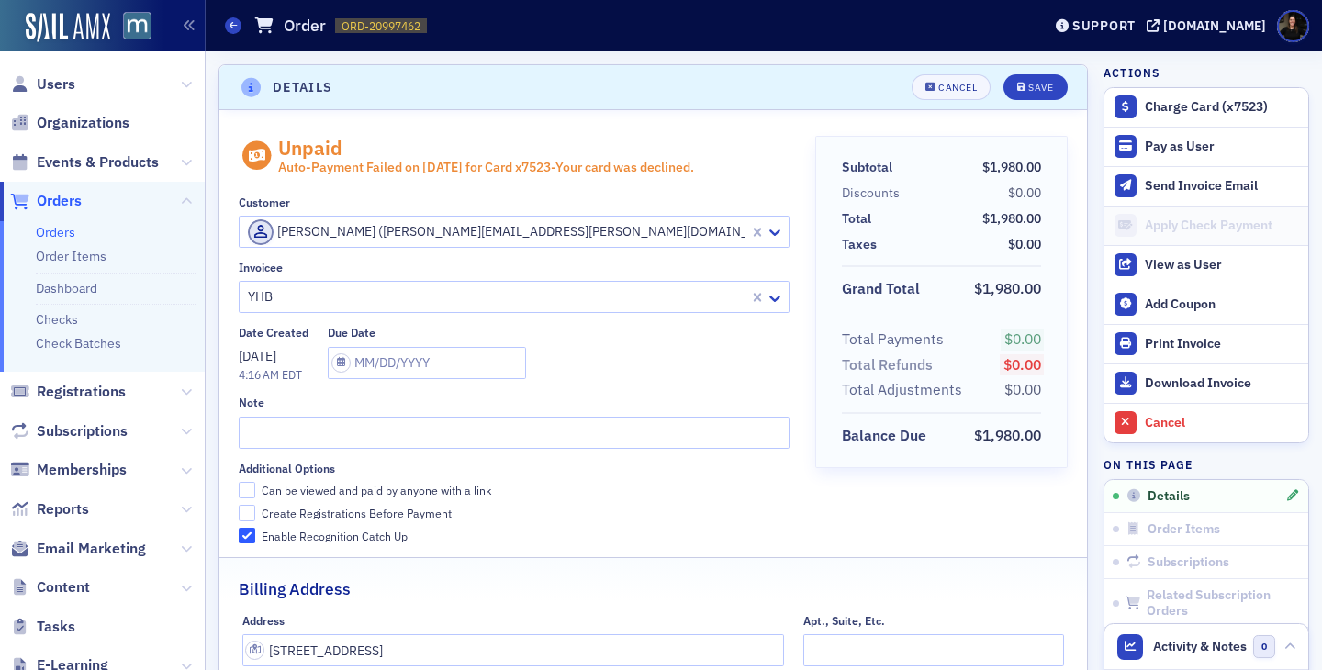
scroll to position [4, 0]
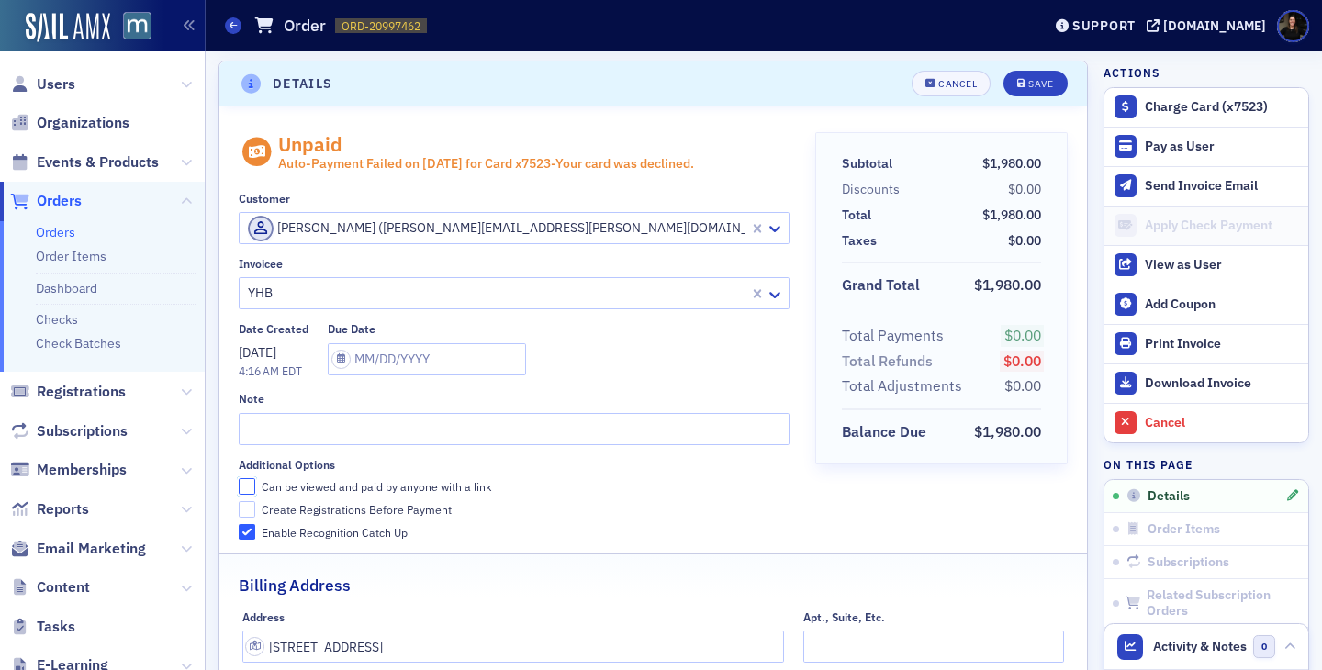
click at [249, 488] on input "Can be viewed and paid by anyone with a link" at bounding box center [247, 486] width 17 height 17
checkbox input "true"
click at [1037, 85] on div "Save" at bounding box center [1041, 84] width 25 height 10
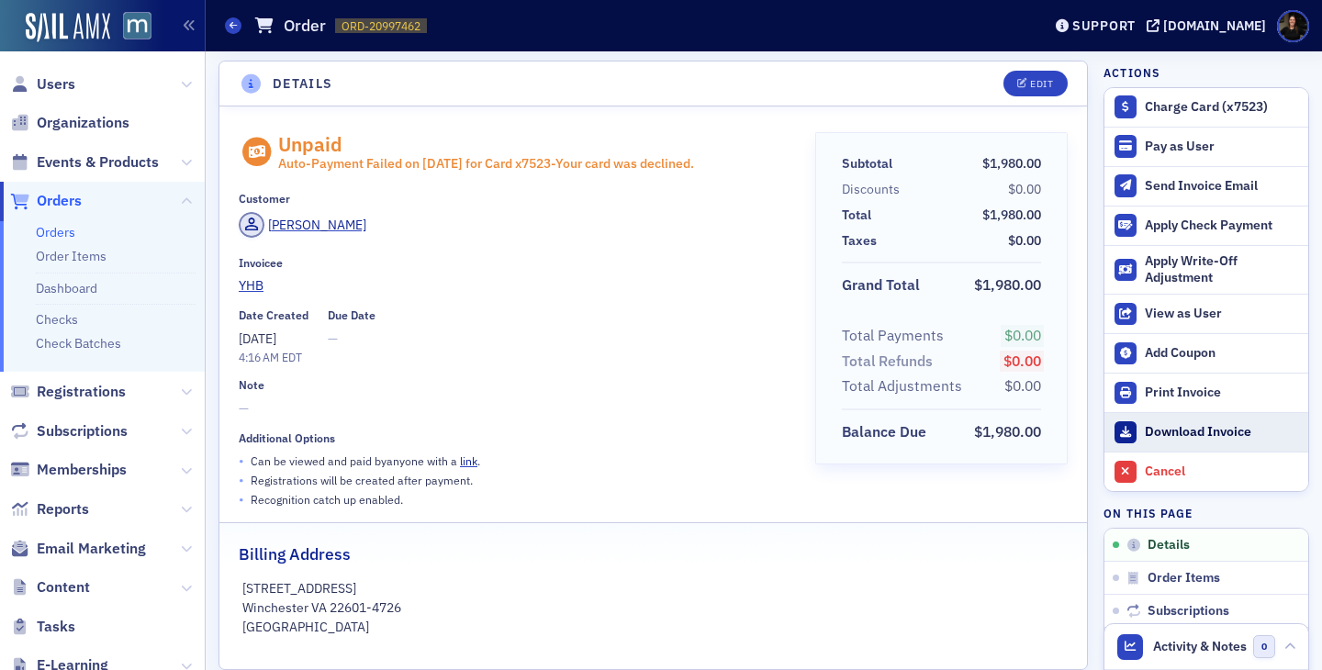
click at [1150, 433] on div "Download Invoice" at bounding box center [1222, 432] width 154 height 17
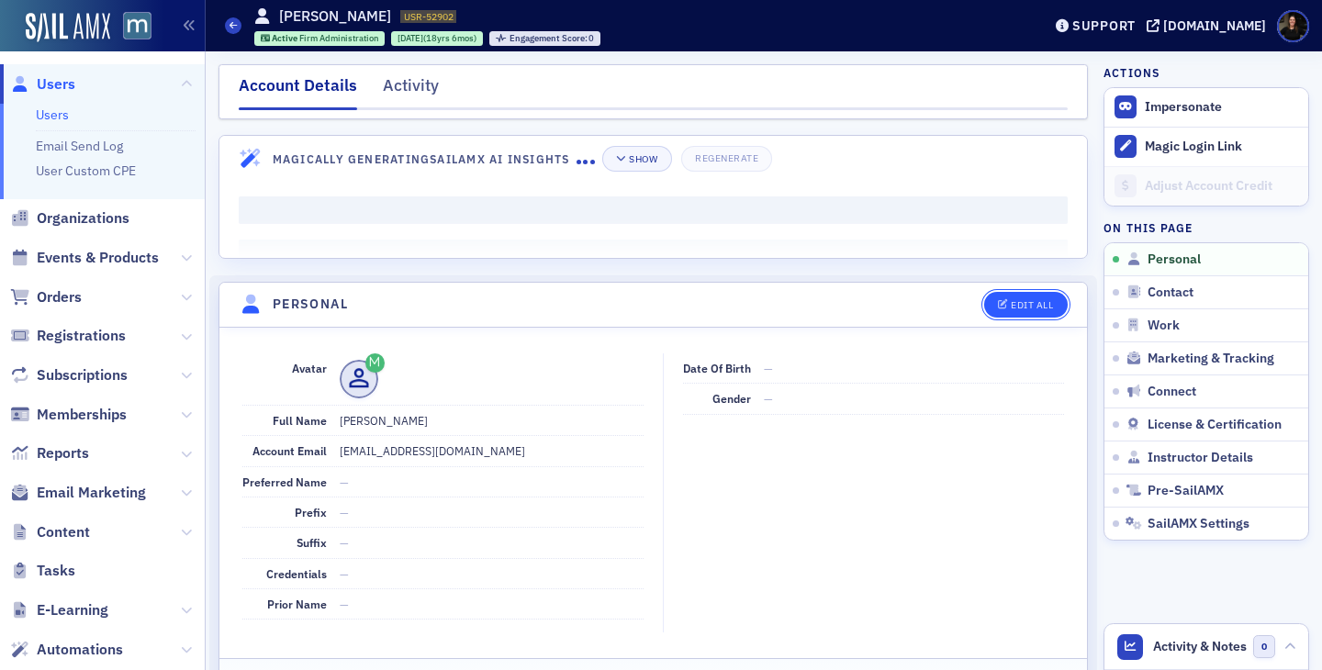
click at [1045, 306] on div "Edit All" at bounding box center [1032, 305] width 42 height 10
select select "US"
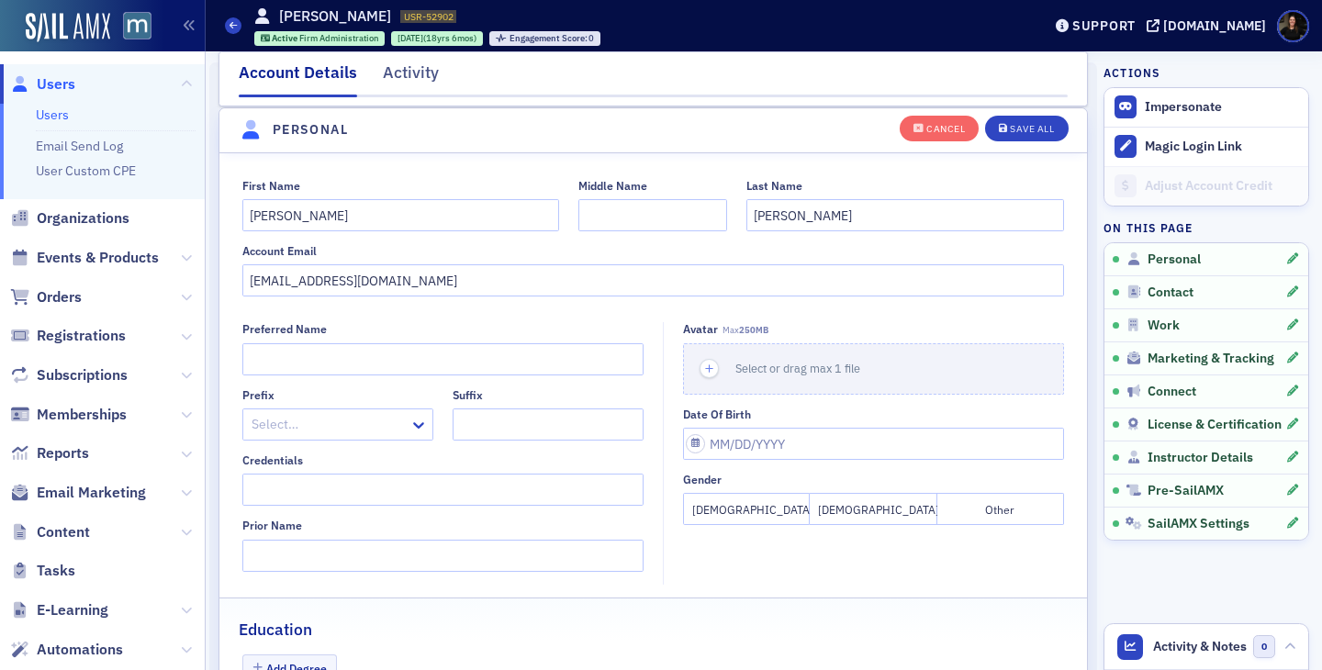
scroll to position [214, 0]
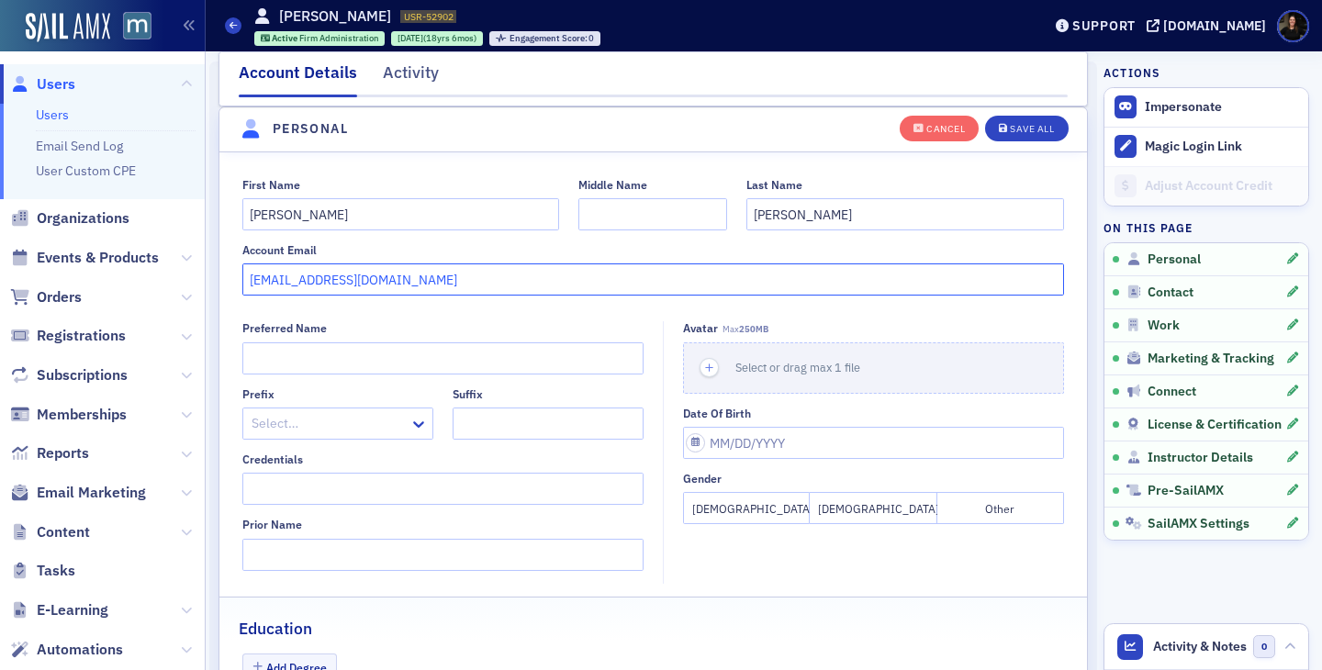
click at [373, 277] on input "straum@trscpa.com" at bounding box center [653, 280] width 823 height 32
paste input "enary@compassusadvisors"
type input "strenary@compassusadvisors.com"
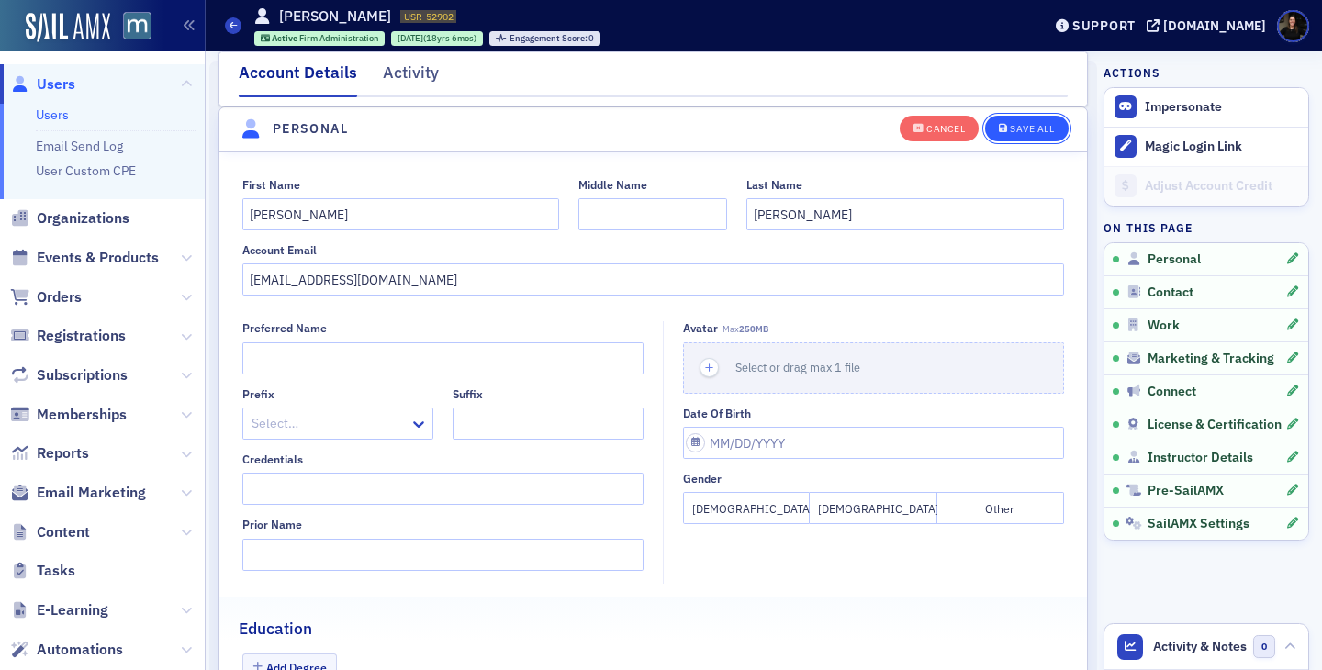
click at [1018, 124] on div "Save All" at bounding box center [1032, 129] width 44 height 10
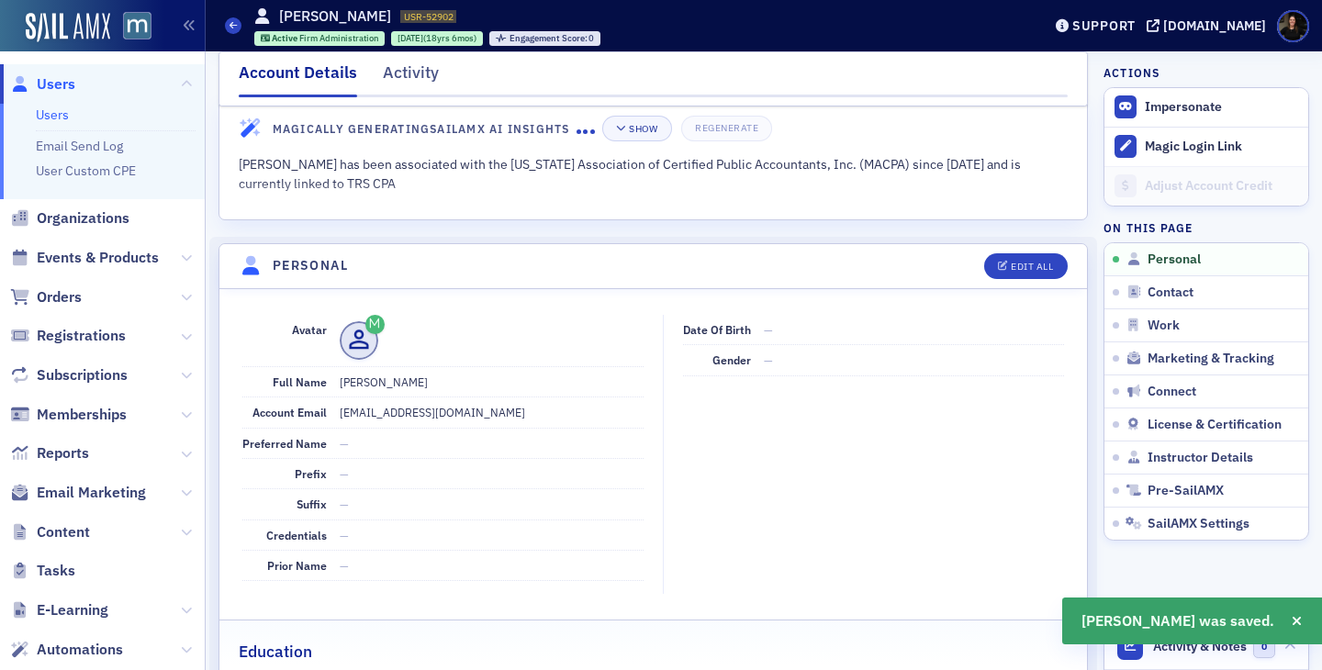
scroll to position [0, 0]
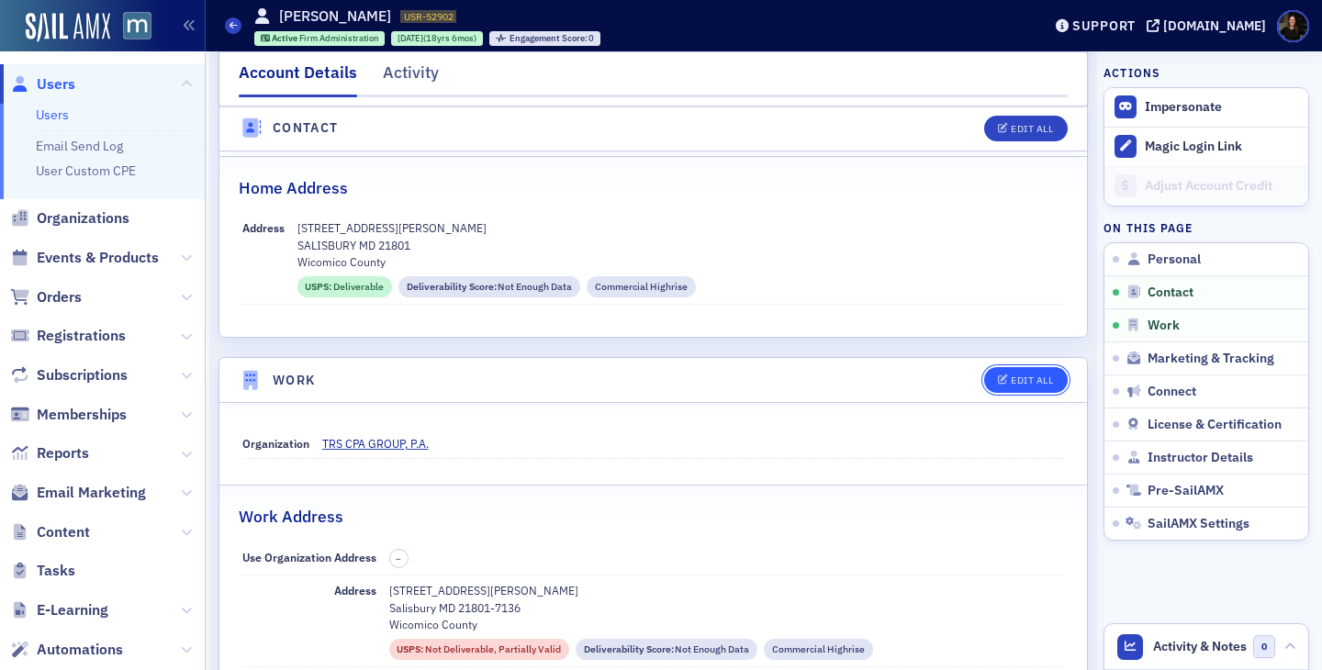
click at [1042, 381] on div "Edit All" at bounding box center [1032, 381] width 42 height 10
select select "US"
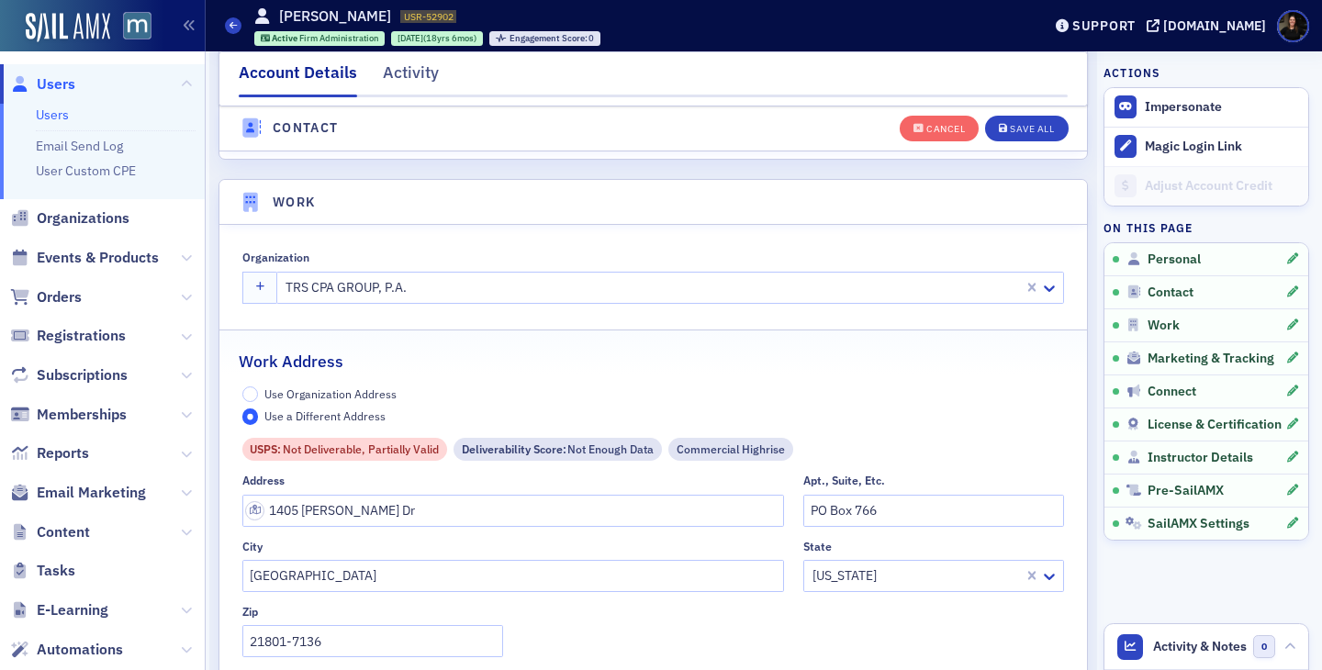
scroll to position [1491, 0]
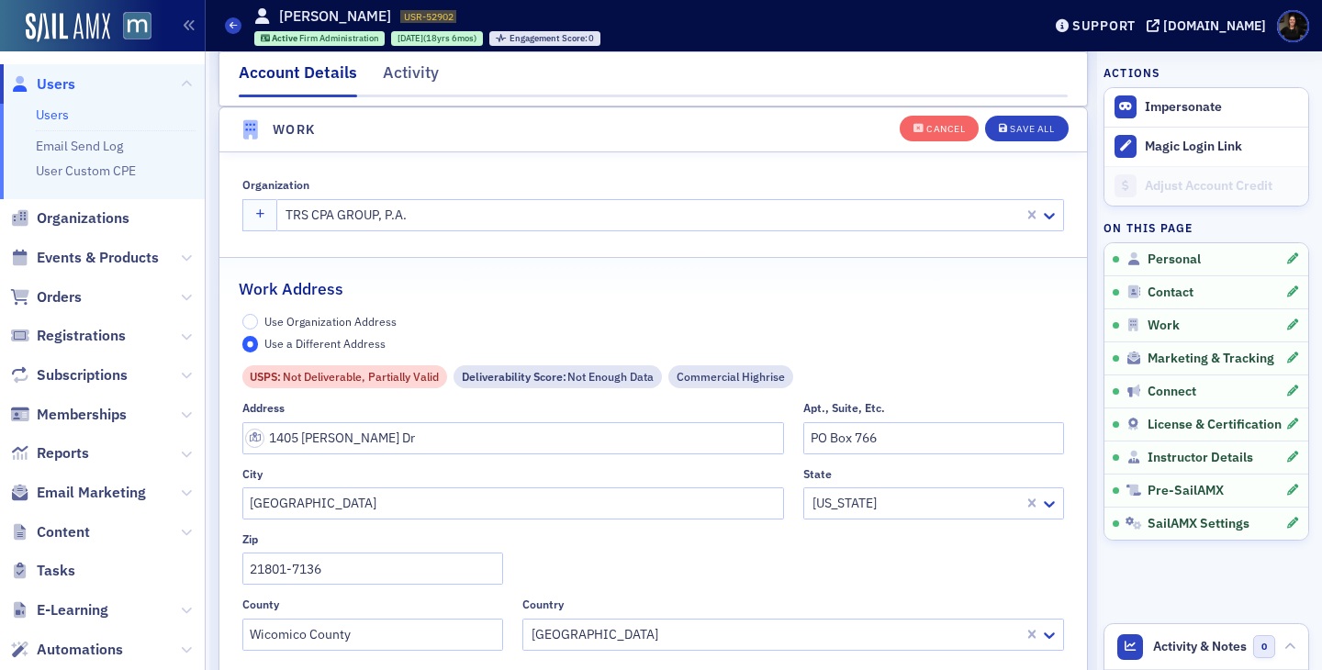
click at [426, 209] on div at bounding box center [653, 215] width 738 height 23
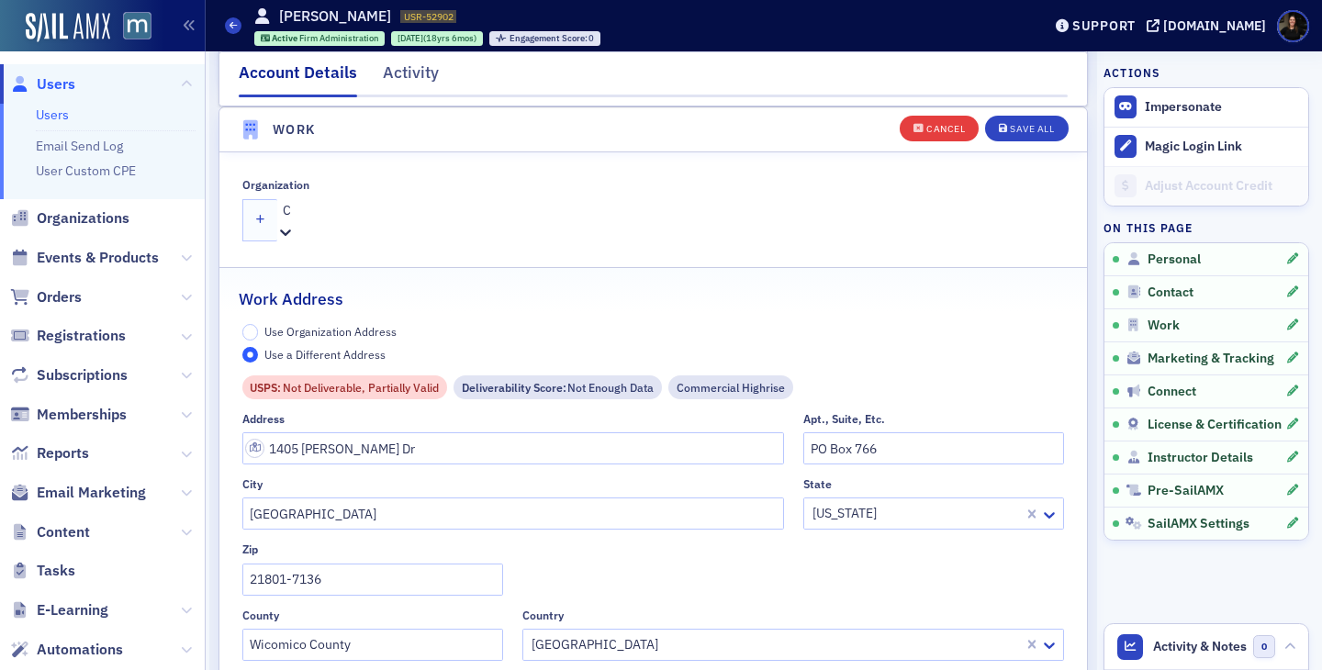
type input "C"
click at [930, 127] on div "Cancel" at bounding box center [946, 129] width 39 height 10
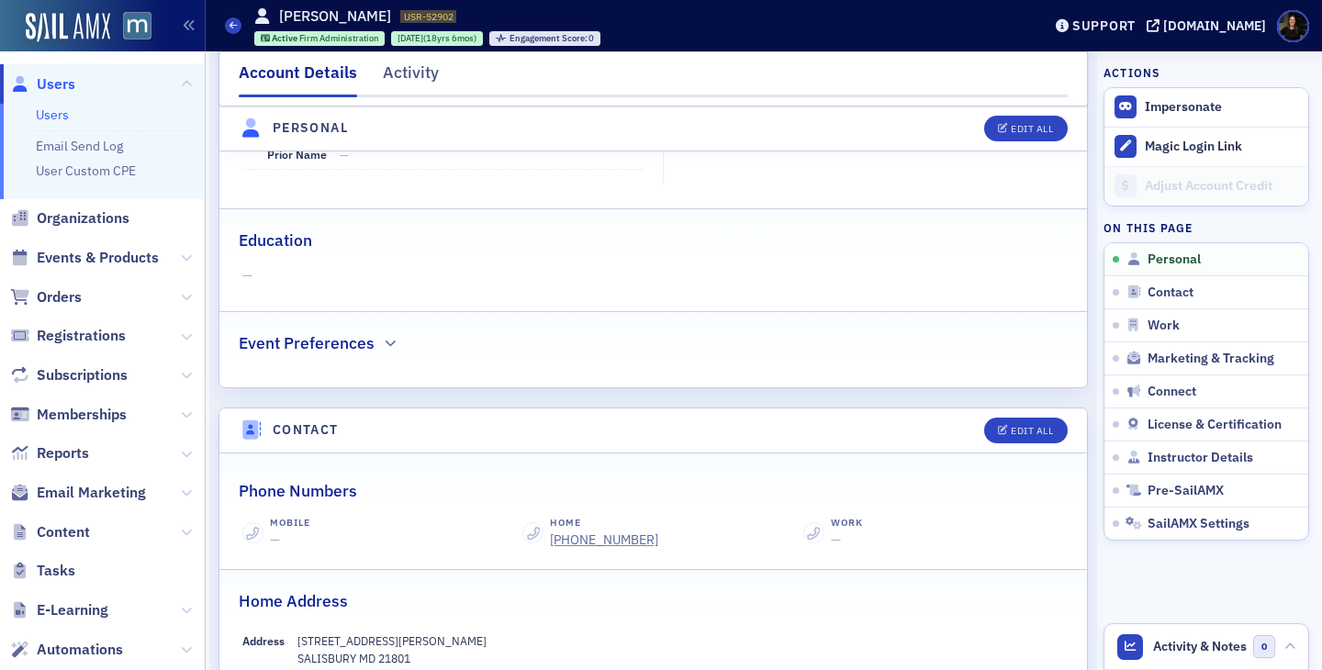
scroll to position [0, 0]
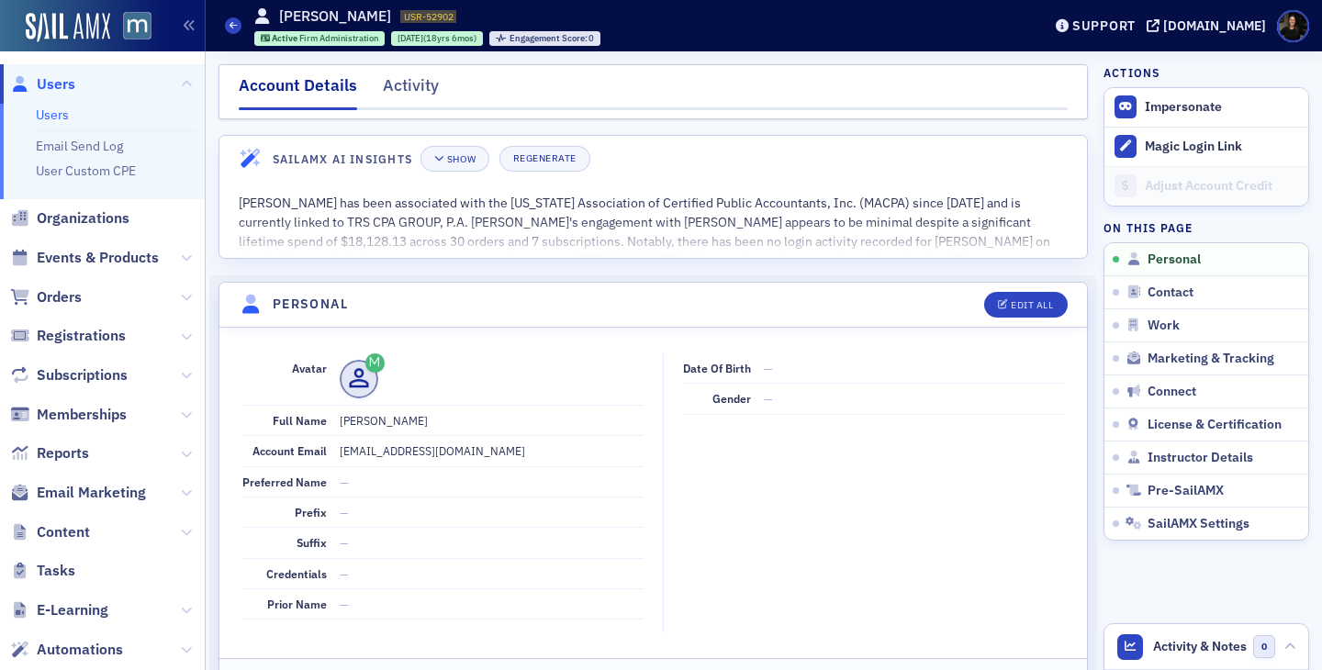
click at [59, 86] on span "Users" at bounding box center [56, 84] width 39 height 20
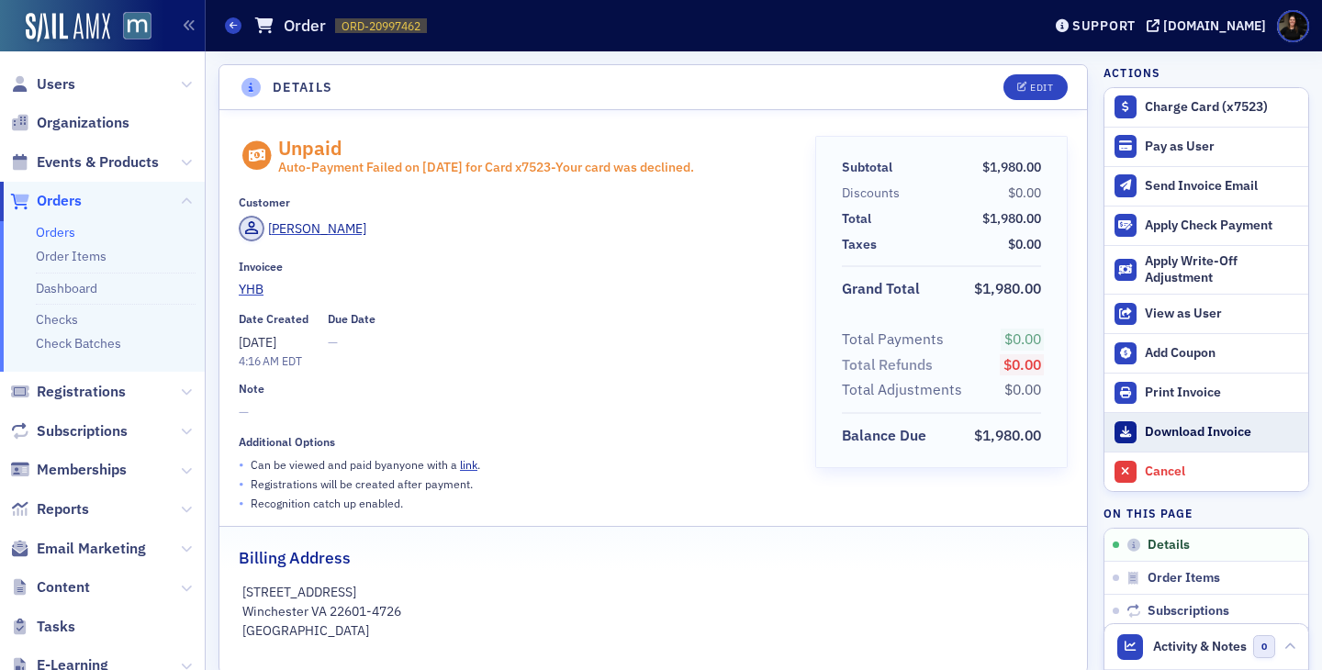
click at [1181, 439] on div "Download Invoice" at bounding box center [1222, 432] width 154 height 17
click at [463, 464] on link "link" at bounding box center [468, 464] width 17 height 15
